Goal: Check status: Check status

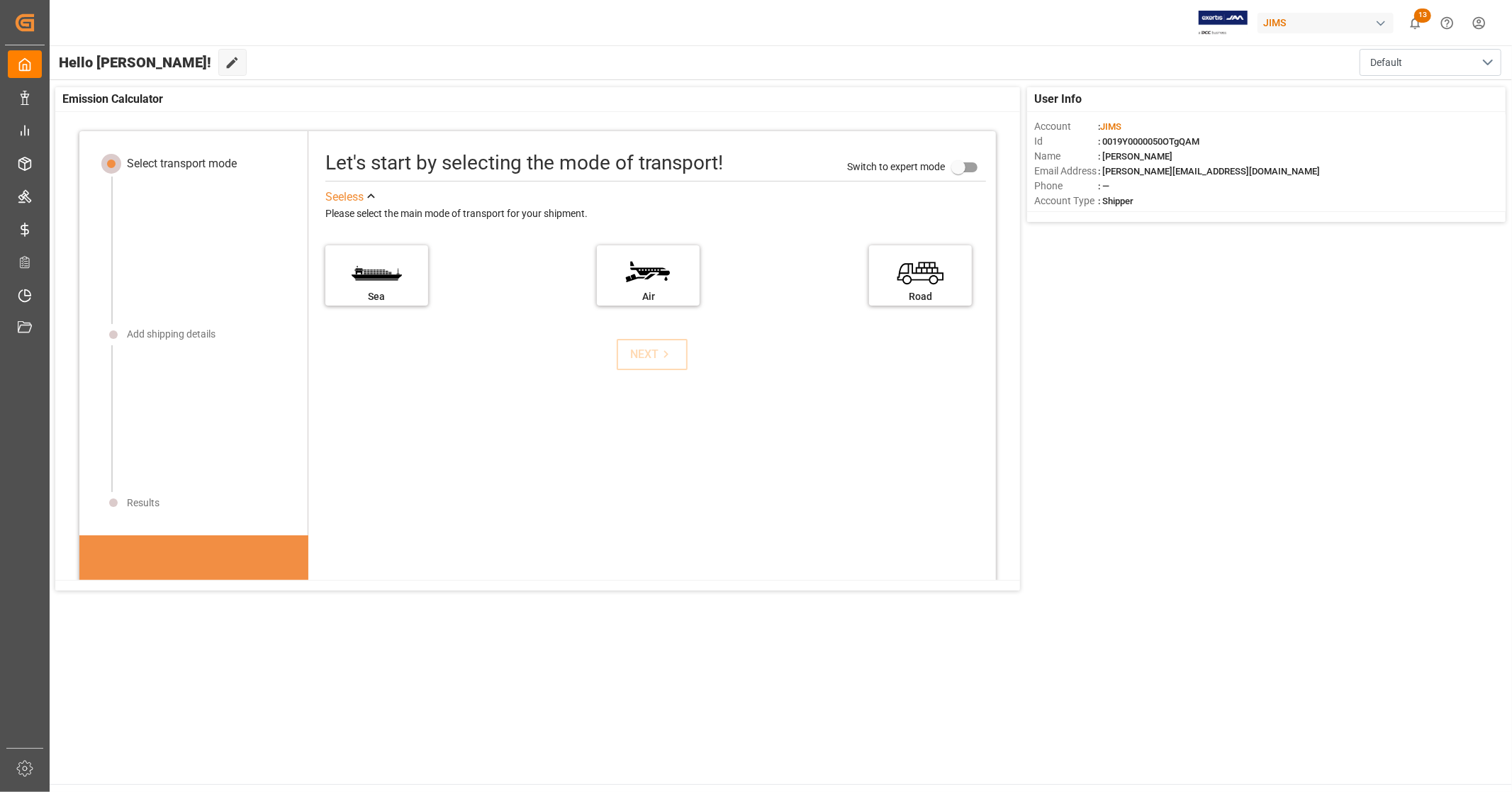
click at [657, 725] on main "Hello [PERSON_NAME]! Edit Cockpit Default User Info Account : [PERSON_NAME] Id …" at bounding box center [780, 415] width 1463 height 738
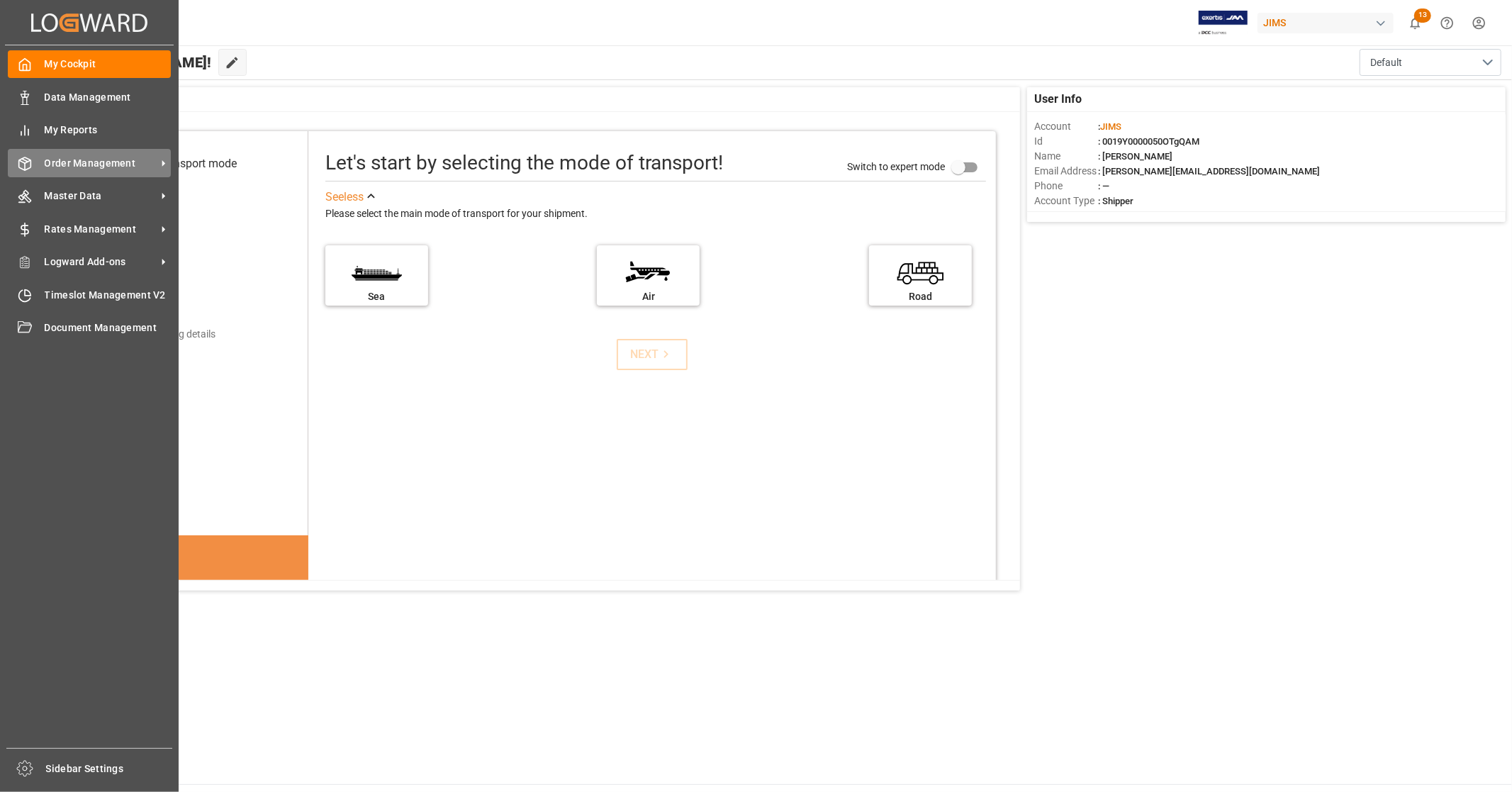
click at [141, 159] on span "Order Management" at bounding box center [101, 163] width 112 height 15
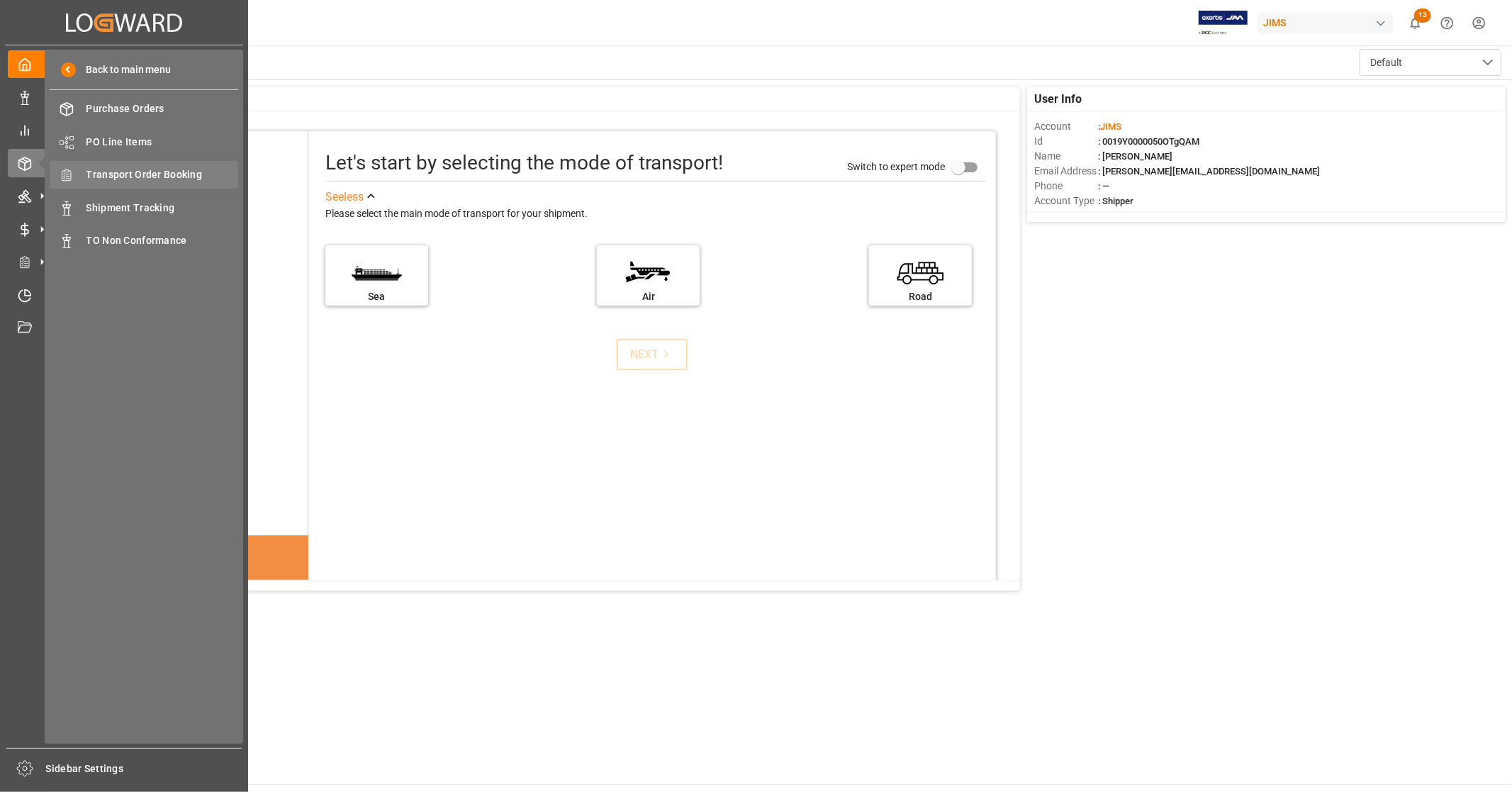
click at [194, 173] on span "Transport Order Booking" at bounding box center [162, 175] width 152 height 15
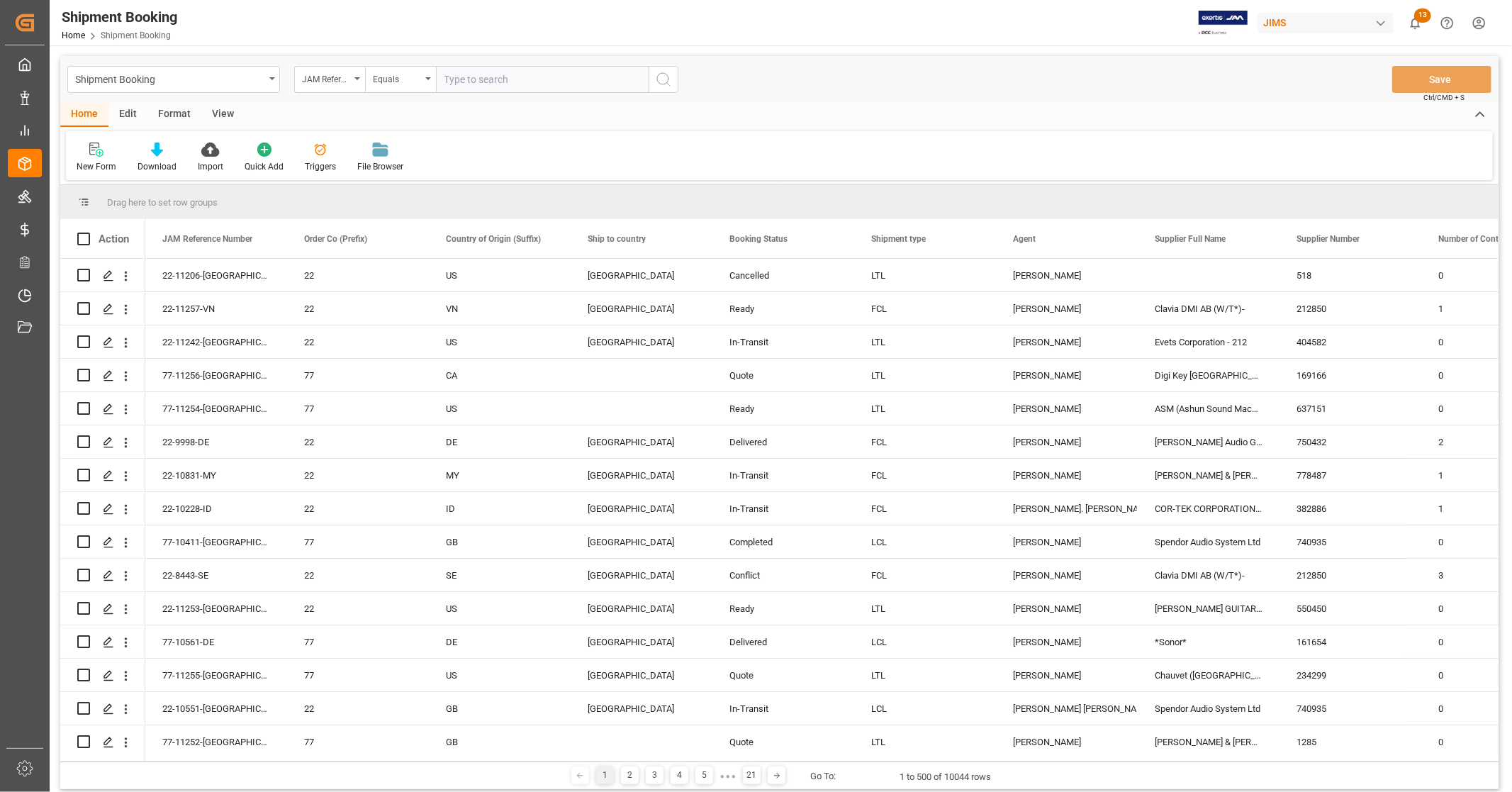
click at [511, 81] on input "text" at bounding box center [542, 79] width 213 height 27
type input "77-8410-SE"
click at [661, 81] on icon "search button" at bounding box center [663, 79] width 17 height 17
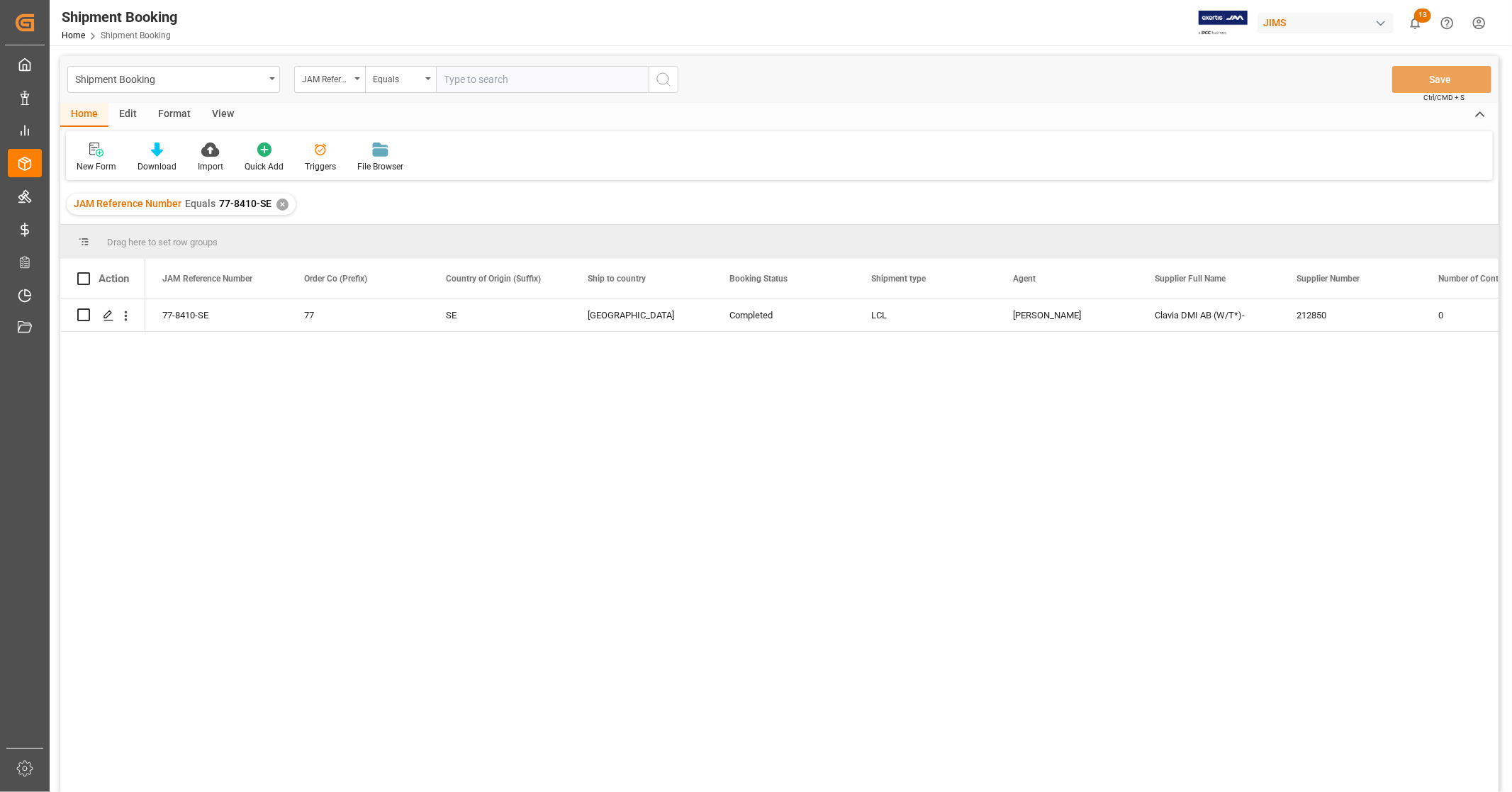
click at [463, 85] on input "text" at bounding box center [542, 79] width 213 height 27
click at [108, 315] on polygon "Press SPACE to select this row." at bounding box center [107, 314] width 7 height 7
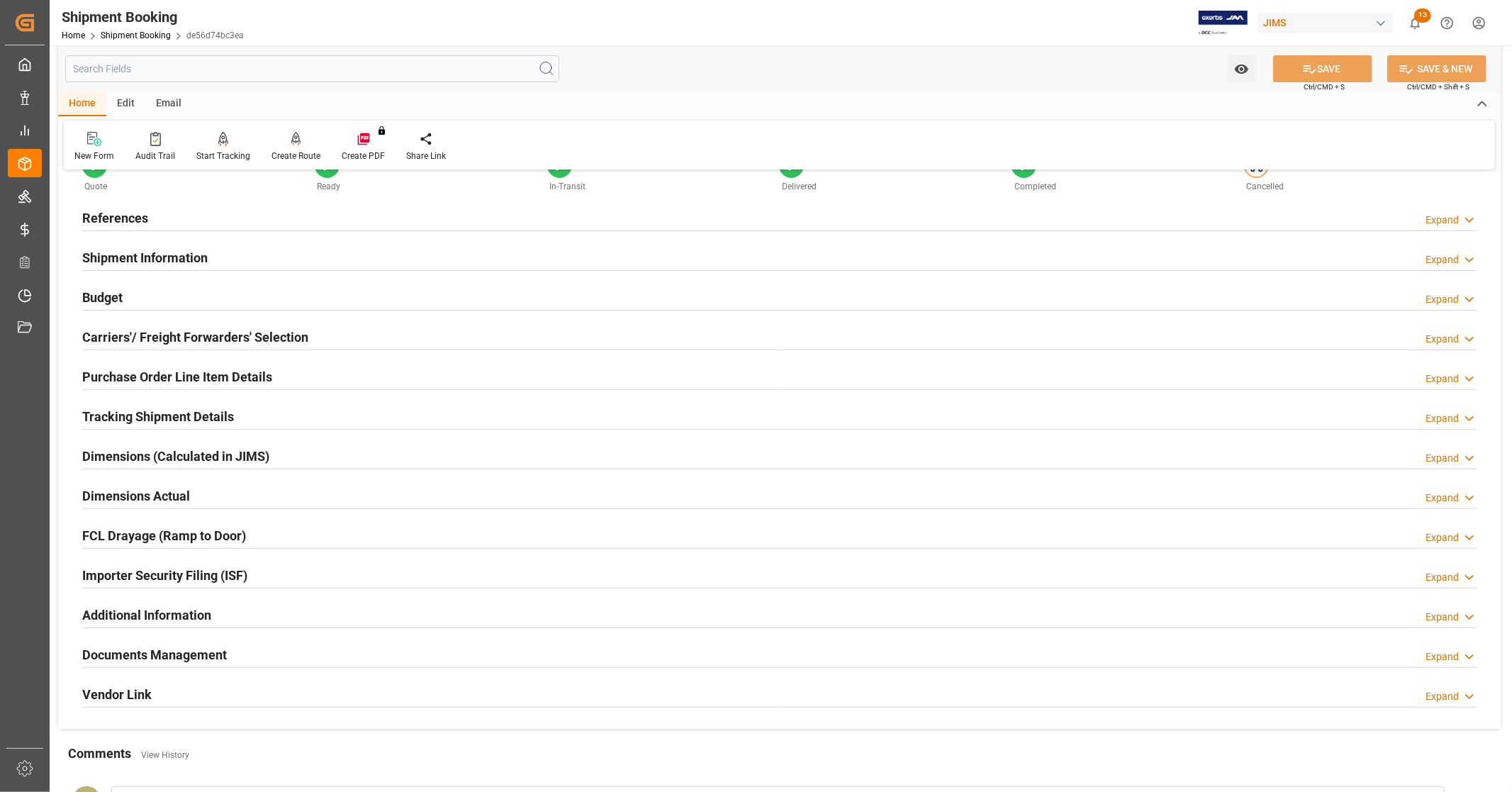
scroll to position [79, 0]
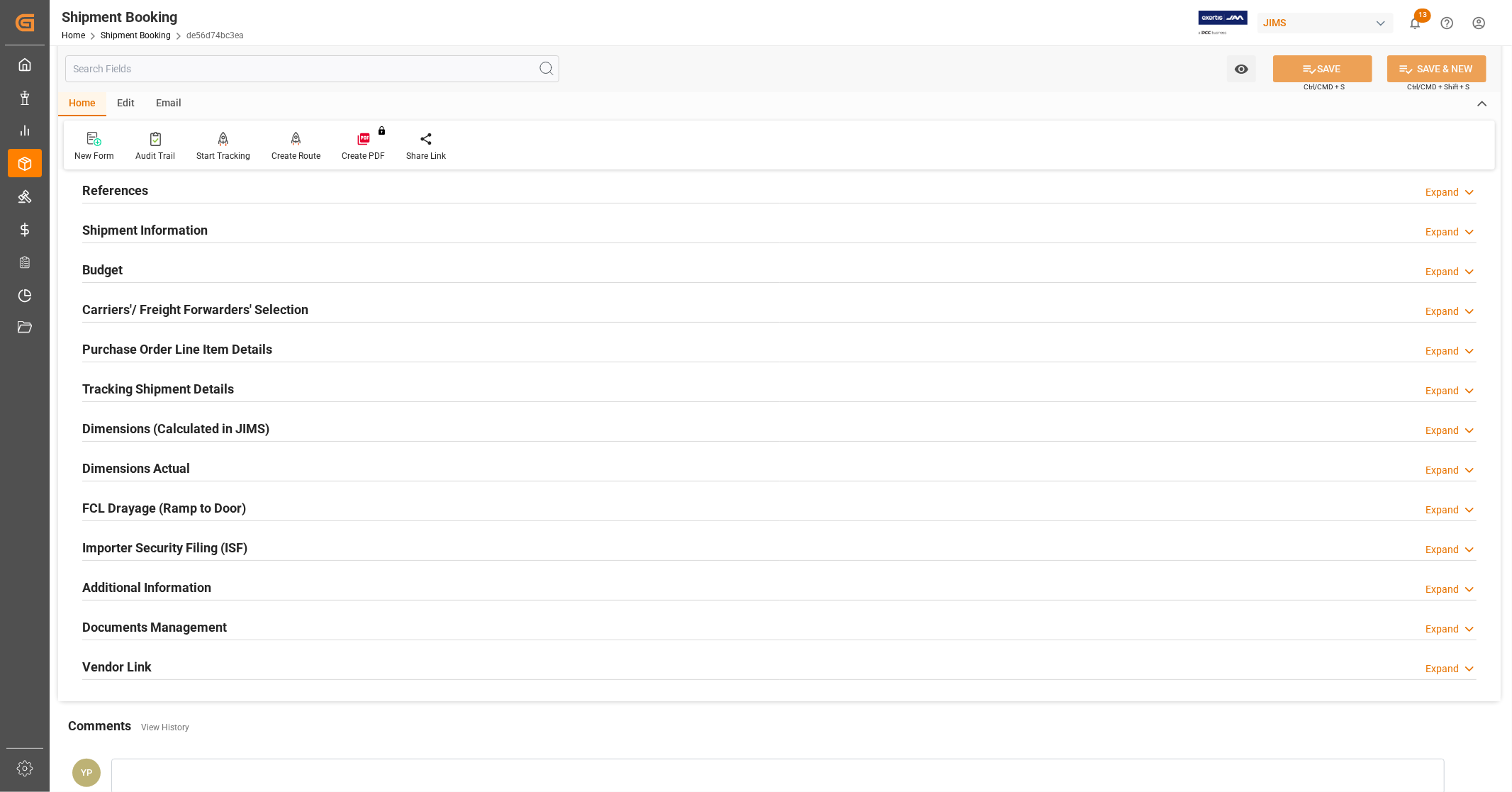
click at [197, 625] on h2 "Documents Management" at bounding box center [154, 627] width 145 height 20
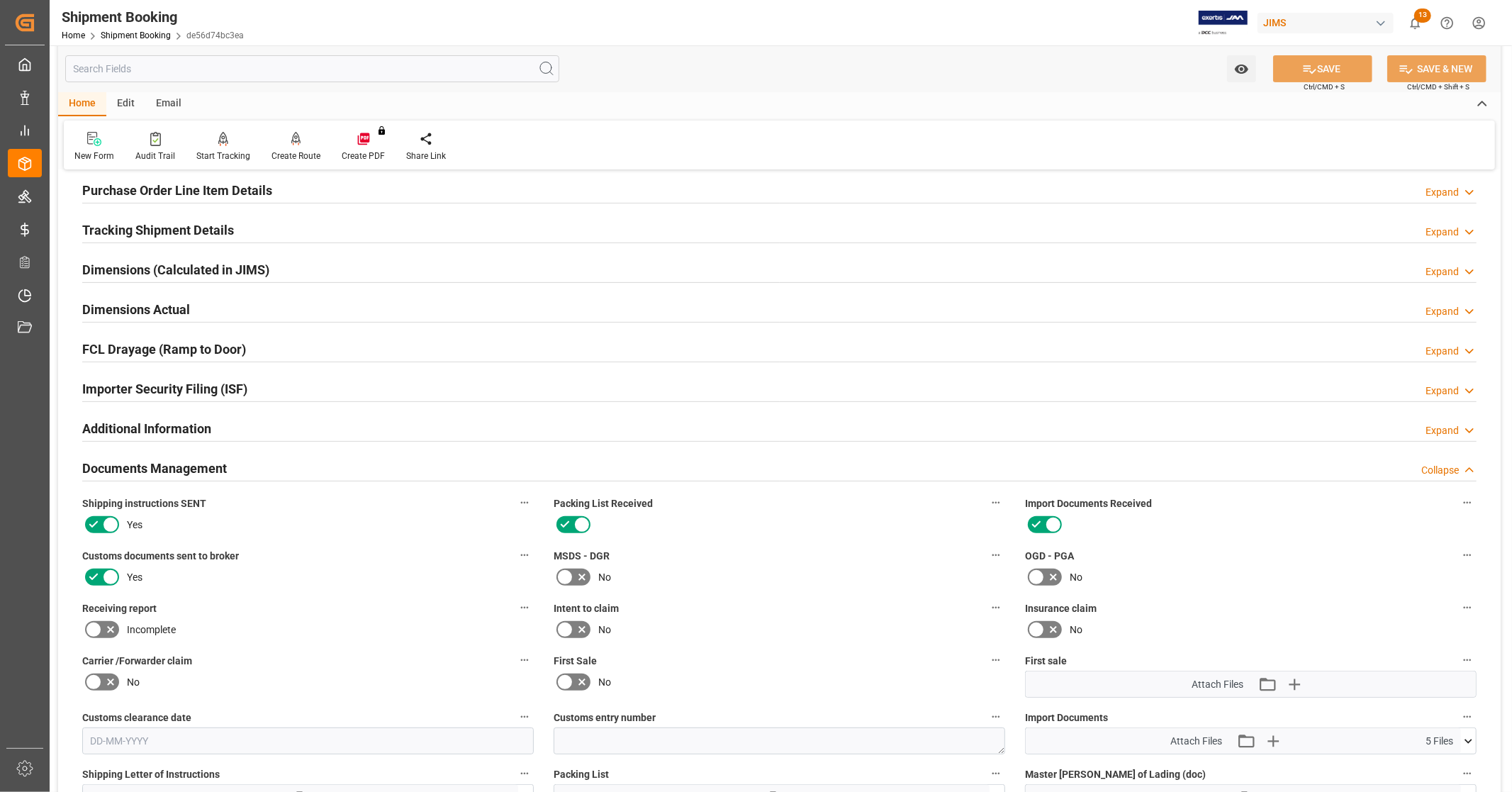
scroll to position [472, 0]
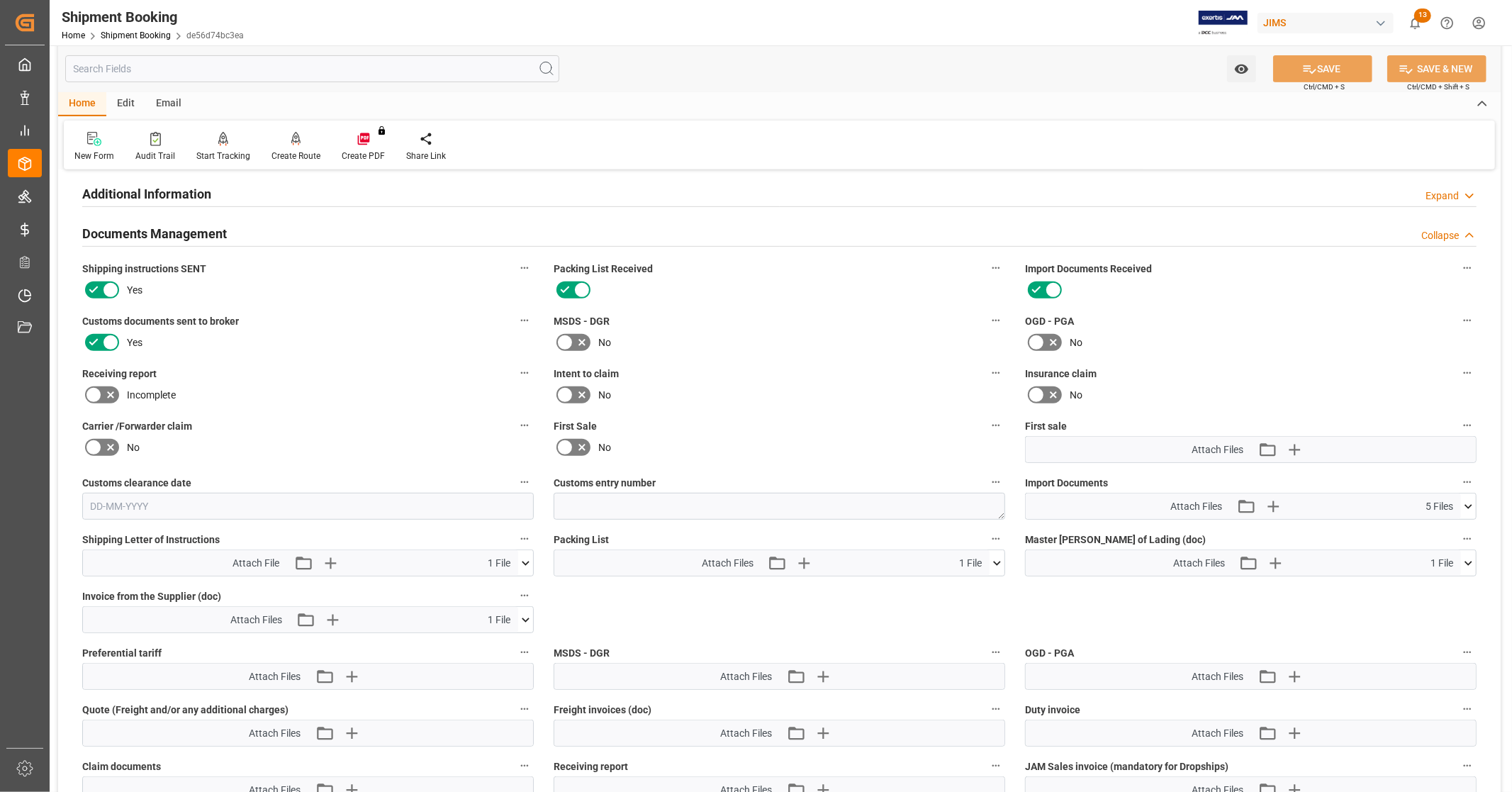
click at [1467, 506] on icon at bounding box center [1468, 507] width 15 height 15
click at [1469, 504] on icon at bounding box center [1468, 506] width 8 height 4
click at [997, 561] on icon at bounding box center [997, 563] width 8 height 4
click at [987, 585] on icon at bounding box center [988, 589] width 14 height 9
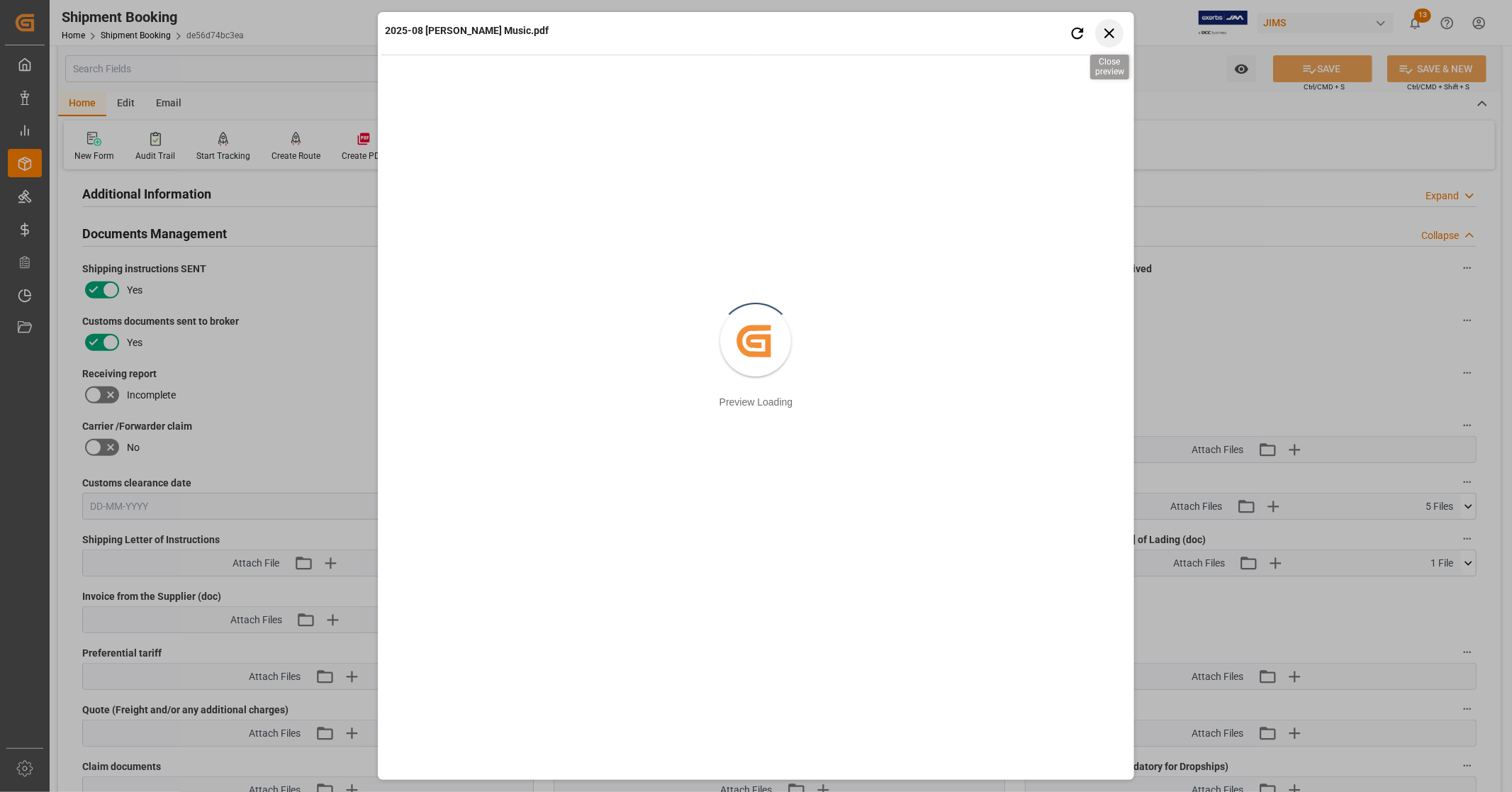
click at [1116, 36] on icon "button" at bounding box center [1109, 33] width 18 height 18
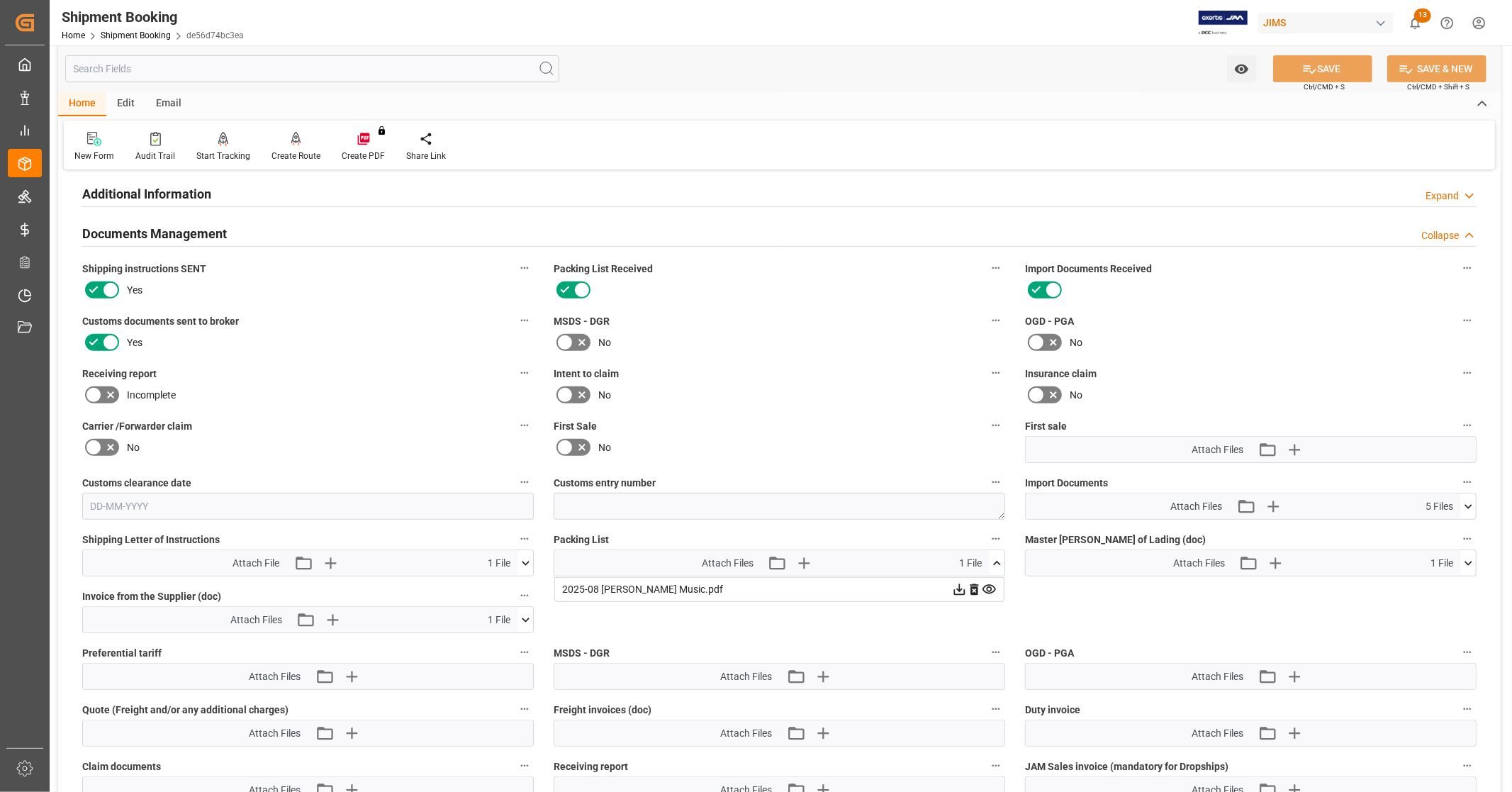
click at [1466, 504] on icon at bounding box center [1468, 506] width 8 height 4
click at [1429, 590] on icon at bounding box center [1431, 593] width 11 height 11
click at [1427, 574] on icon at bounding box center [1431, 577] width 15 height 15
click at [1467, 504] on icon at bounding box center [1468, 506] width 8 height 4
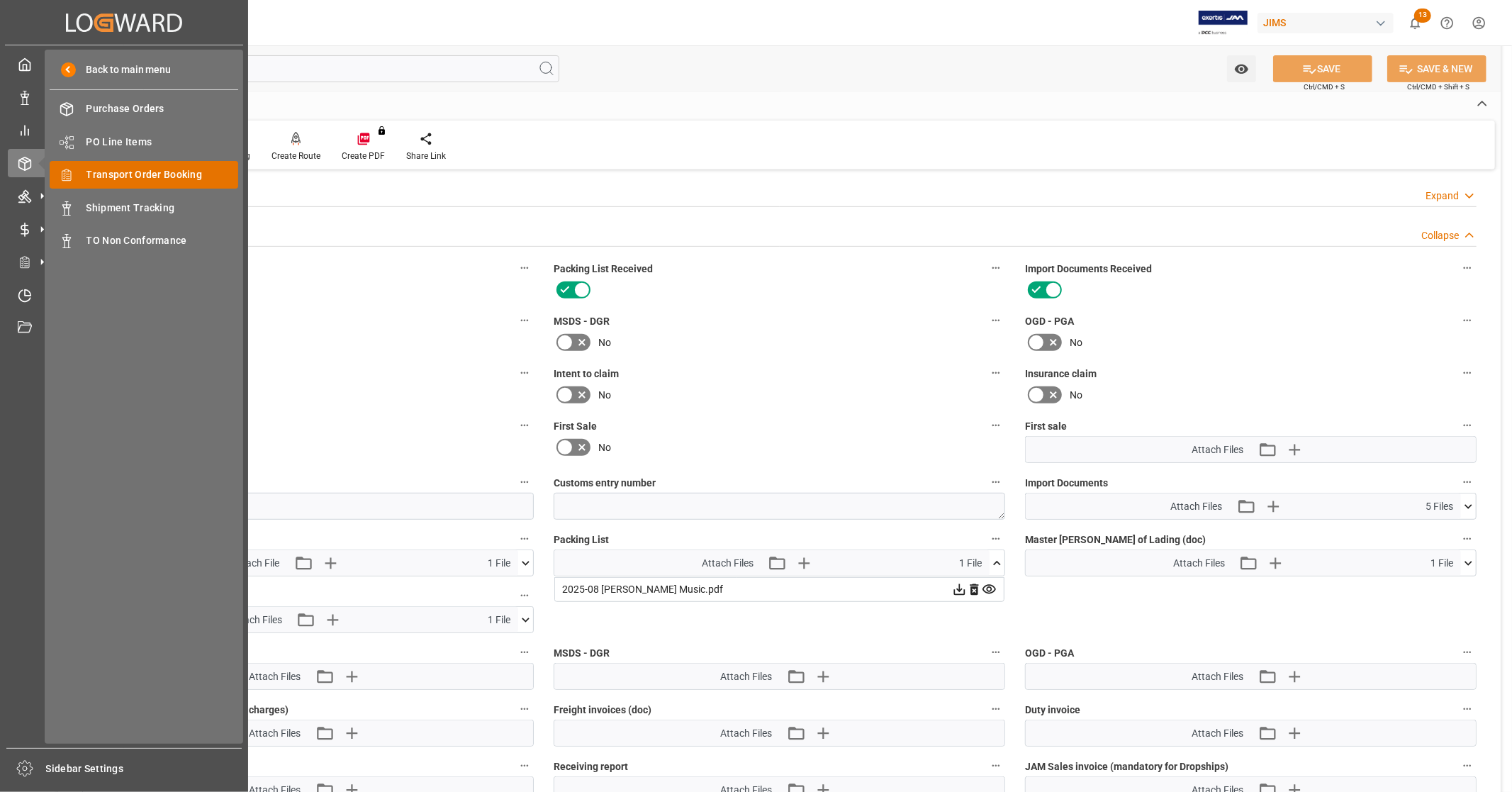
click at [175, 172] on span "Transport Order Booking" at bounding box center [162, 175] width 152 height 15
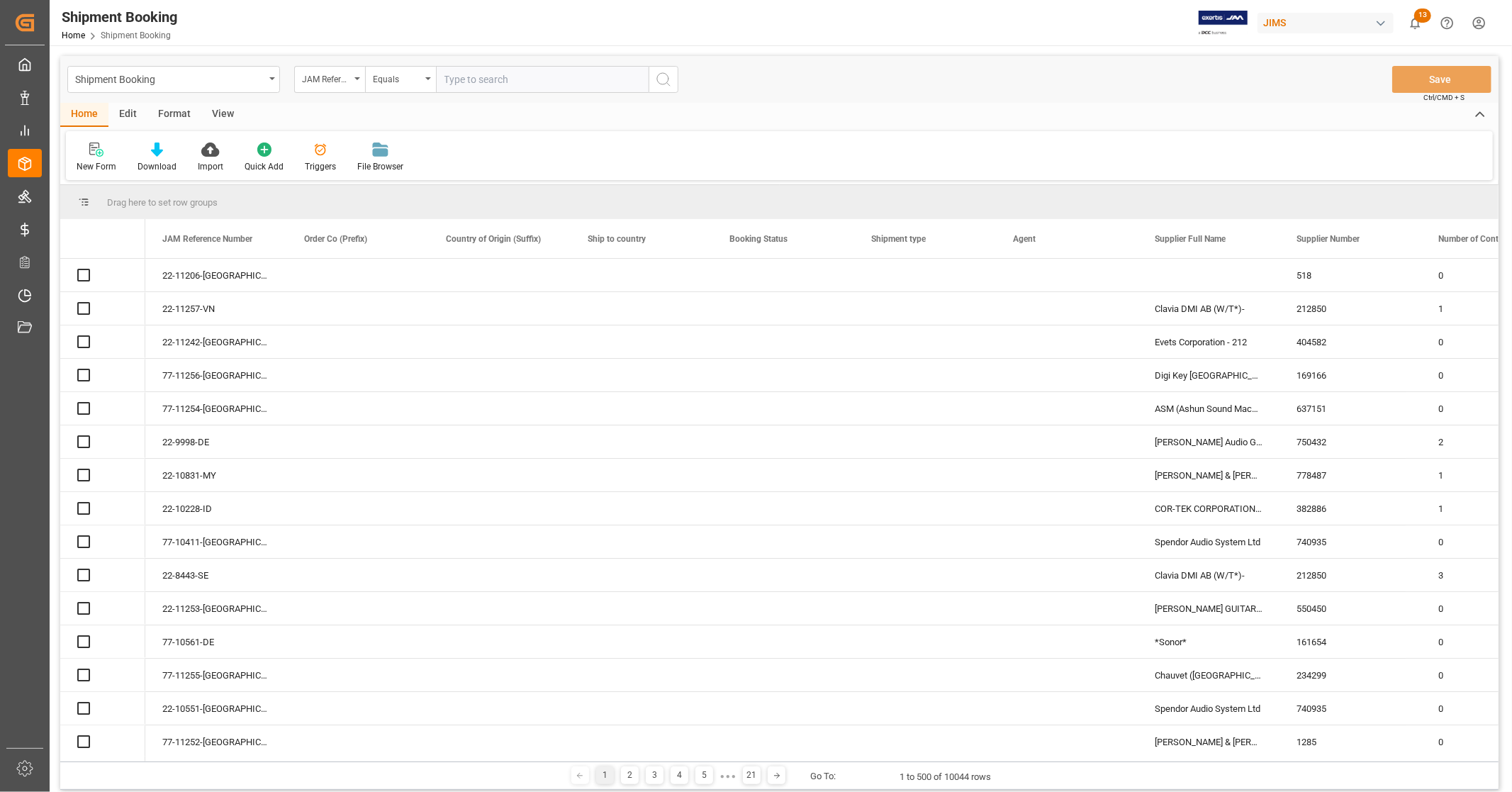
click at [541, 75] on input "text" at bounding box center [542, 79] width 213 height 27
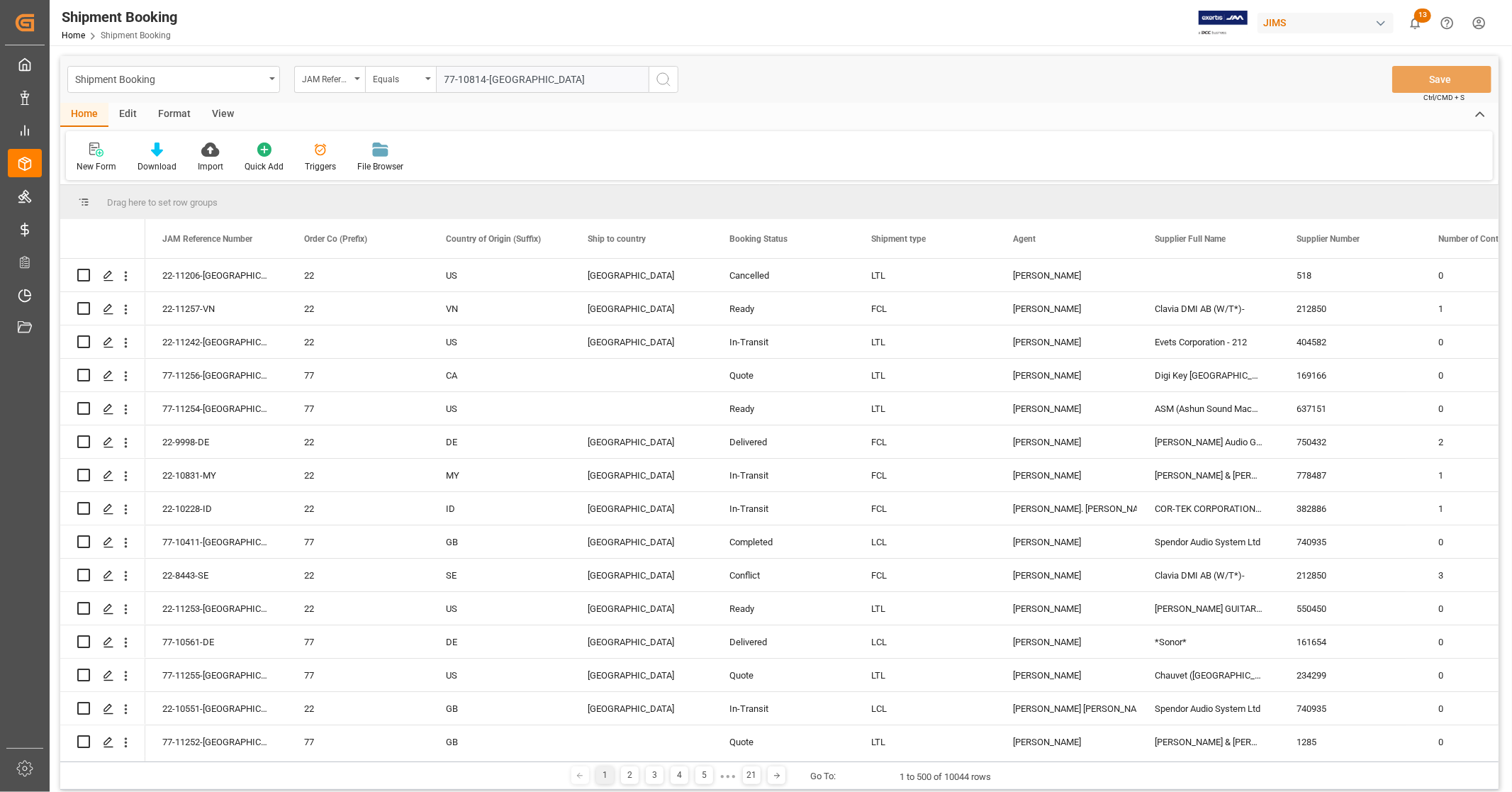
type input "77-10814-[GEOGRAPHIC_DATA]"
click at [665, 73] on icon "search button" at bounding box center [663, 79] width 17 height 17
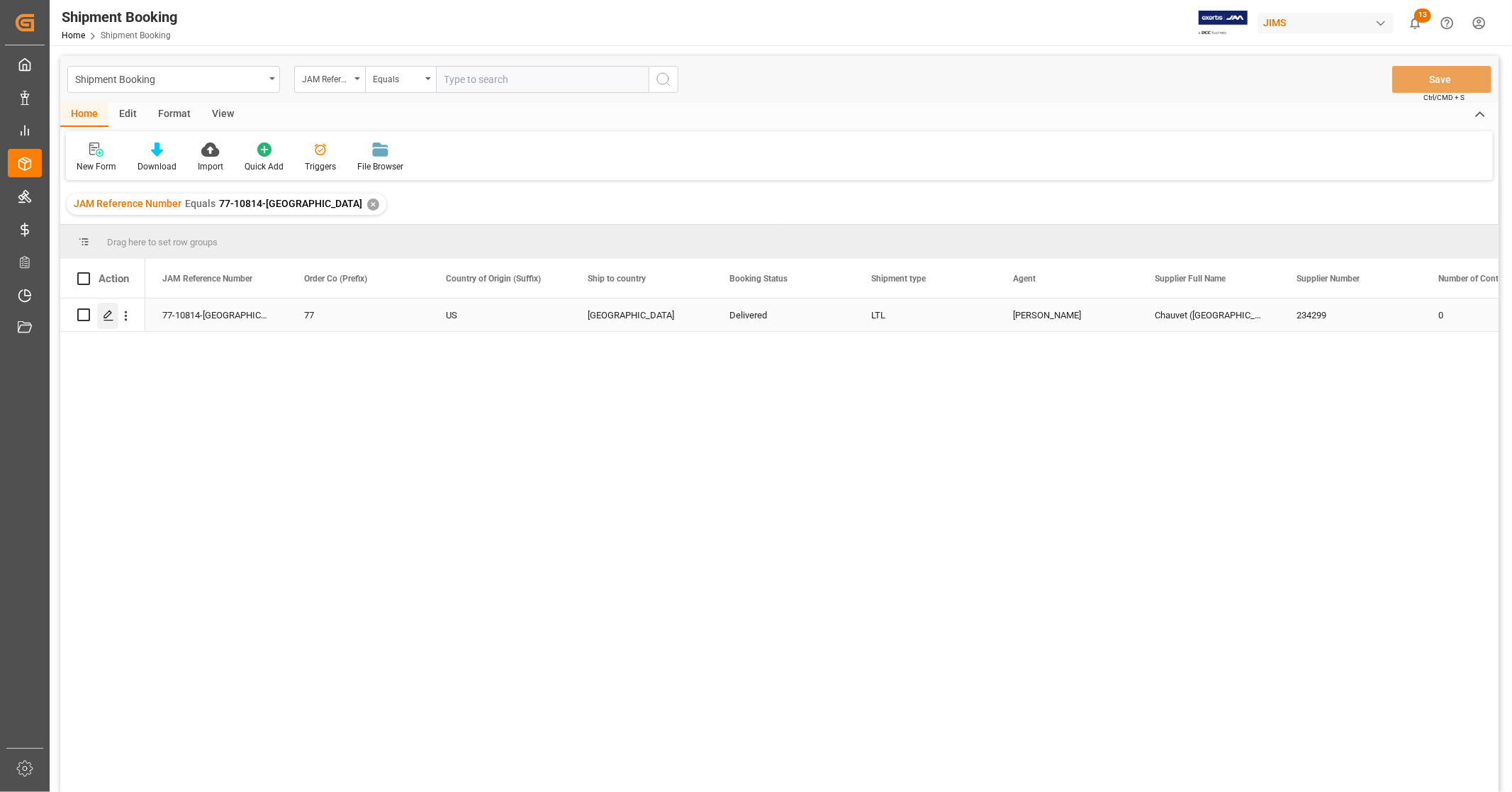
click at [109, 317] on icon "Press SPACE to select this row." at bounding box center [108, 315] width 11 height 11
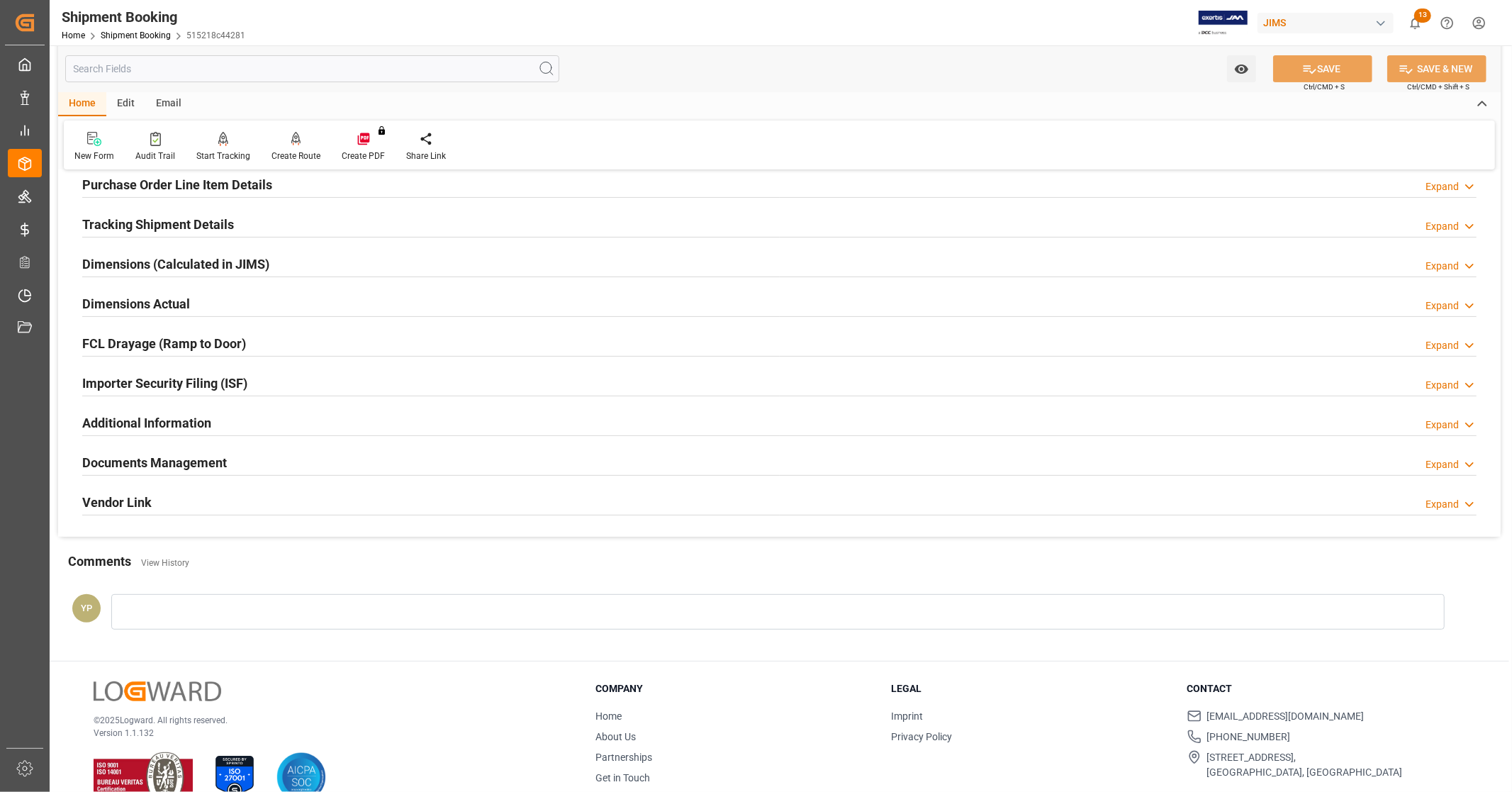
scroll to position [273, 0]
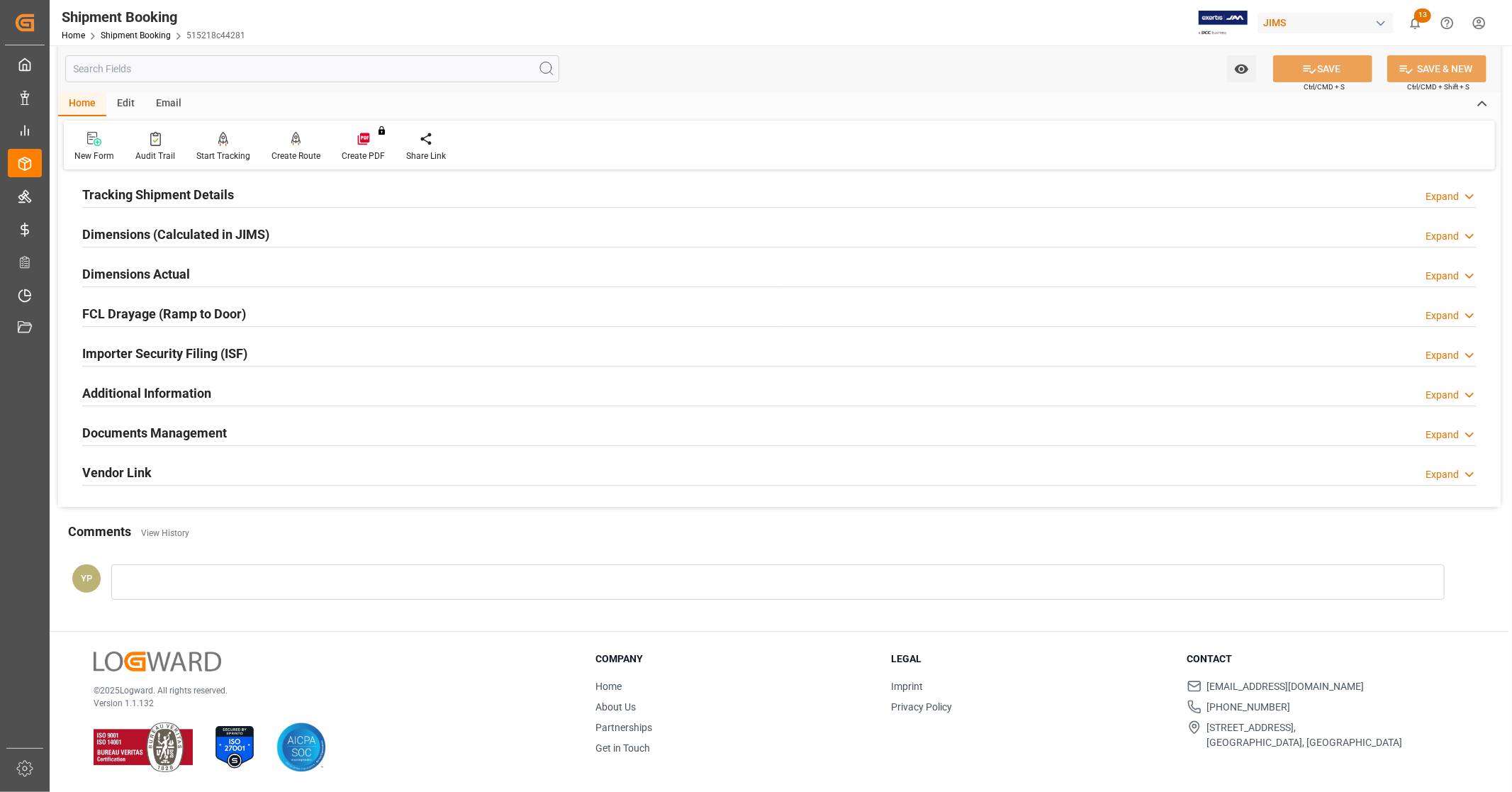
click at [216, 429] on h2 "Documents Management" at bounding box center [154, 433] width 145 height 20
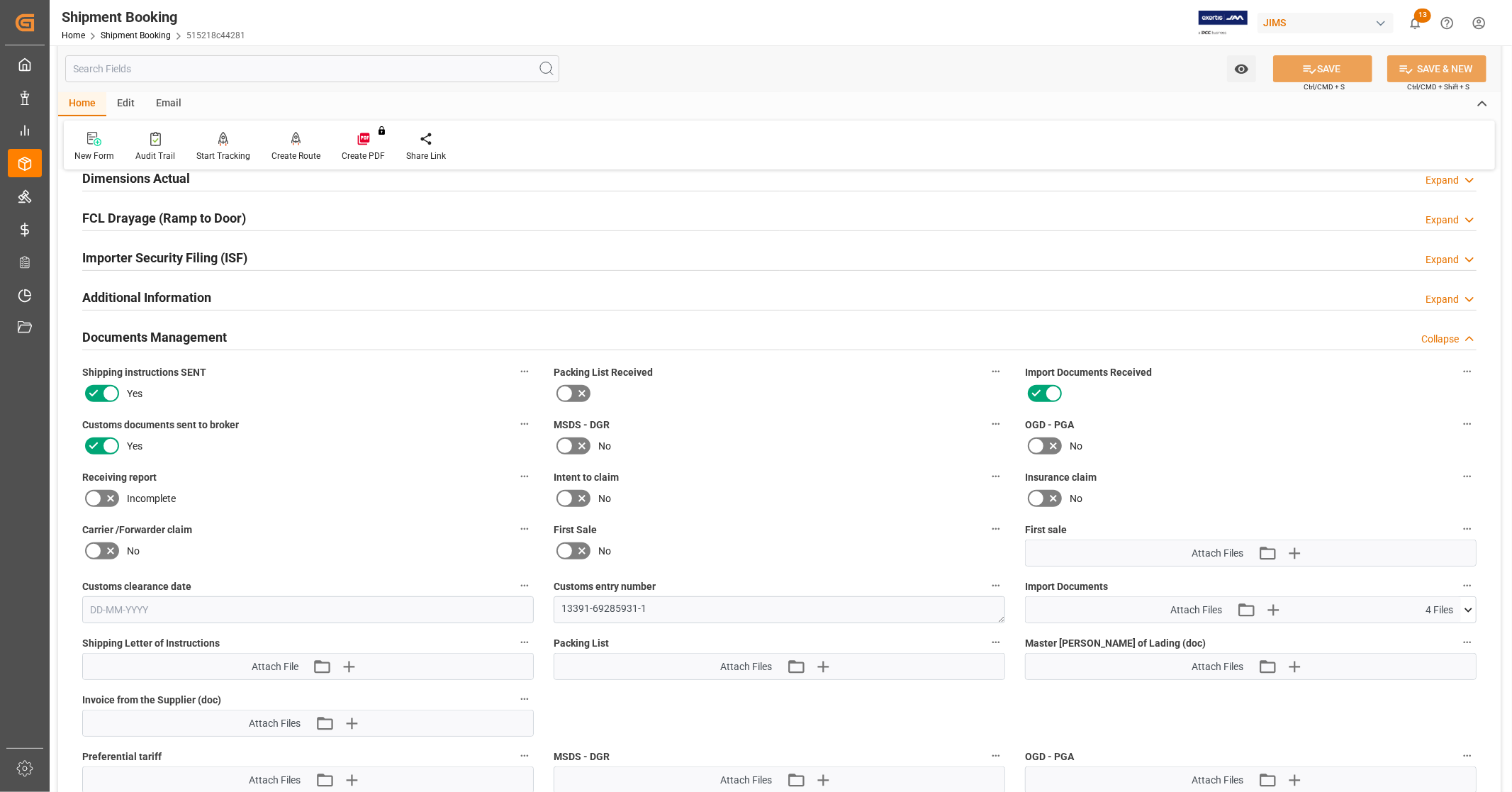
scroll to position [589, 0]
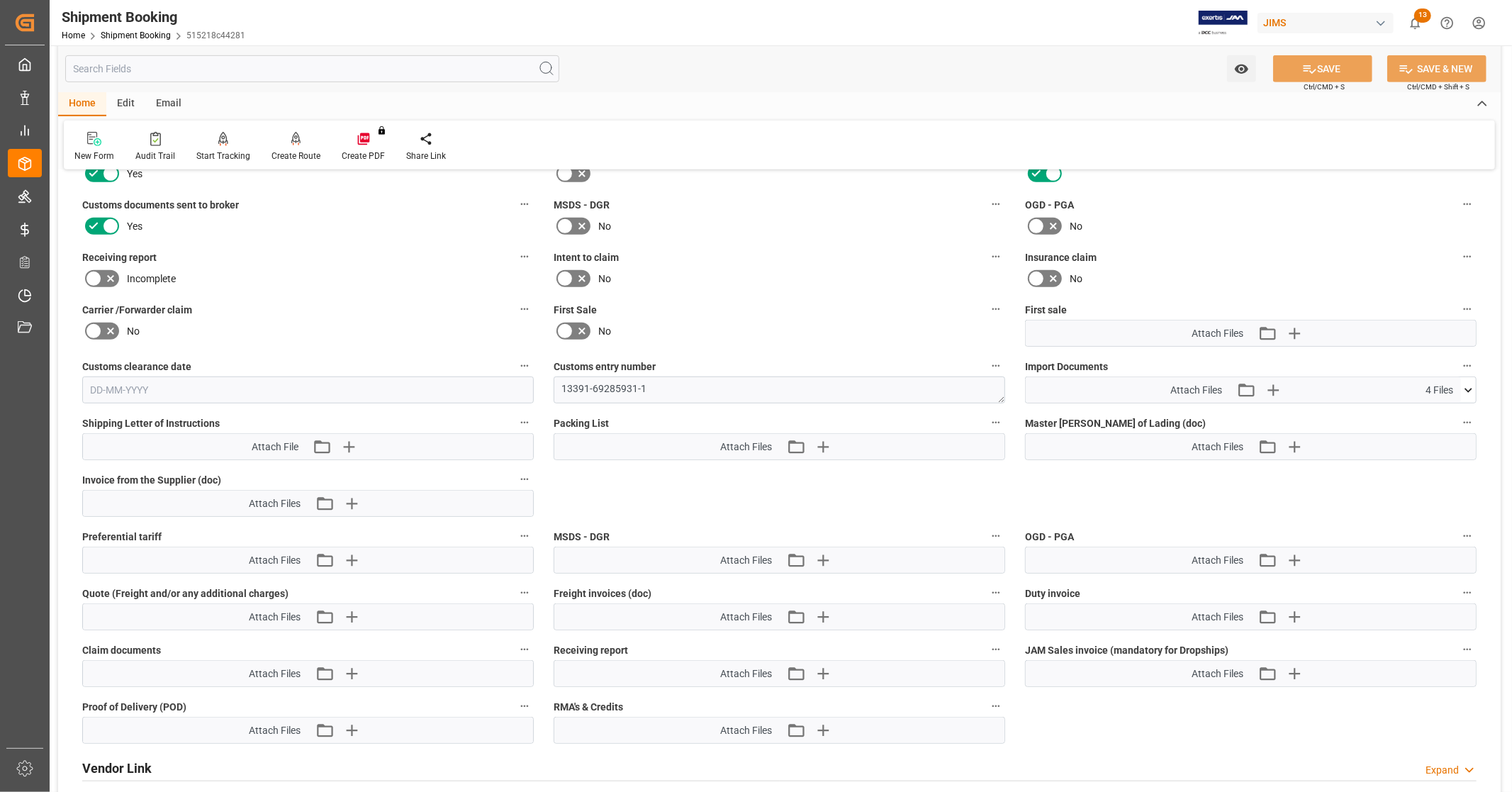
click at [1463, 387] on icon at bounding box center [1468, 390] width 15 height 15
click at [1468, 383] on icon at bounding box center [1468, 390] width 15 height 15
click at [1429, 409] on icon at bounding box center [1431, 416] width 15 height 15
click at [1427, 427] on icon at bounding box center [1431, 431] width 15 height 15
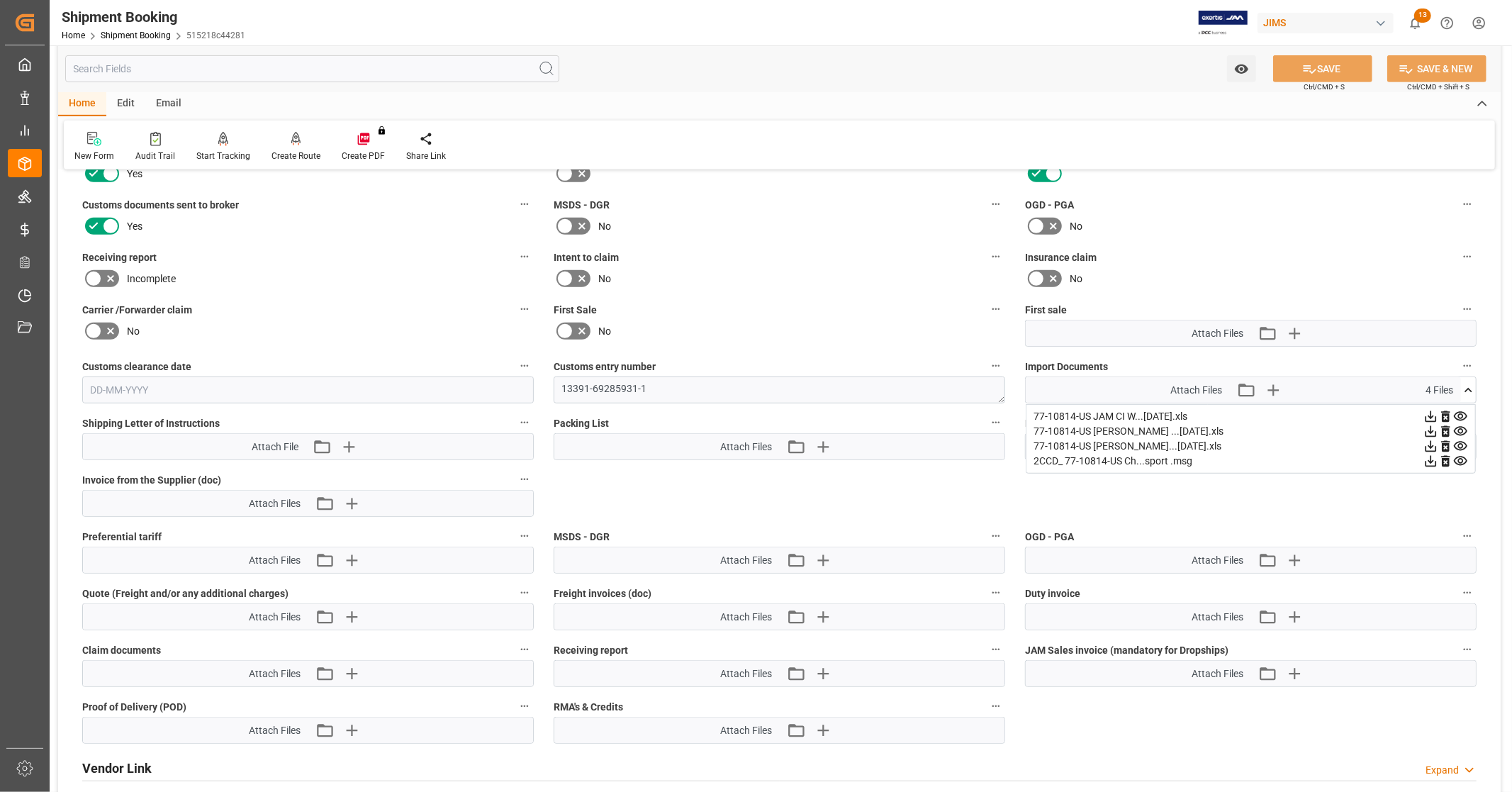
drag, startPoint x: 1427, startPoint y: 444, endPoint x: 1465, endPoint y: 412, distance: 49.7
click at [1427, 444] on icon at bounding box center [1431, 446] width 15 height 15
click at [1472, 385] on icon at bounding box center [1468, 390] width 15 height 15
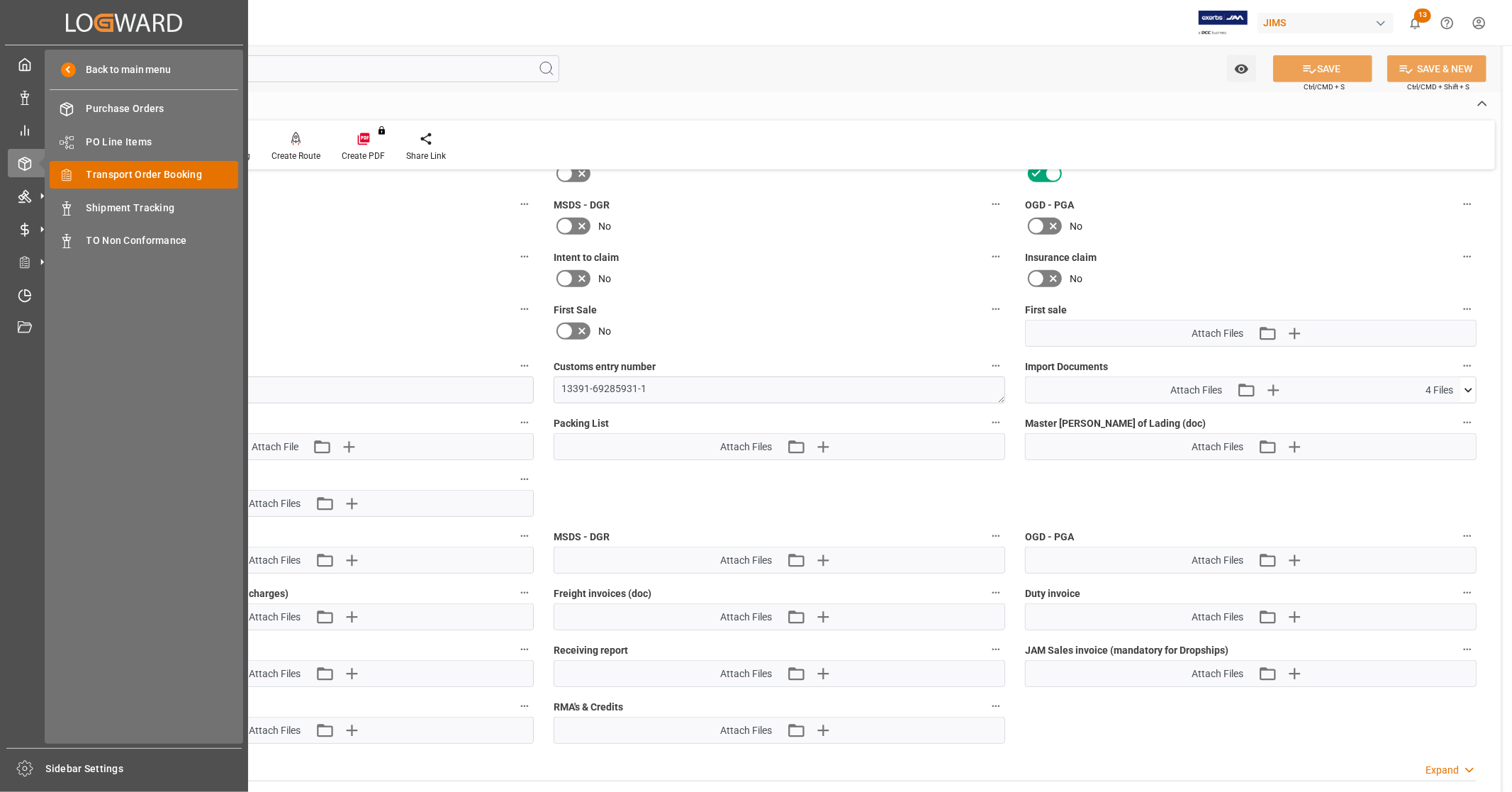
click at [170, 171] on span "Transport Order Booking" at bounding box center [162, 175] width 152 height 15
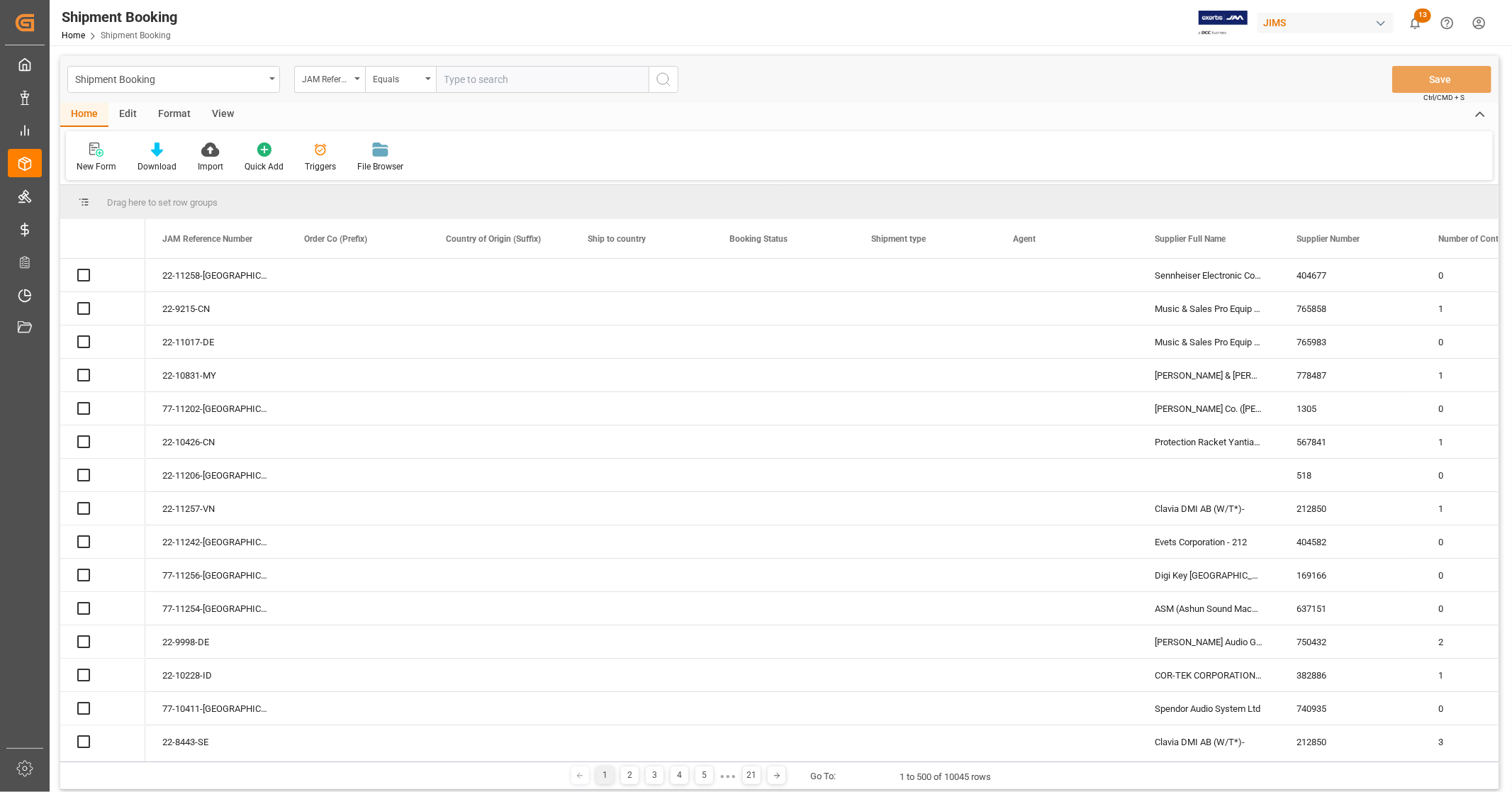
click at [515, 78] on input "text" at bounding box center [542, 79] width 213 height 27
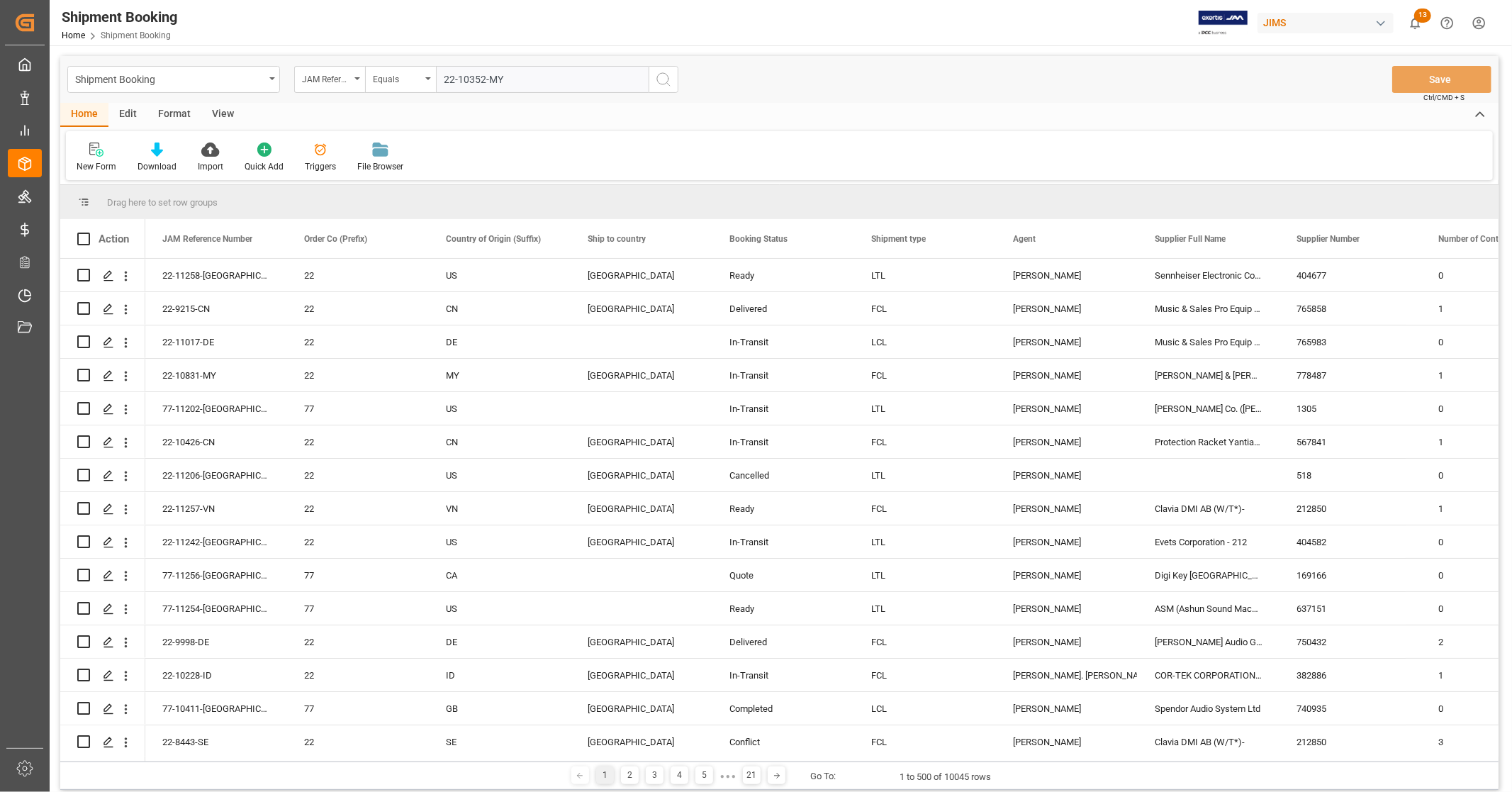
type input "22-10352-MY"
click at [668, 76] on icon "search button" at bounding box center [663, 79] width 17 height 17
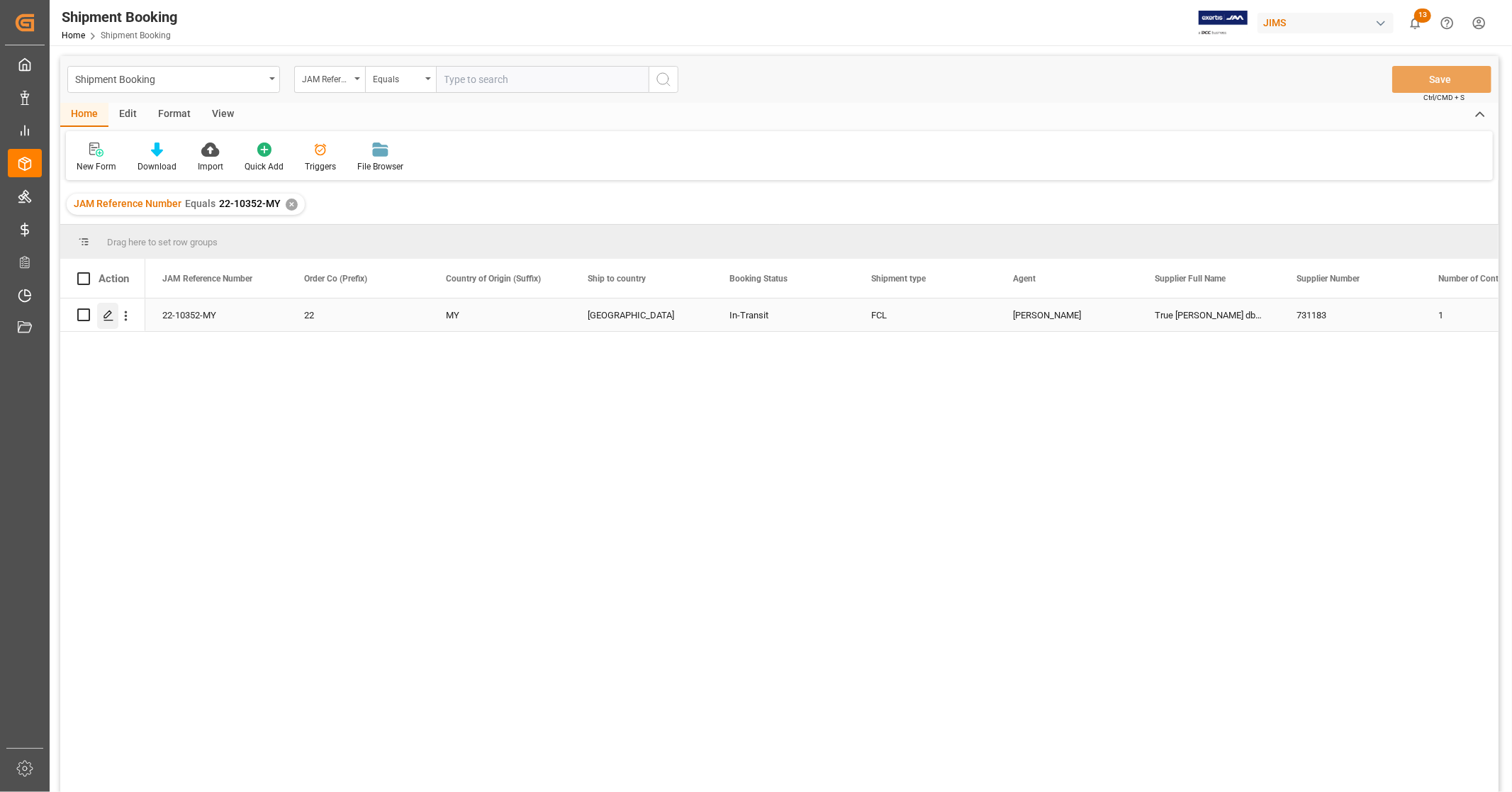
click at [111, 318] on icon "Press SPACE to select this row." at bounding box center [108, 315] width 11 height 11
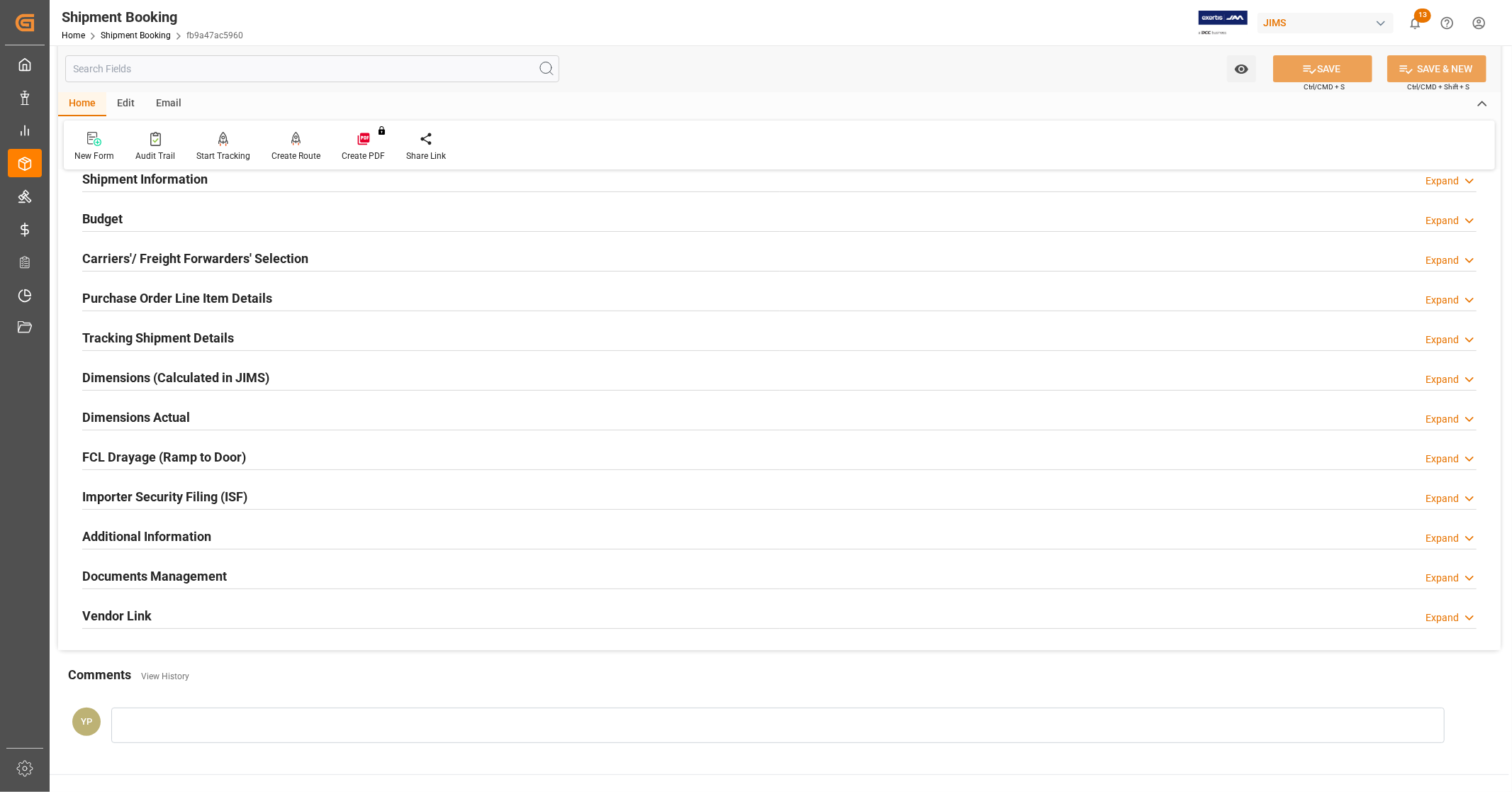
scroll to position [273, 0]
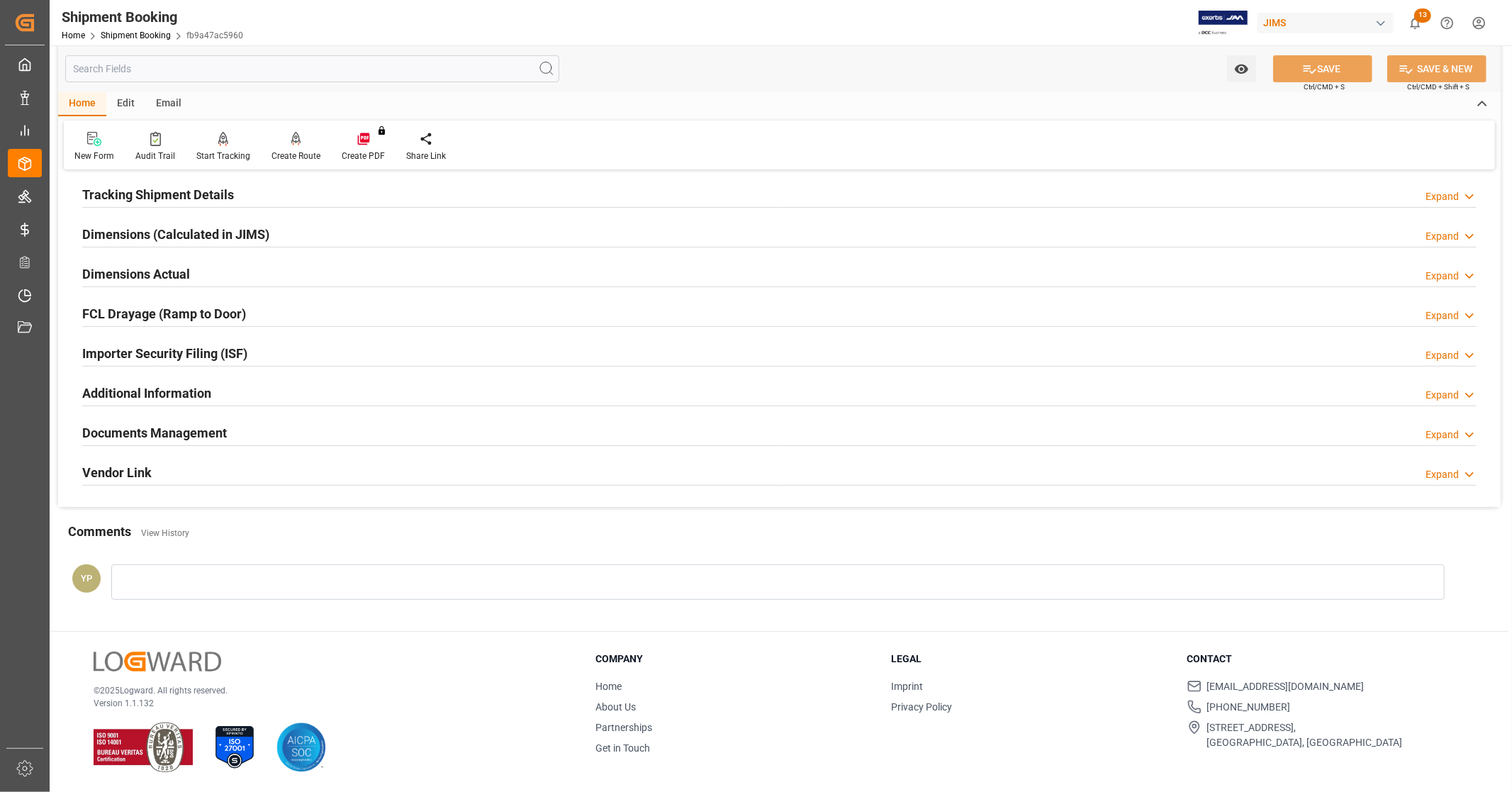
click at [162, 436] on h2 "Documents Management" at bounding box center [154, 433] width 145 height 20
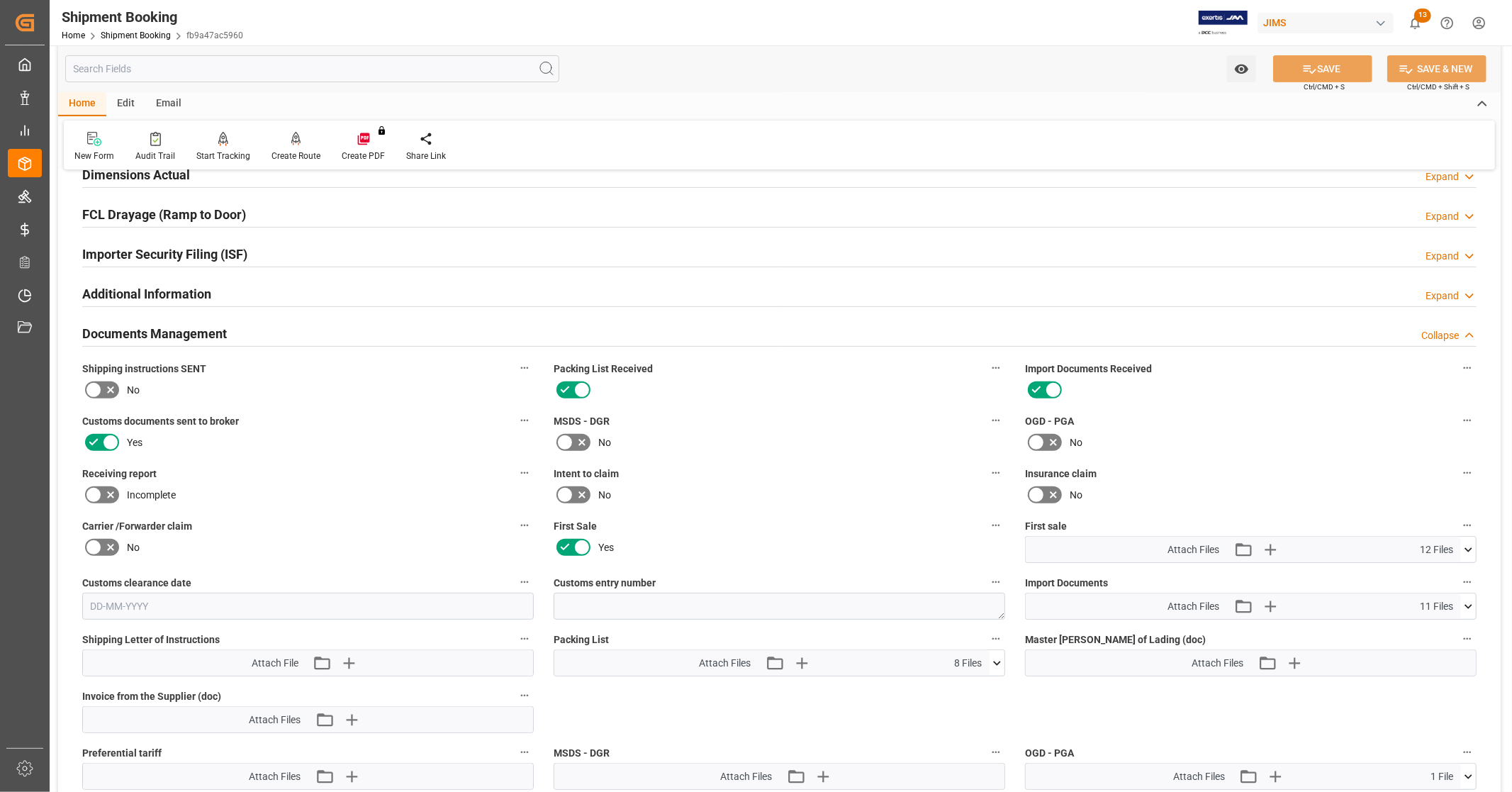
scroll to position [509, 0]
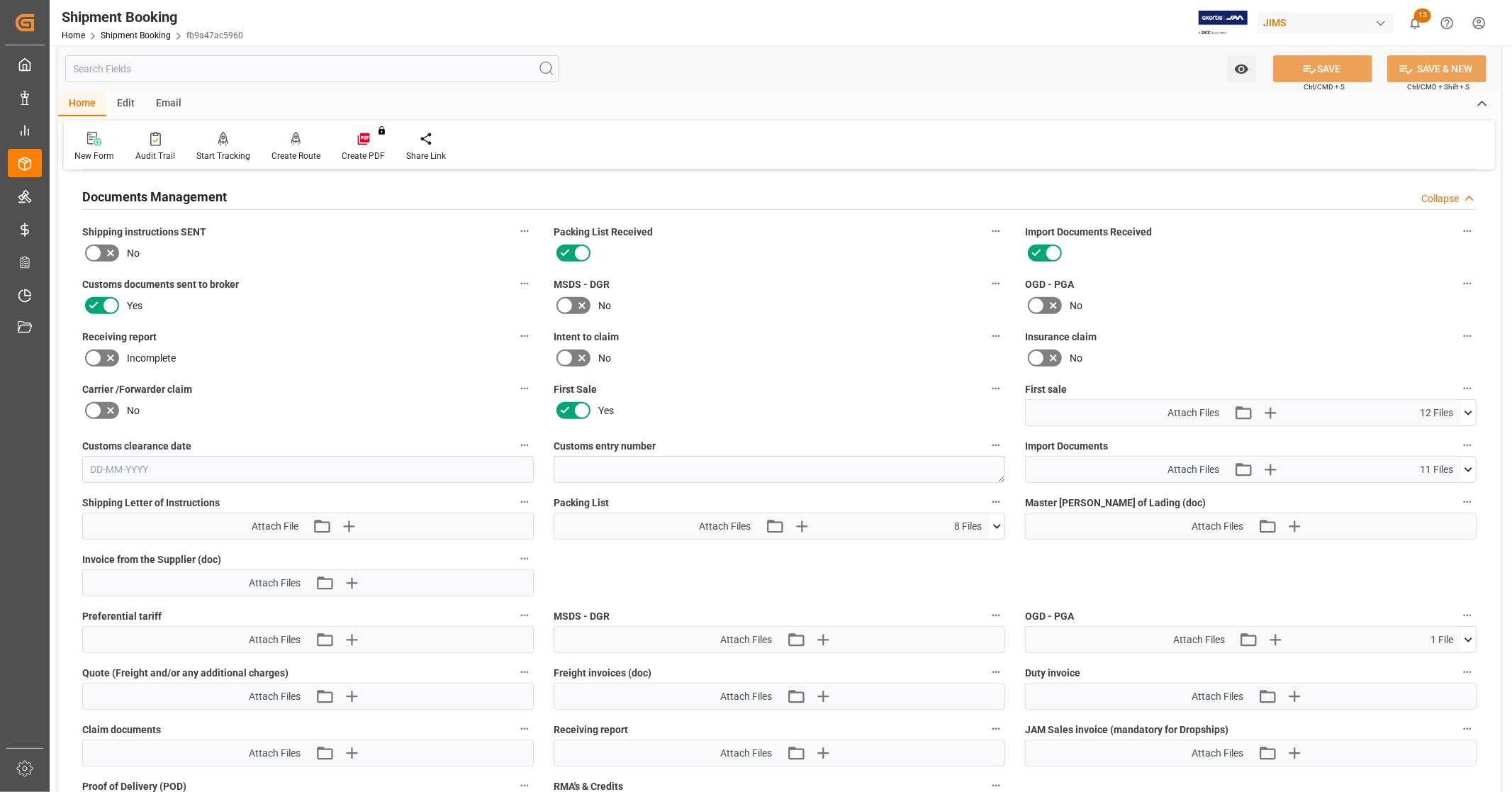
click at [1471, 406] on icon at bounding box center [1468, 413] width 15 height 15
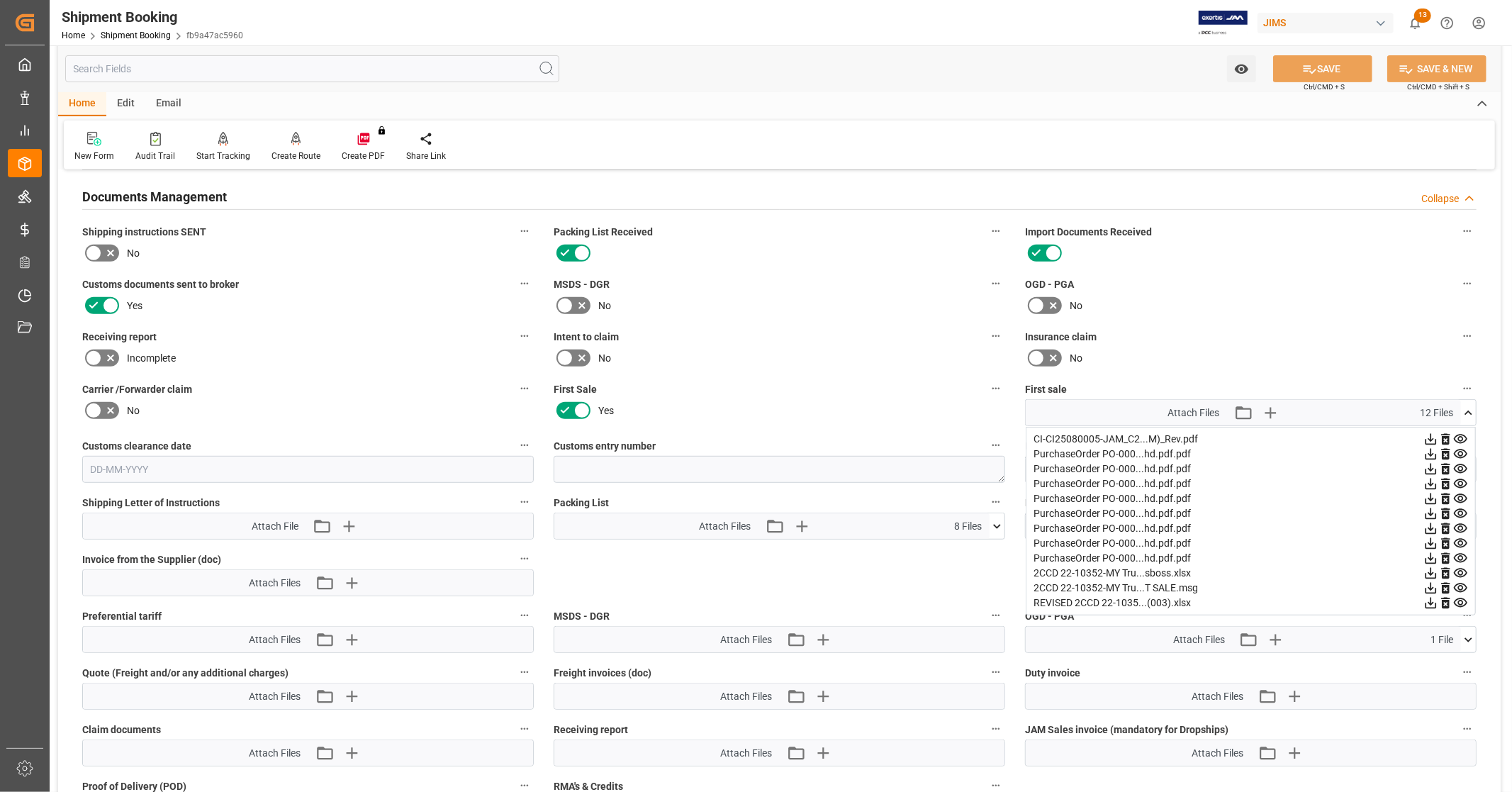
click at [1471, 406] on icon at bounding box center [1468, 413] width 15 height 15
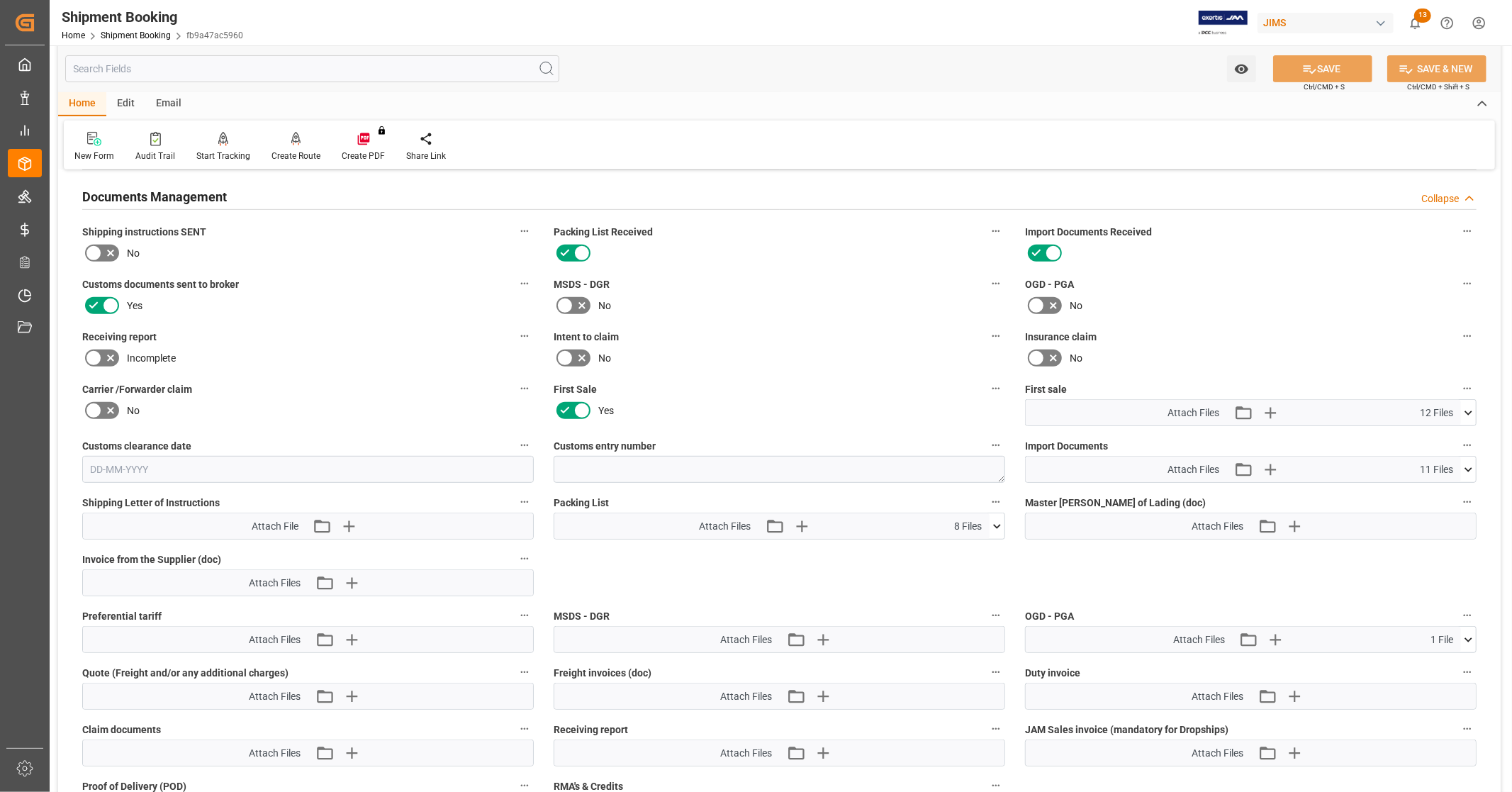
click at [1462, 473] on button at bounding box center [1468, 468] width 15 height 25
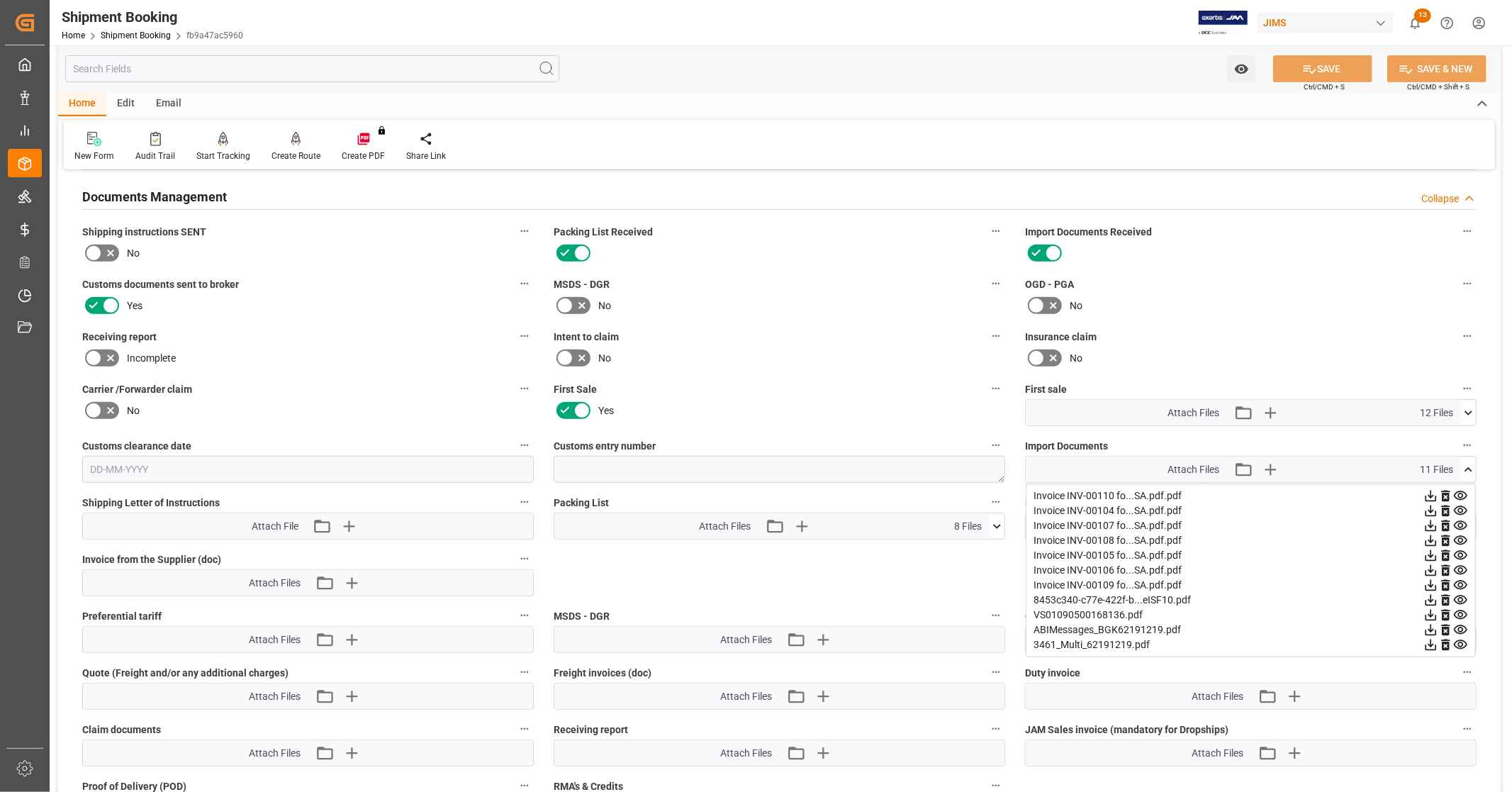
click at [1469, 468] on icon at bounding box center [1468, 469] width 8 height 4
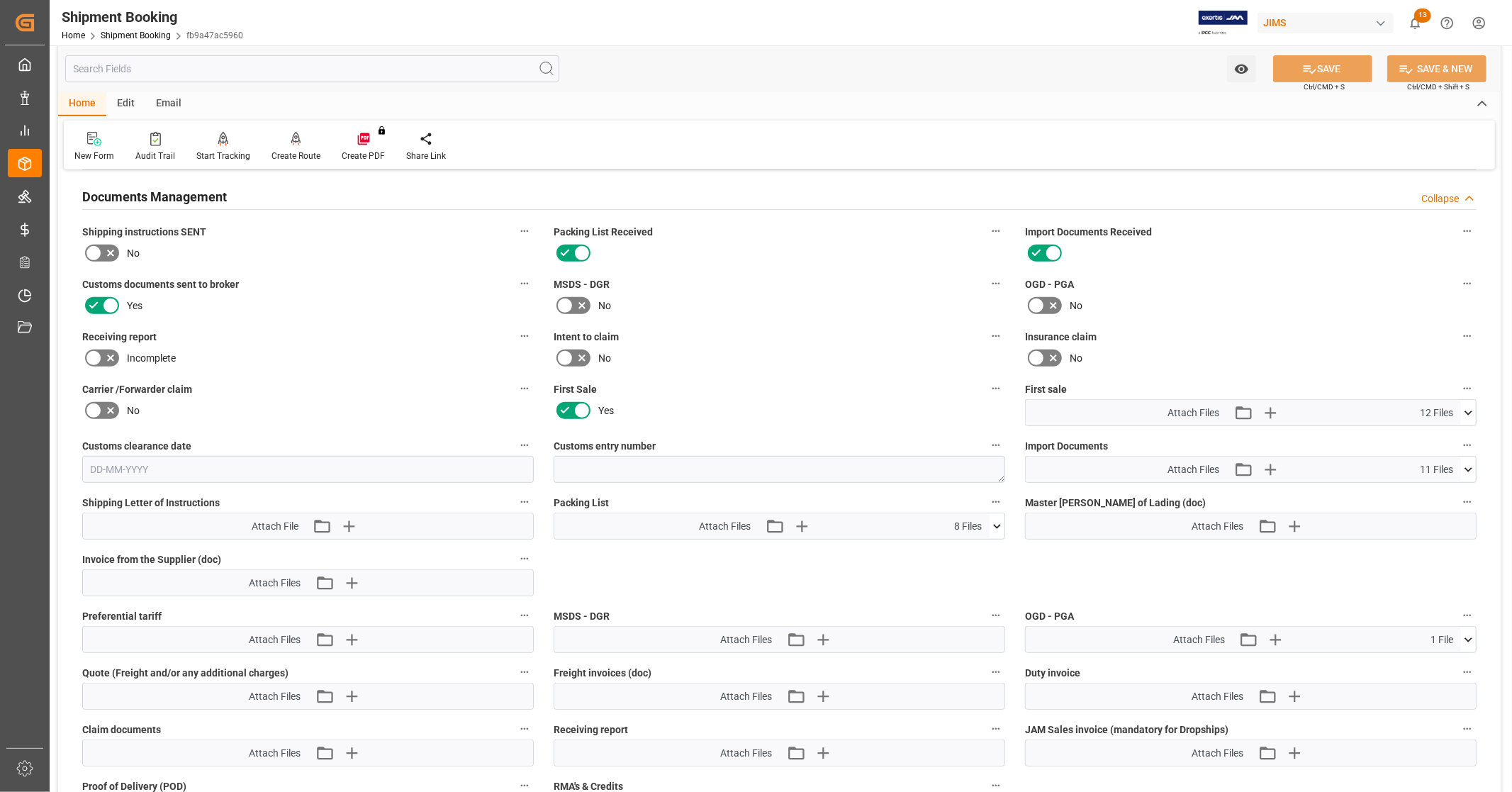
click at [1468, 413] on icon at bounding box center [1468, 413] width 15 height 15
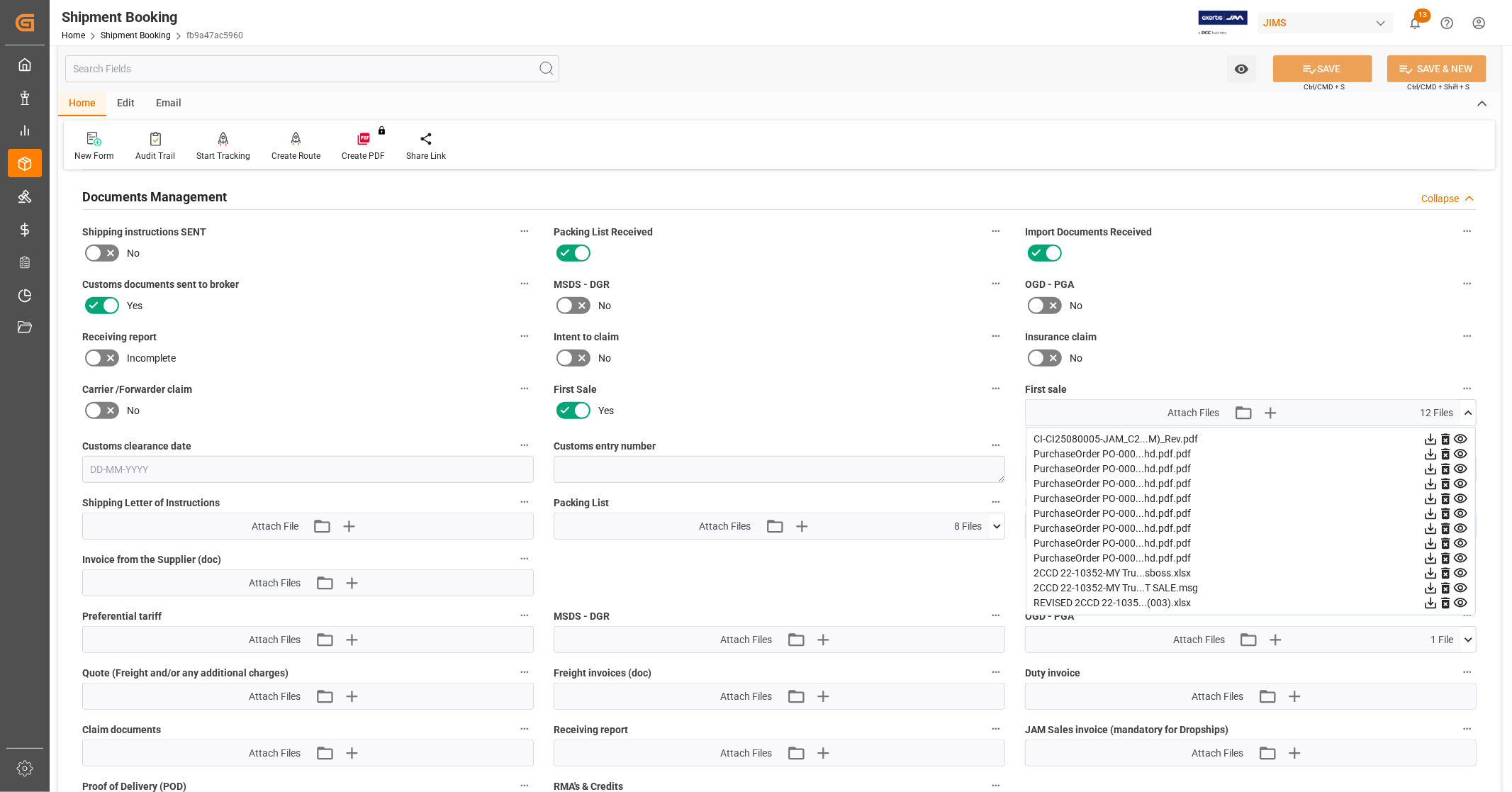
click at [1428, 599] on icon at bounding box center [1431, 603] width 11 height 11
click at [1465, 406] on icon at bounding box center [1468, 413] width 15 height 15
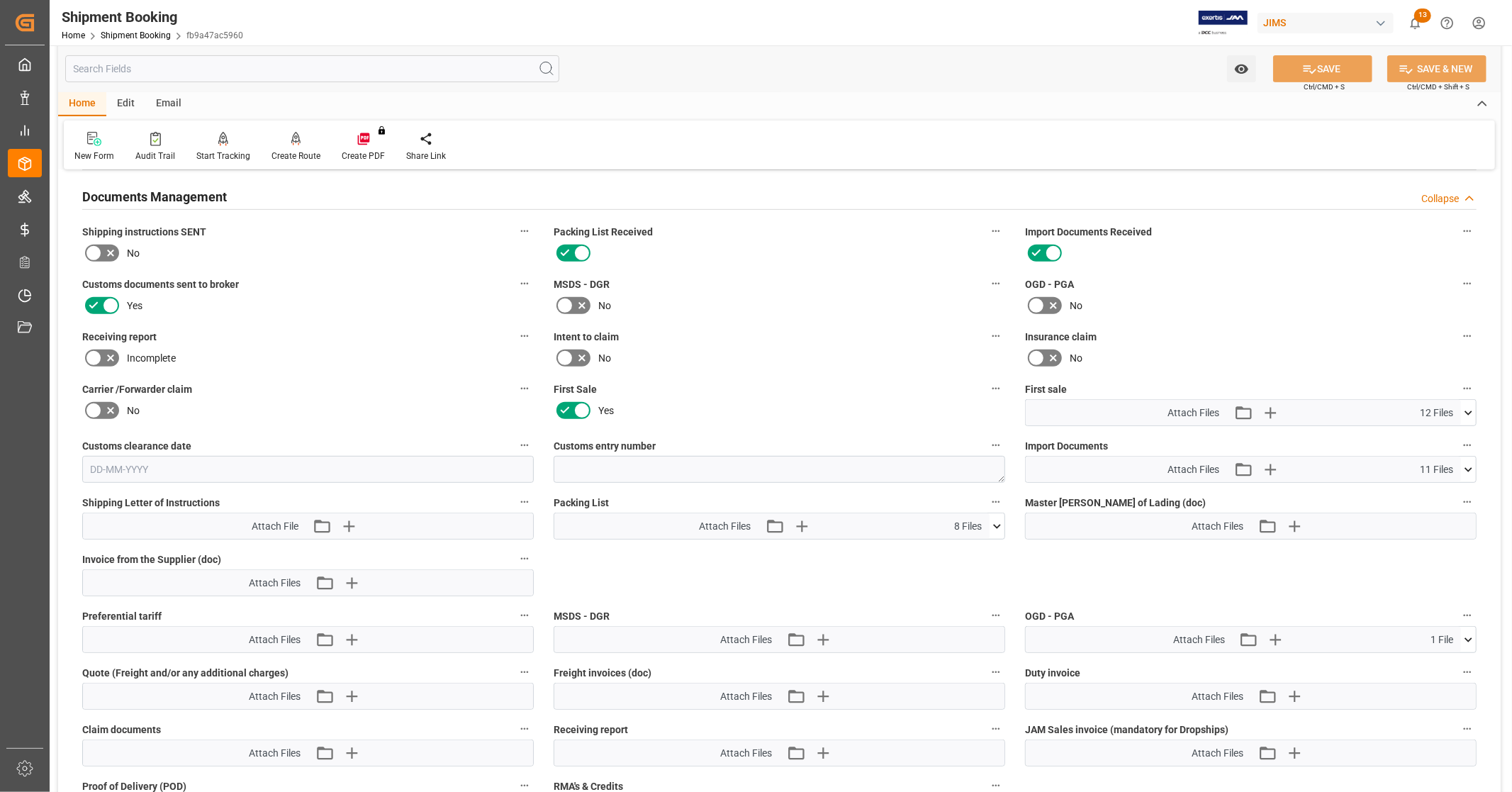
click at [1000, 520] on icon at bounding box center [997, 526] width 15 height 15
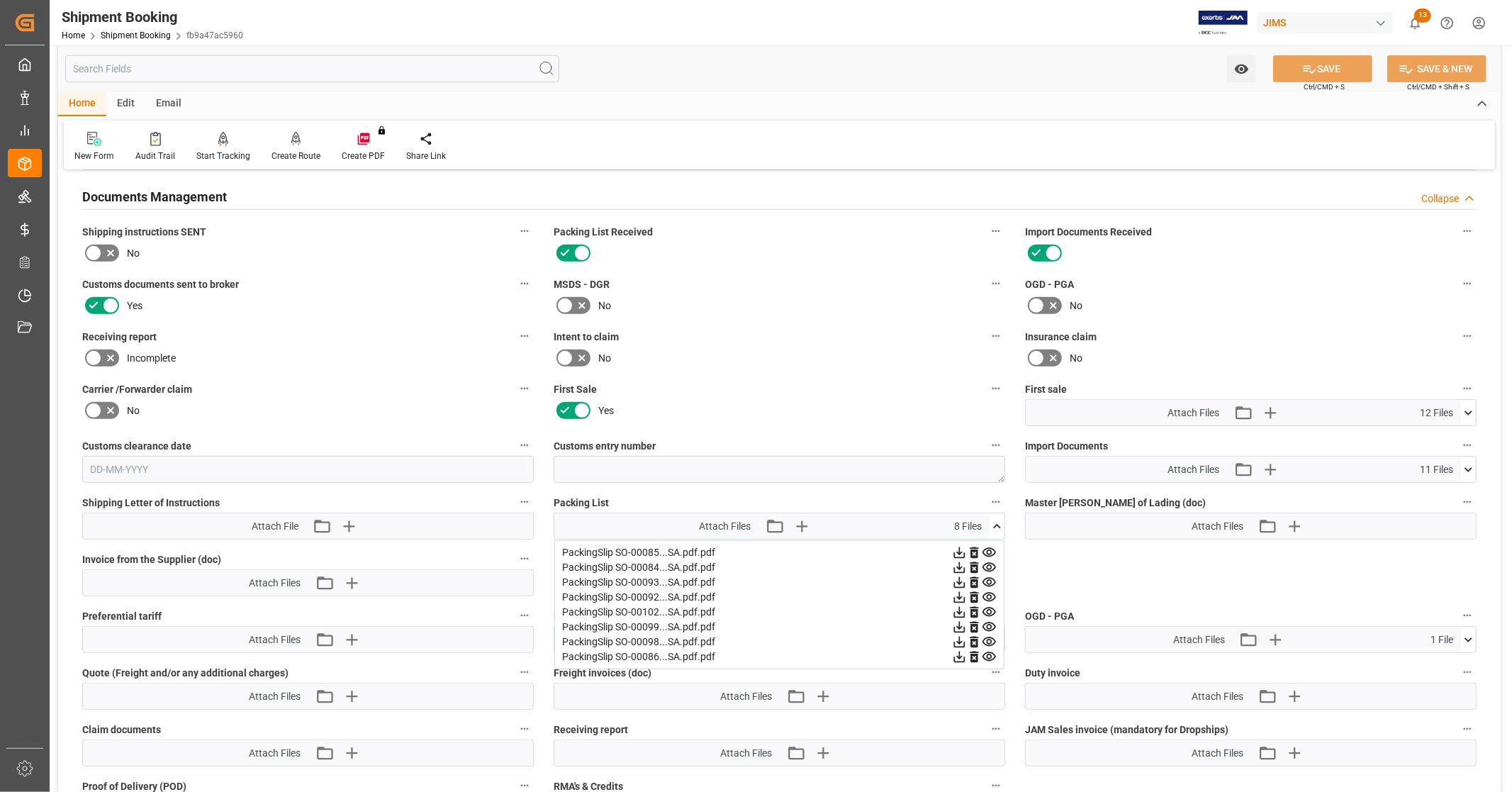
click at [988, 548] on icon at bounding box center [988, 552] width 14 height 9
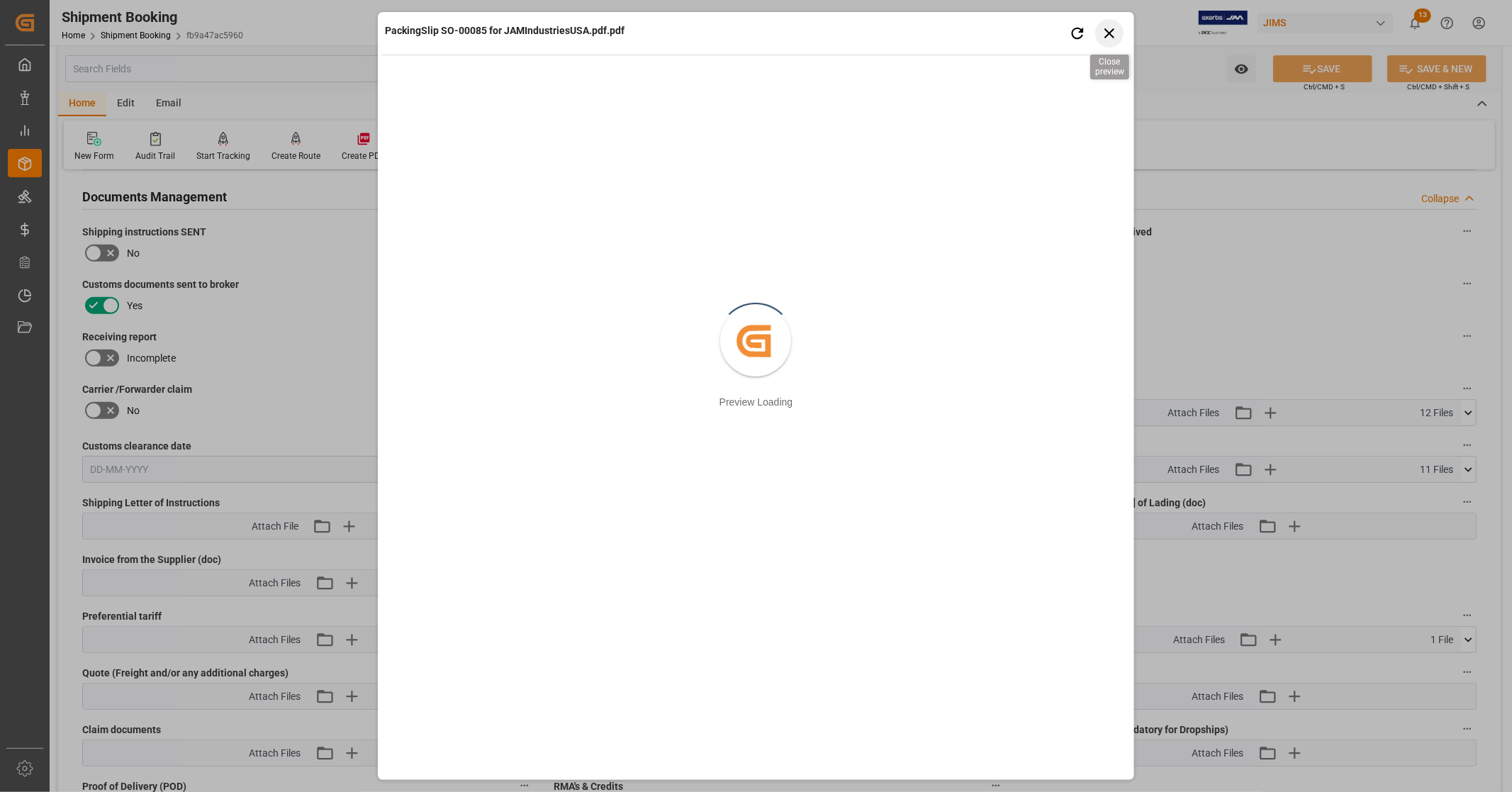
click at [1114, 33] on icon "button" at bounding box center [1109, 33] width 18 height 18
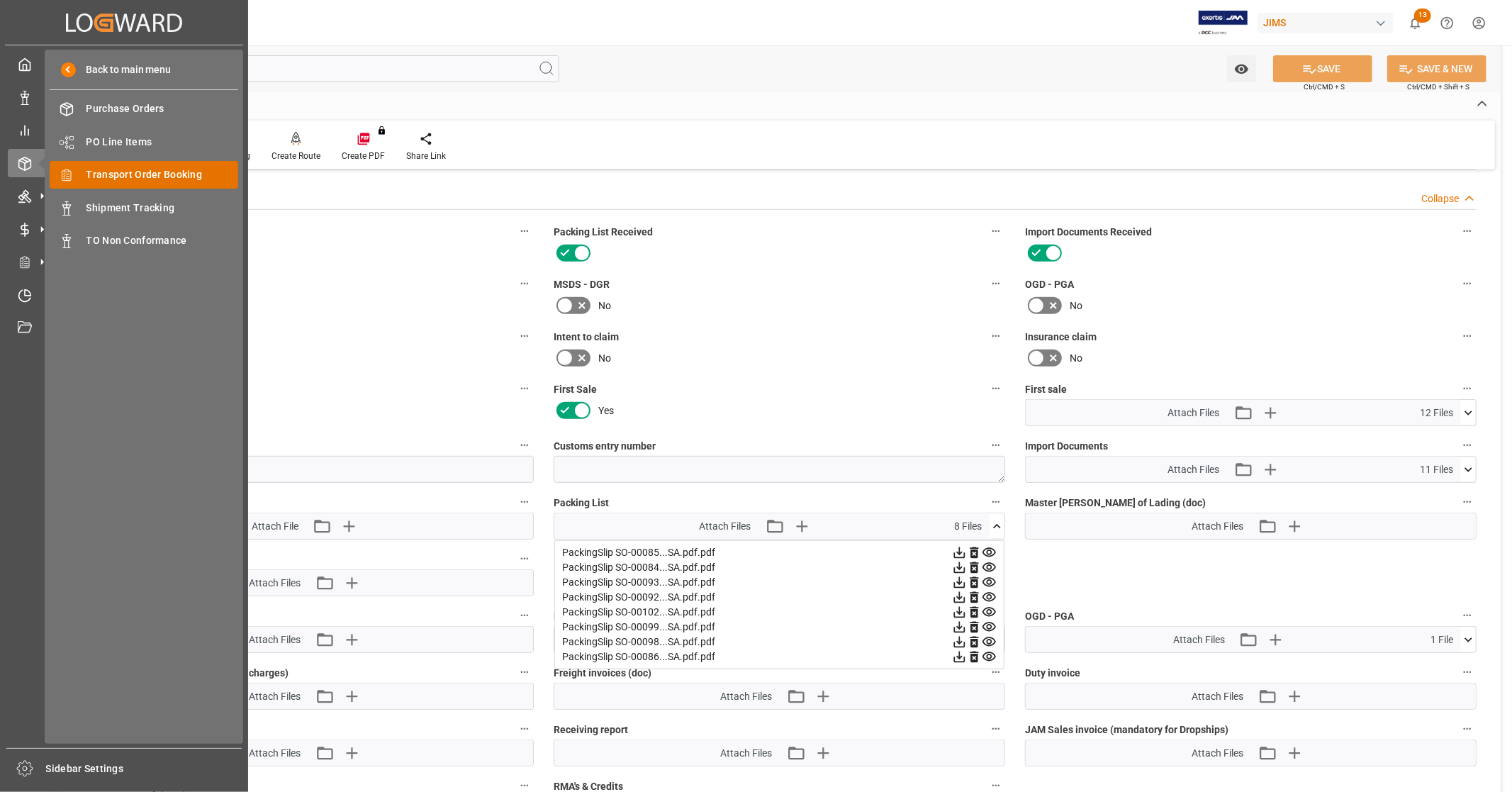
click at [182, 173] on span "Transport Order Booking" at bounding box center [162, 175] width 152 height 15
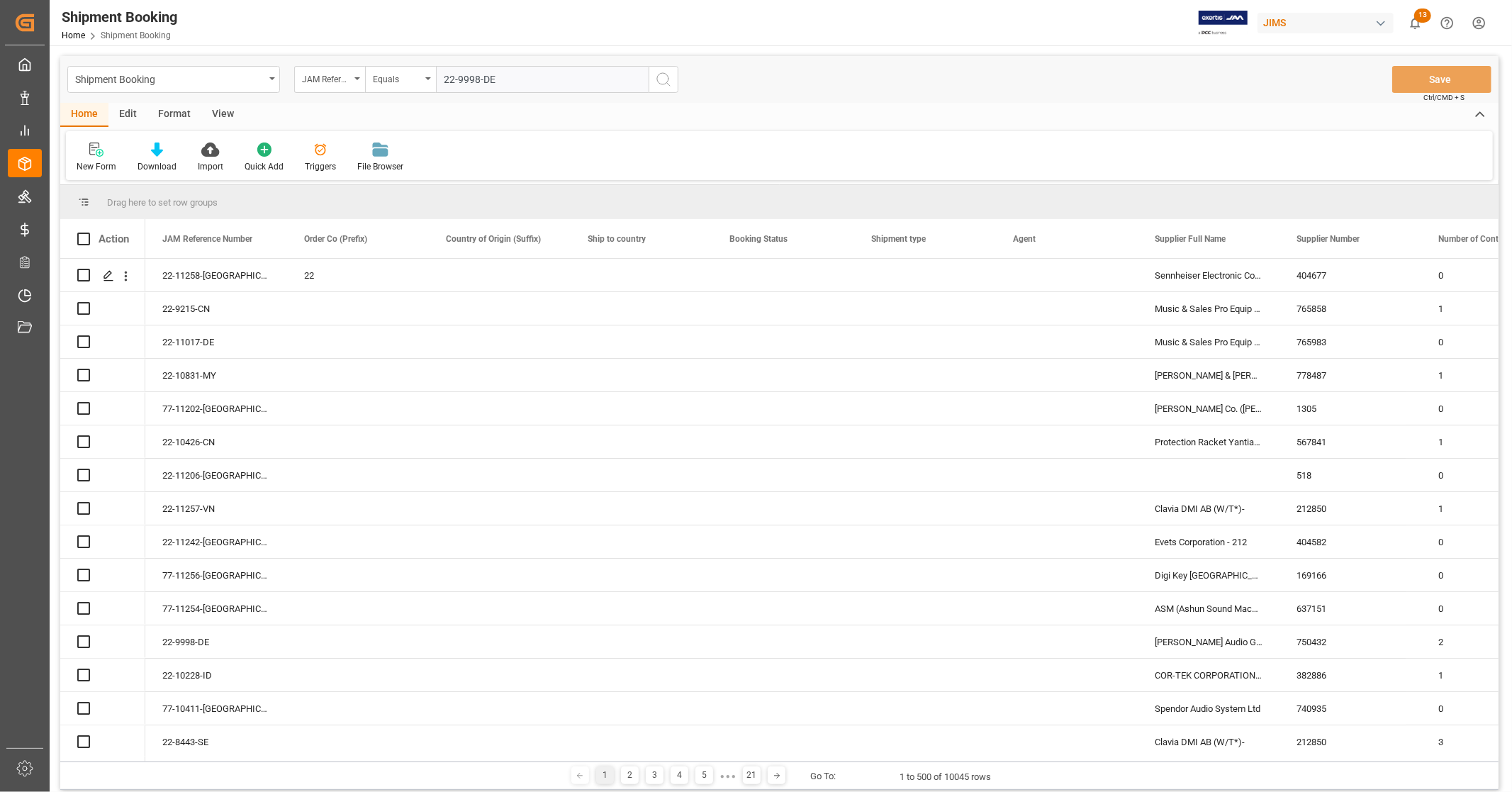
type input "22-9998-DE"
click at [662, 75] on icon "search button" at bounding box center [663, 79] width 17 height 17
click at [662, 81] on icon "search button" at bounding box center [663, 79] width 17 height 17
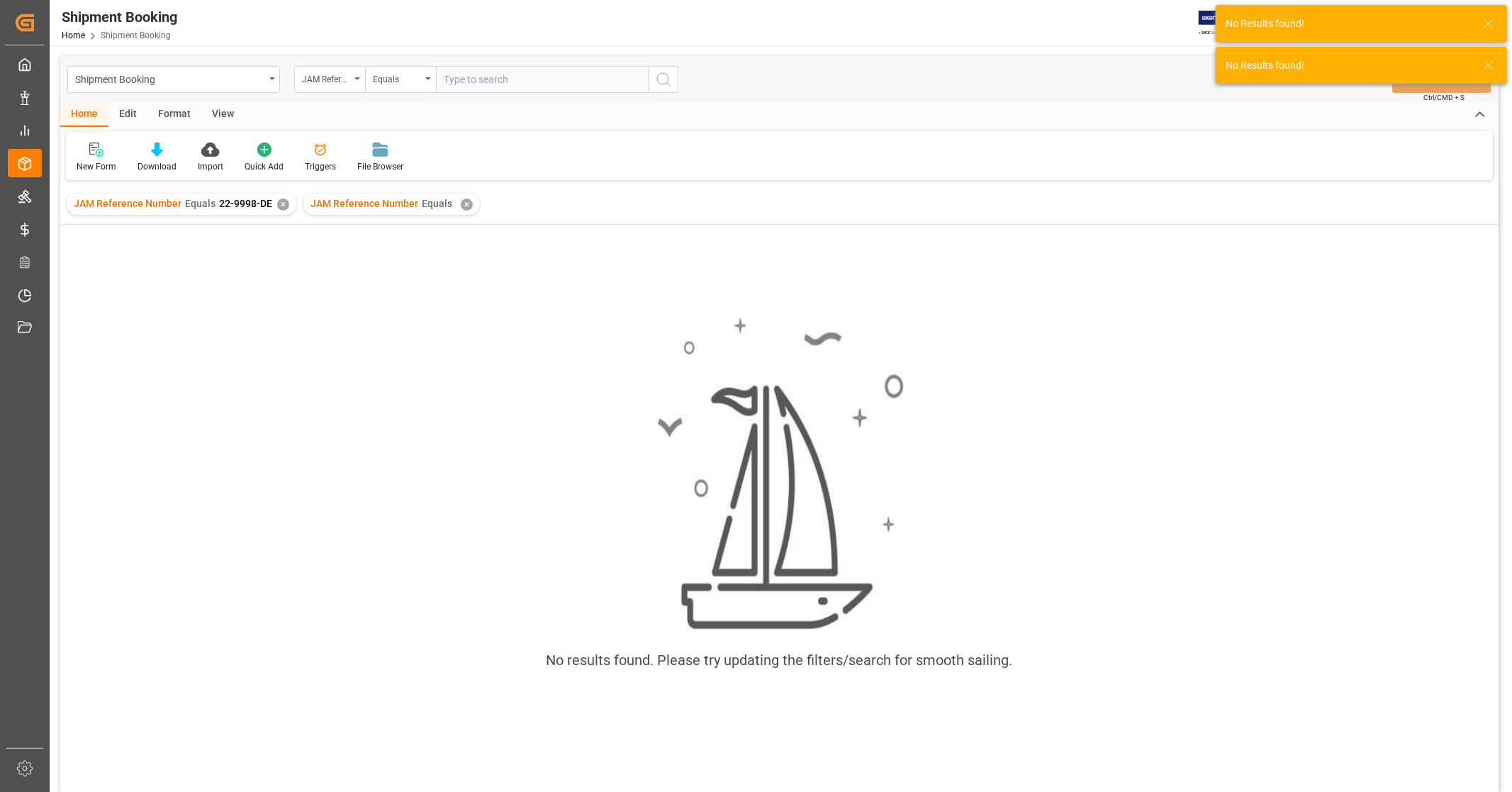
click at [454, 202] on div "JAM Reference Number Equals ✕" at bounding box center [391, 204] width 176 height 21
click at [279, 207] on div "✕" at bounding box center [283, 204] width 12 height 12
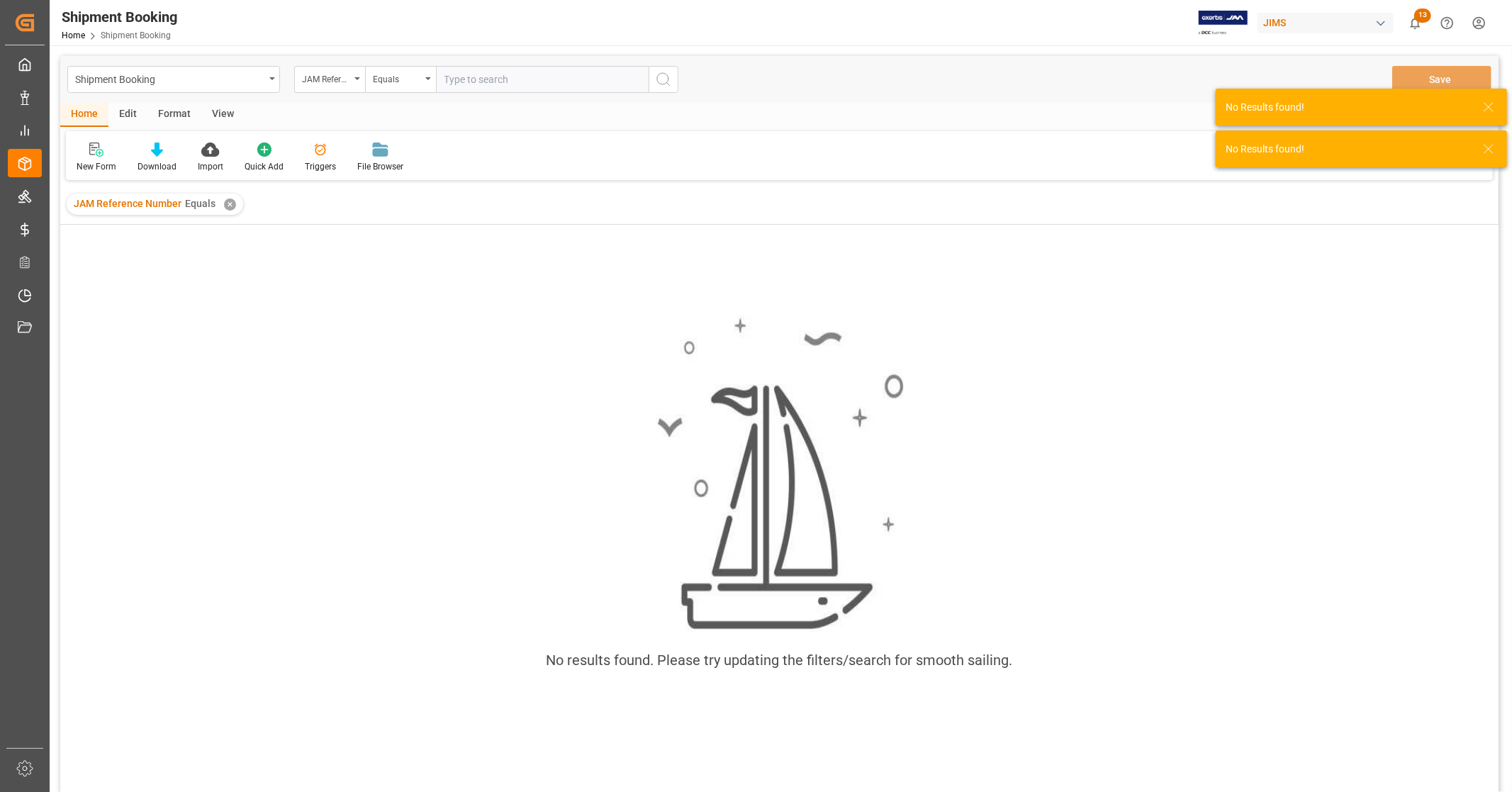
click at [237, 200] on div "JAM Reference Number Equals ✕" at bounding box center [154, 204] width 176 height 21
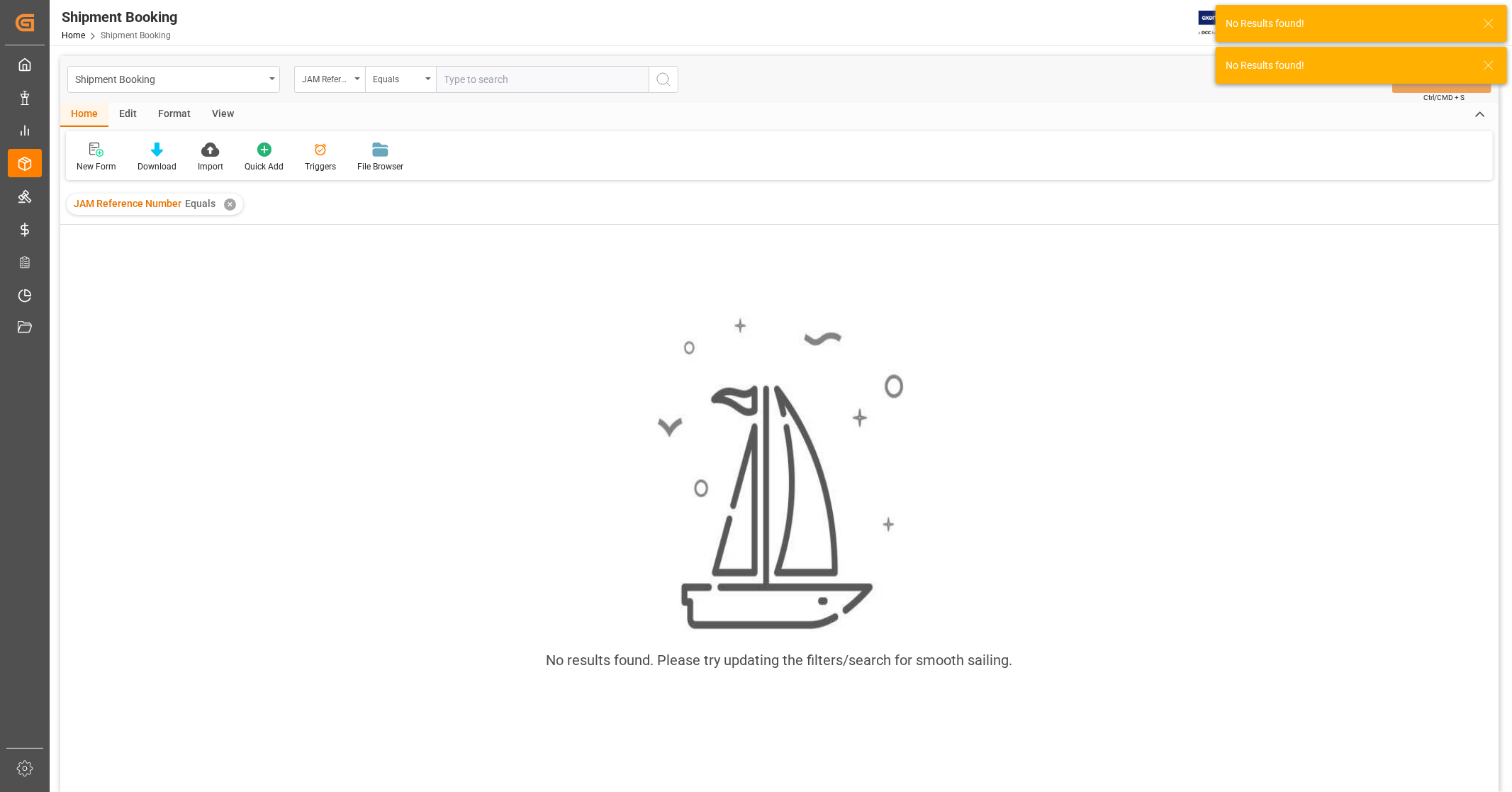
click at [224, 206] on div "✕" at bounding box center [229, 204] width 12 height 12
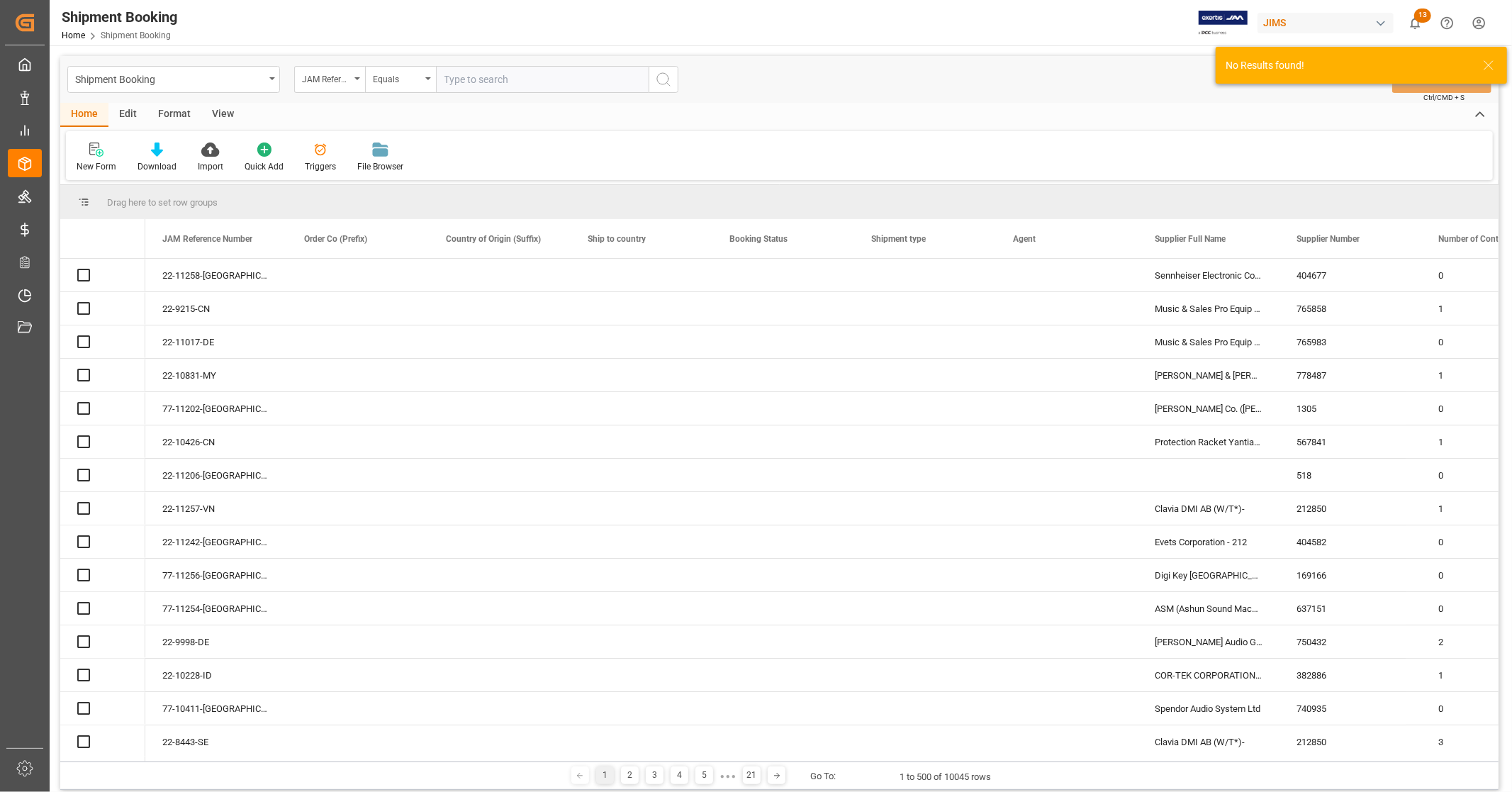
click at [493, 78] on input "text" at bounding box center [542, 79] width 213 height 27
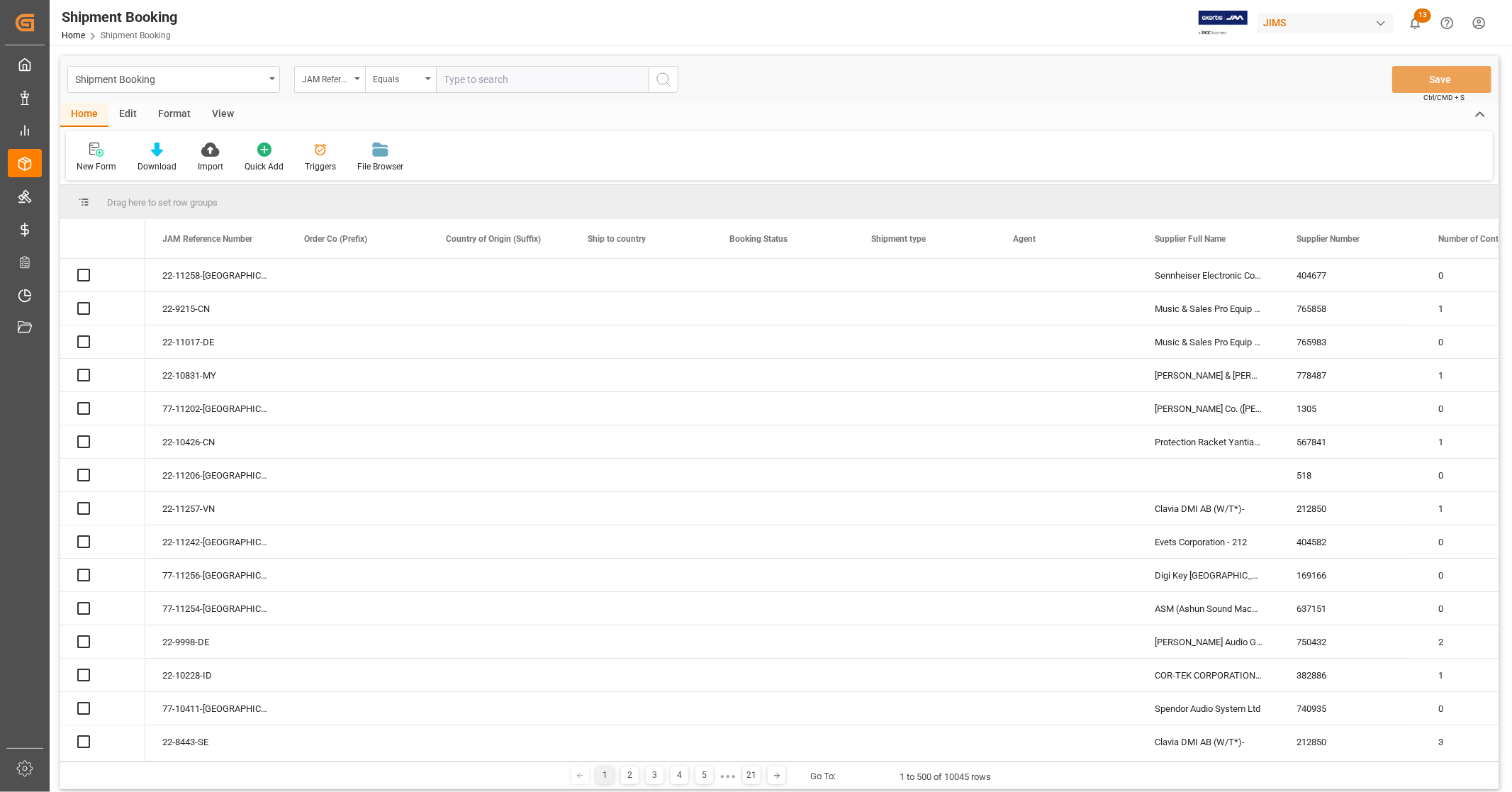
paste input "22-9998-DE"
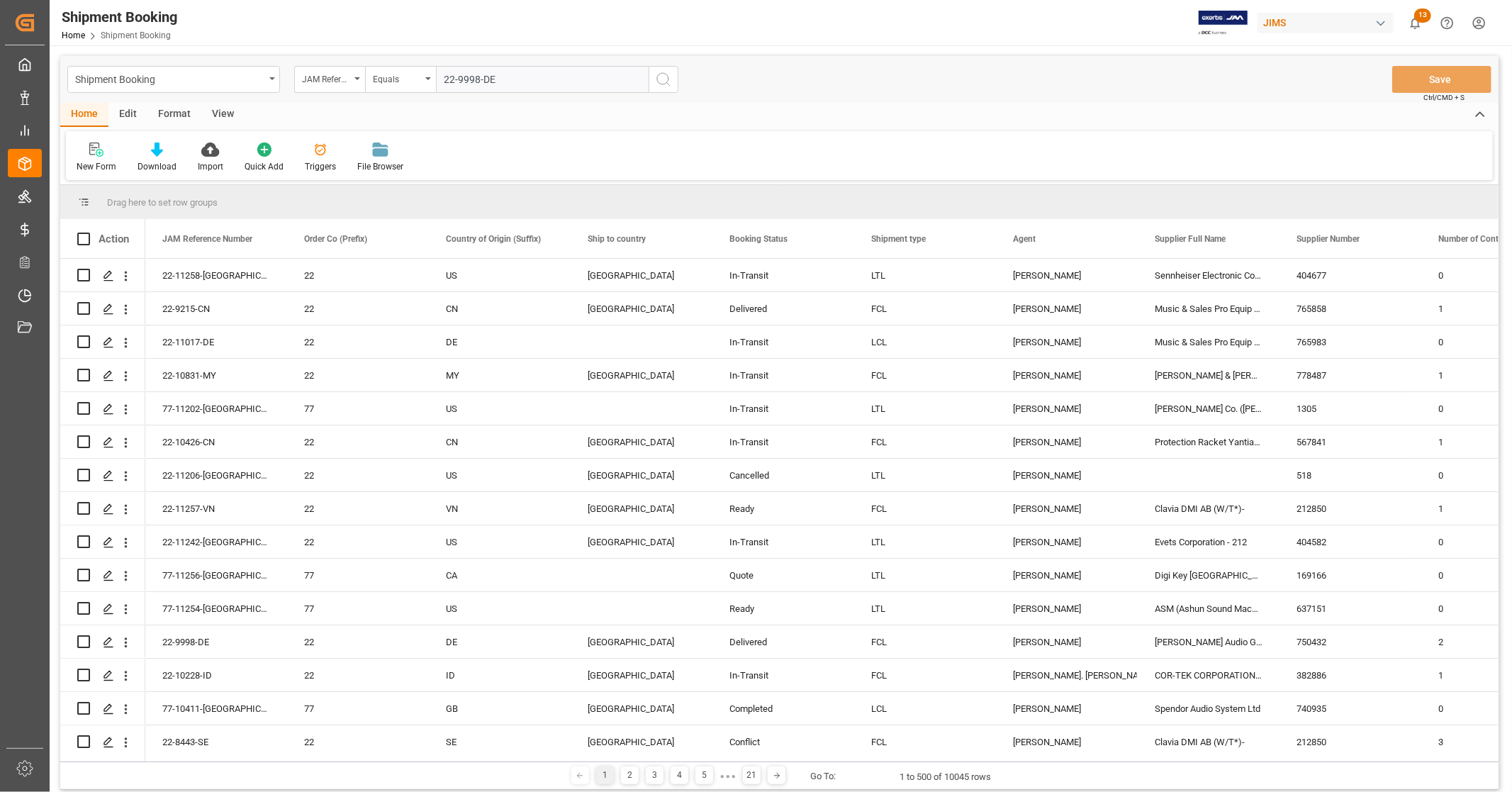
type input "22-9998-DE"
click at [669, 81] on icon "search button" at bounding box center [663, 79] width 17 height 17
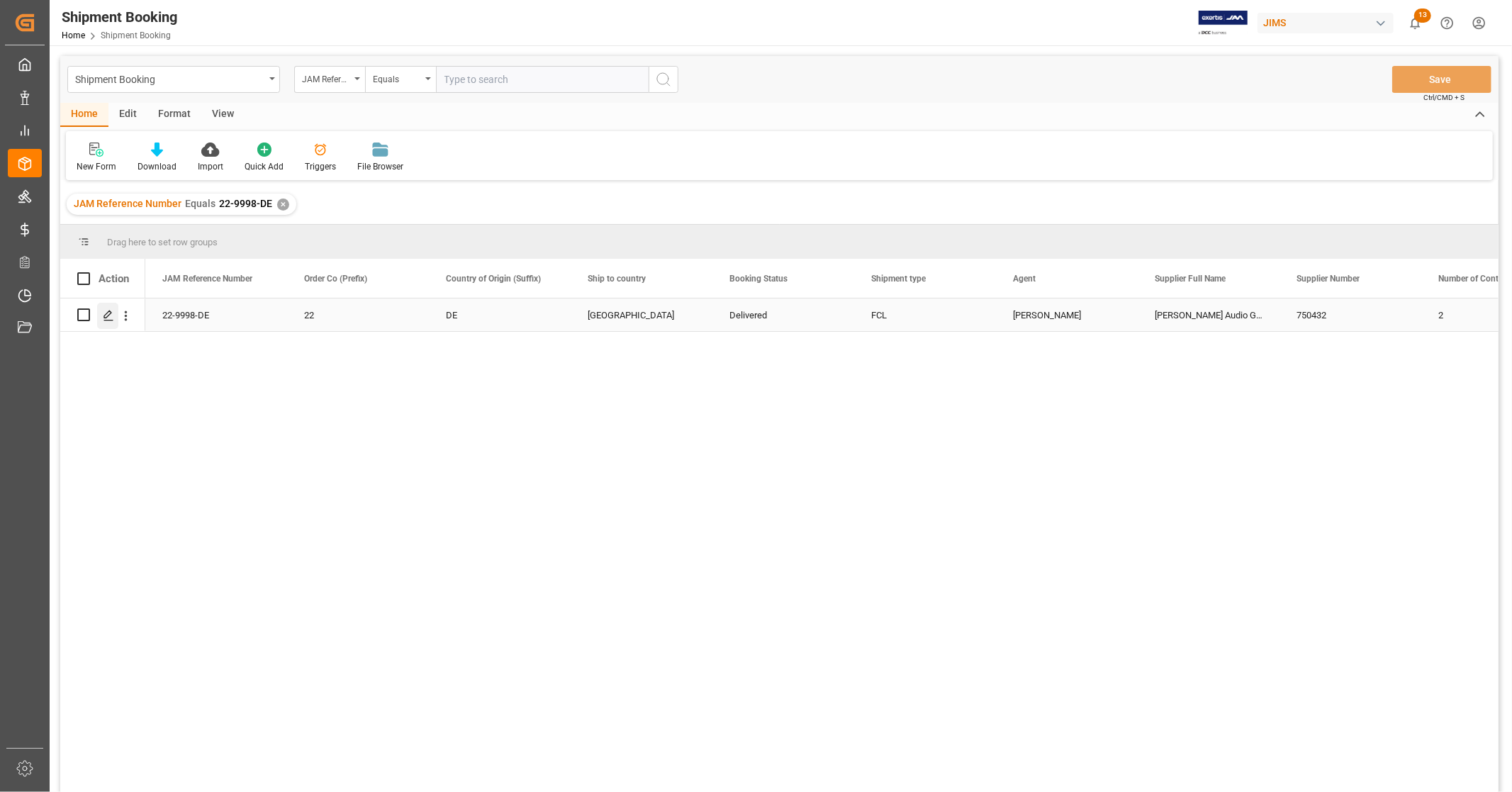
click at [109, 317] on icon "Press SPACE to select this row." at bounding box center [108, 315] width 11 height 11
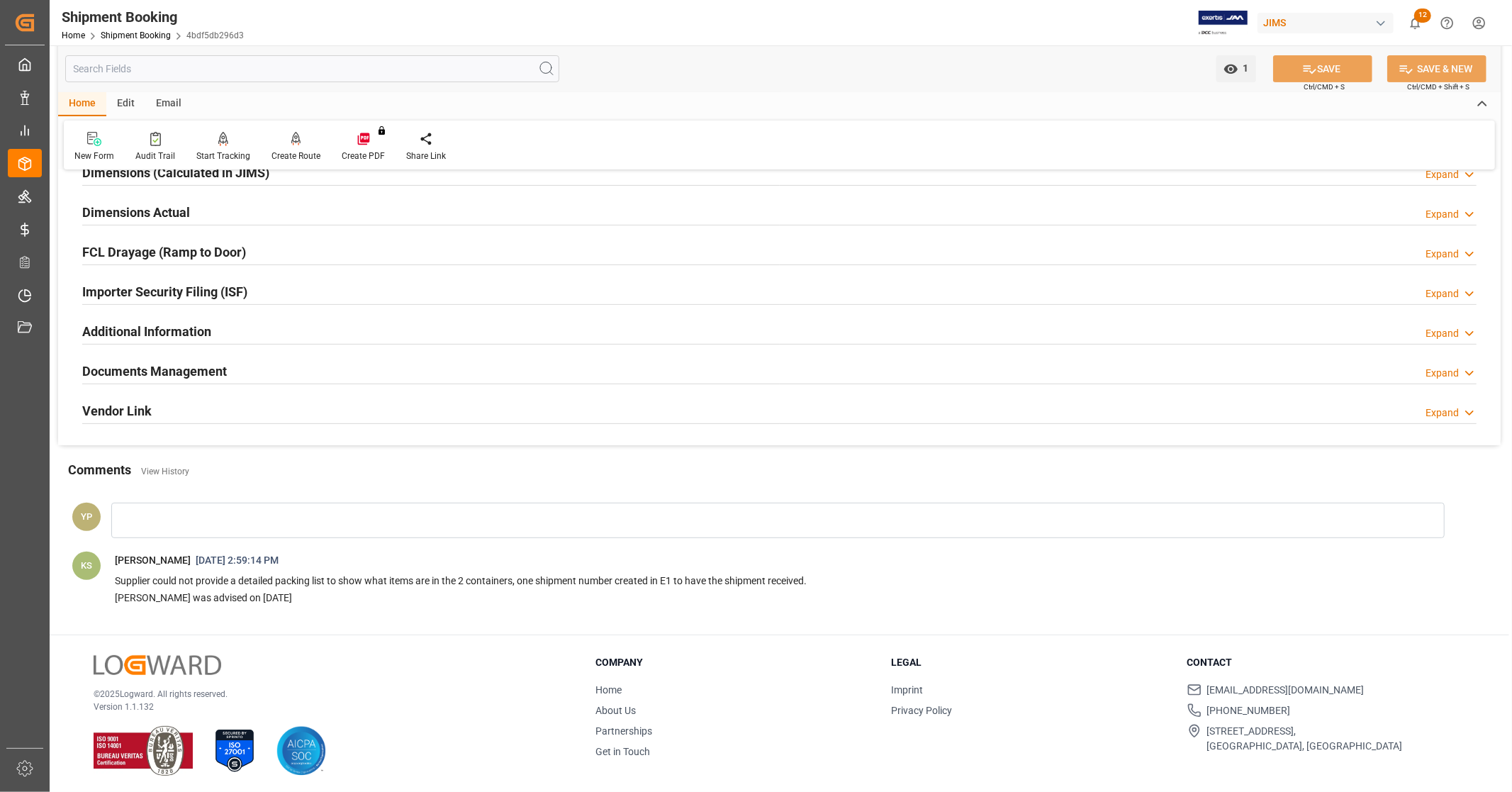
scroll to position [338, 0]
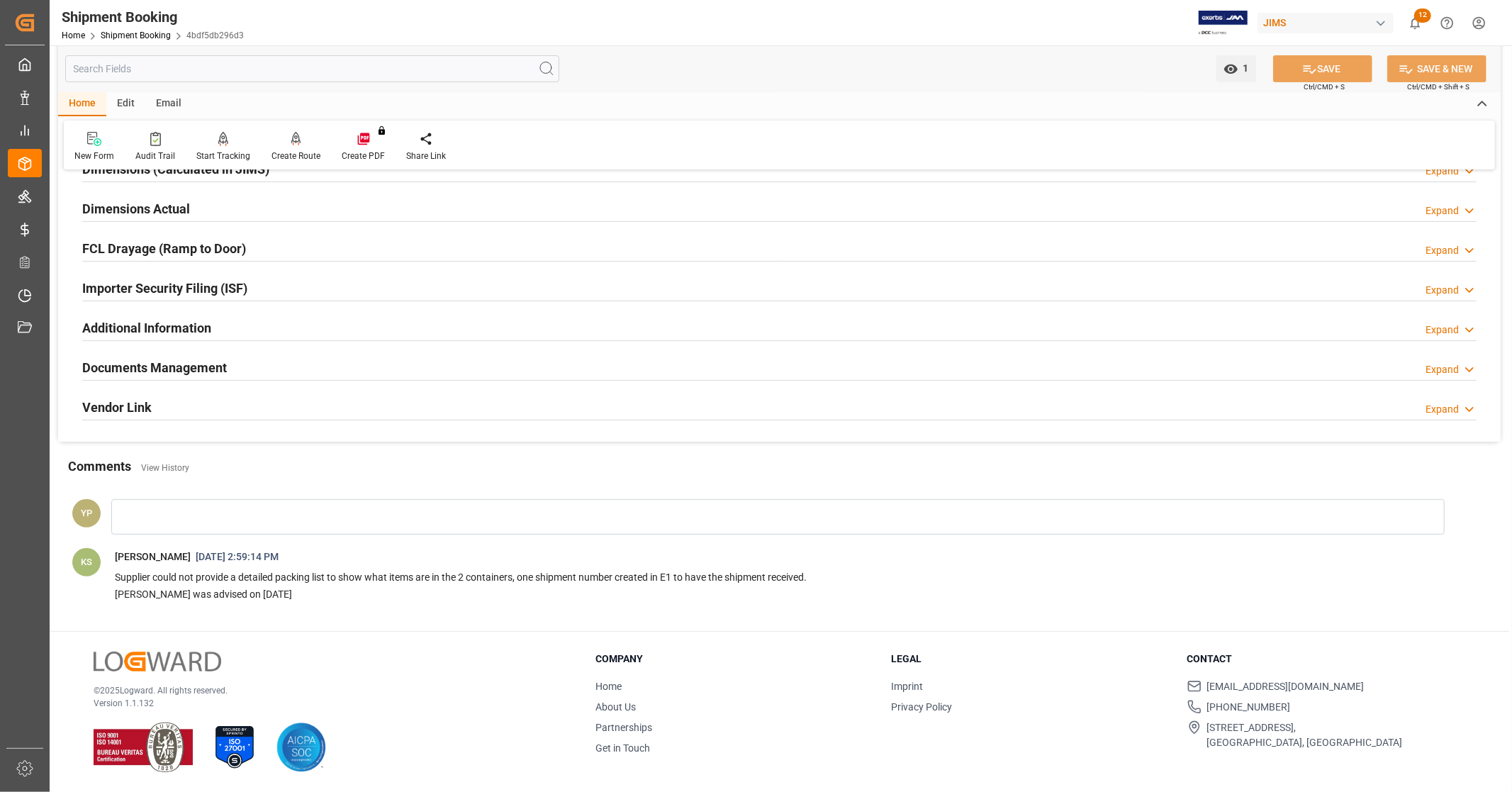
click at [199, 376] on h2 "Documents Management" at bounding box center [154, 368] width 145 height 20
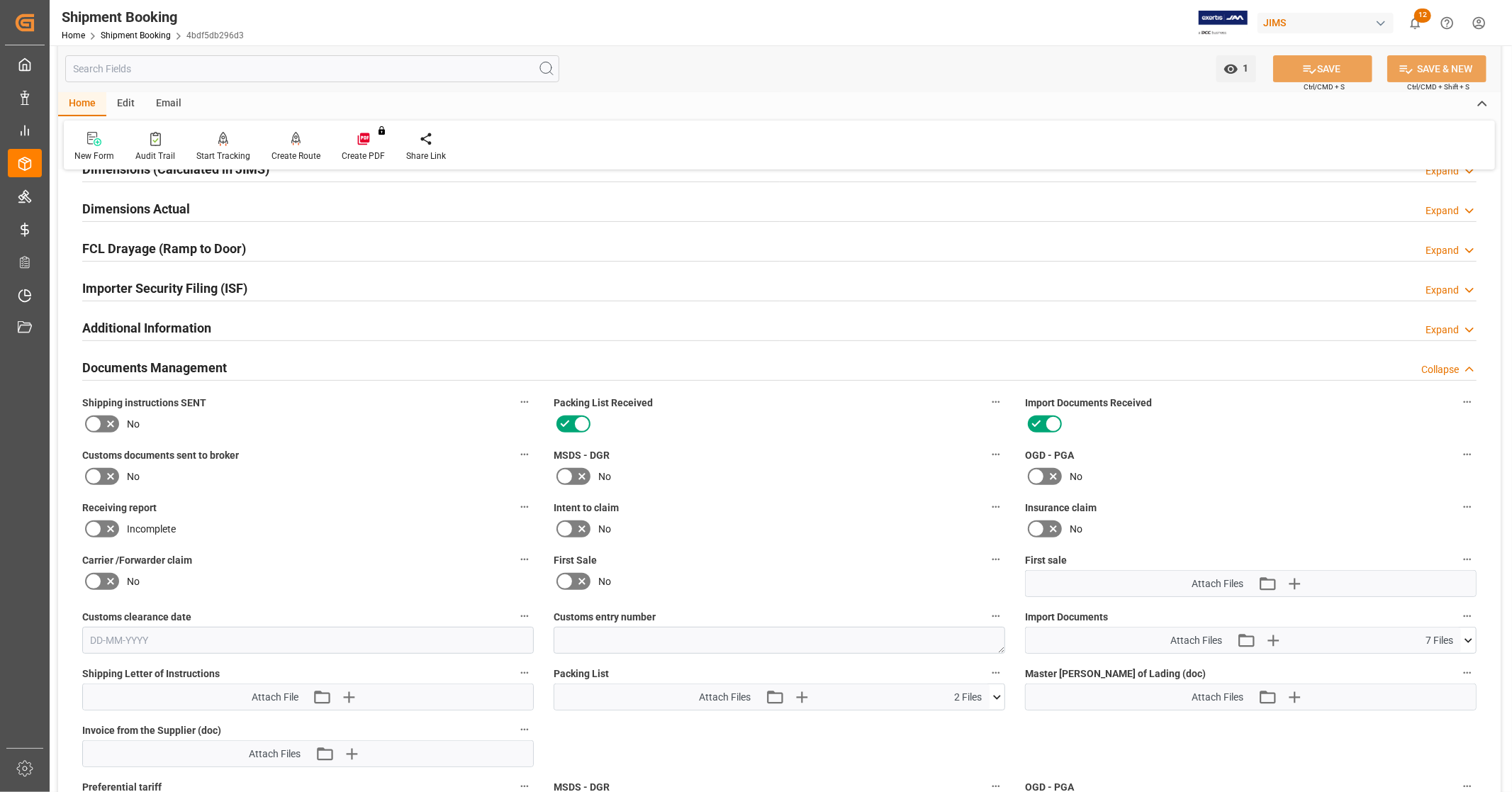
click at [232, 357] on div "Documents Management Collapse" at bounding box center [779, 366] width 1394 height 27
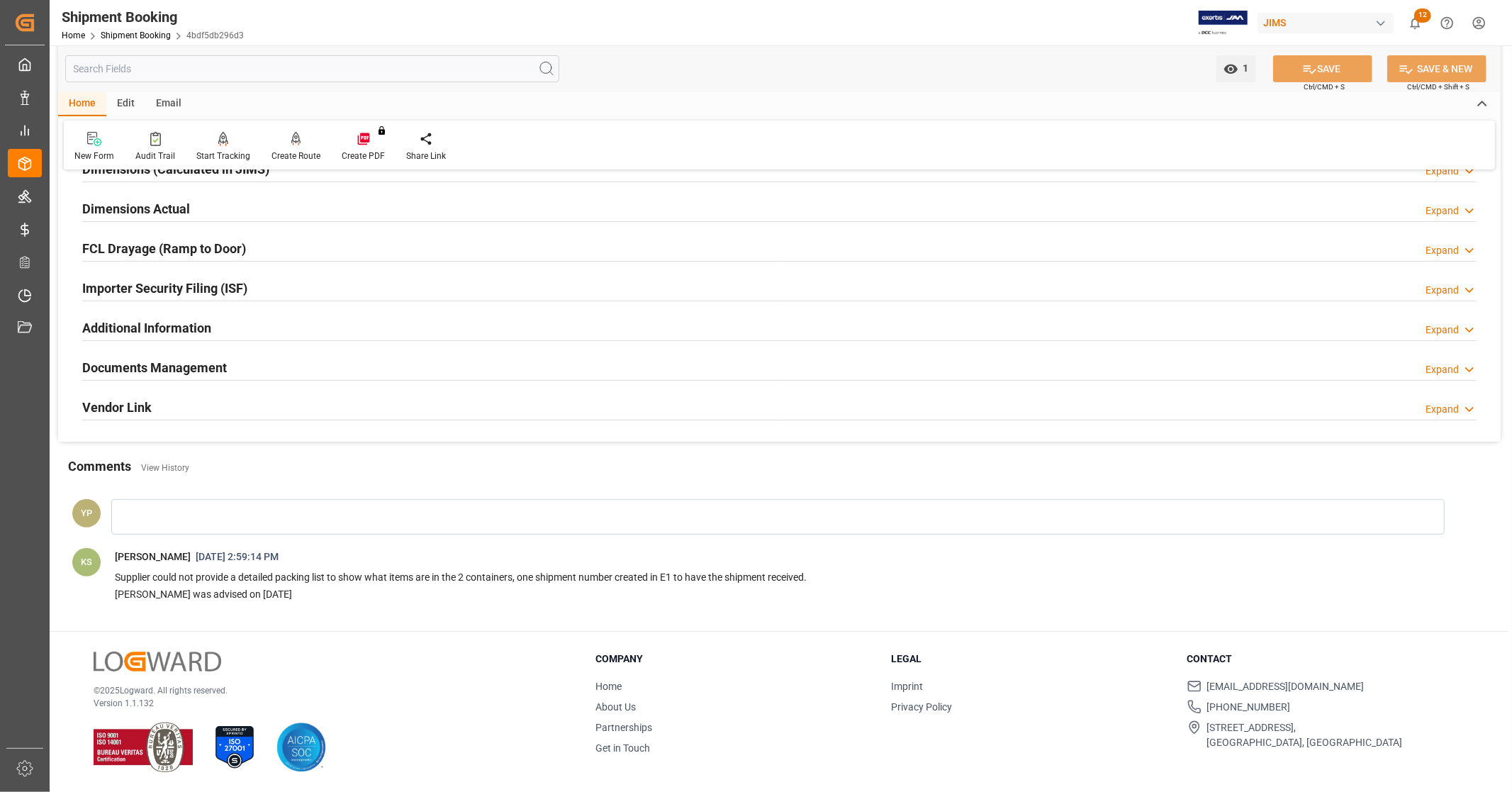
click at [228, 363] on div "Documents Management Expand" at bounding box center [779, 366] width 1394 height 27
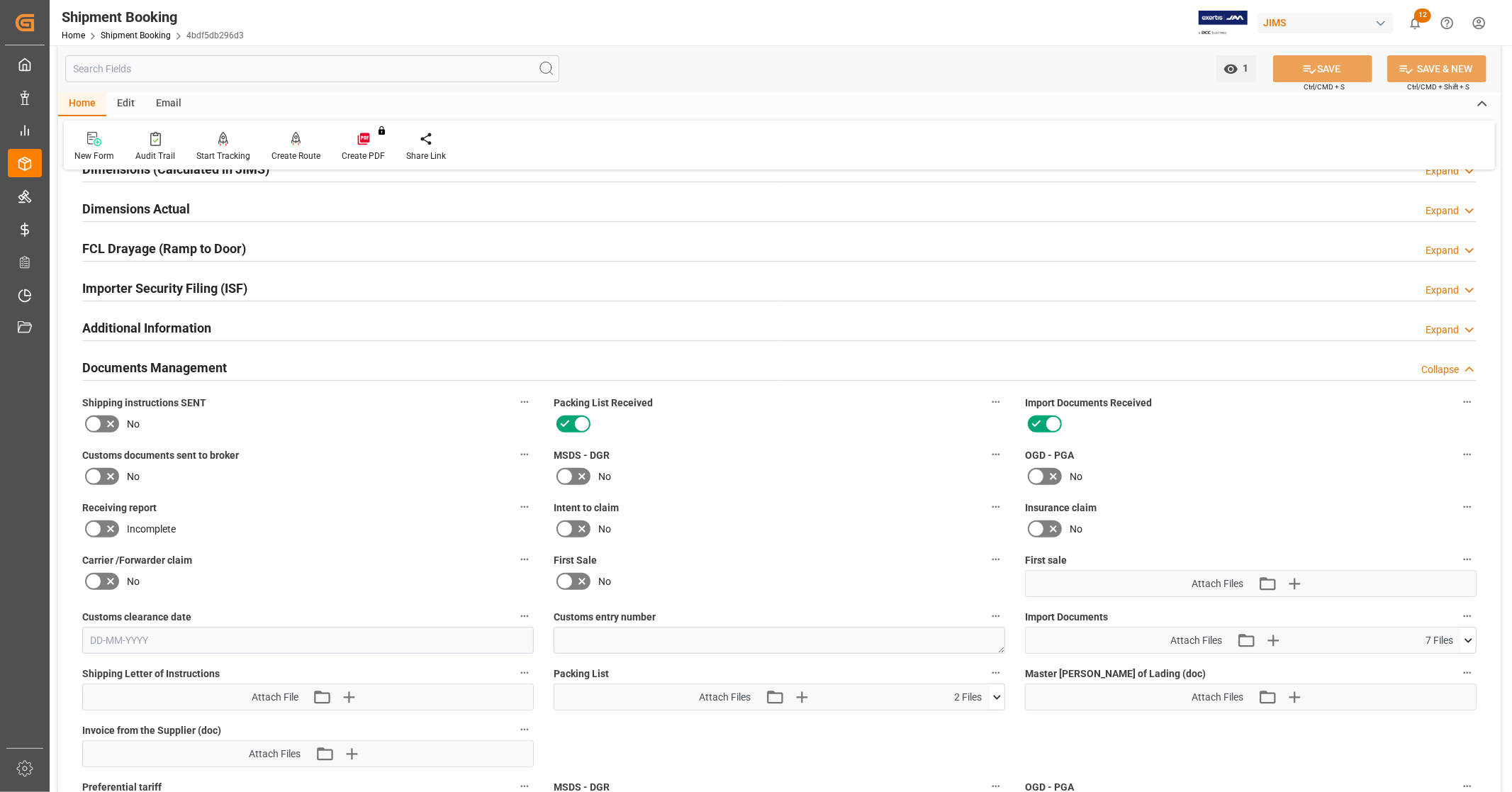
scroll to position [733, 0]
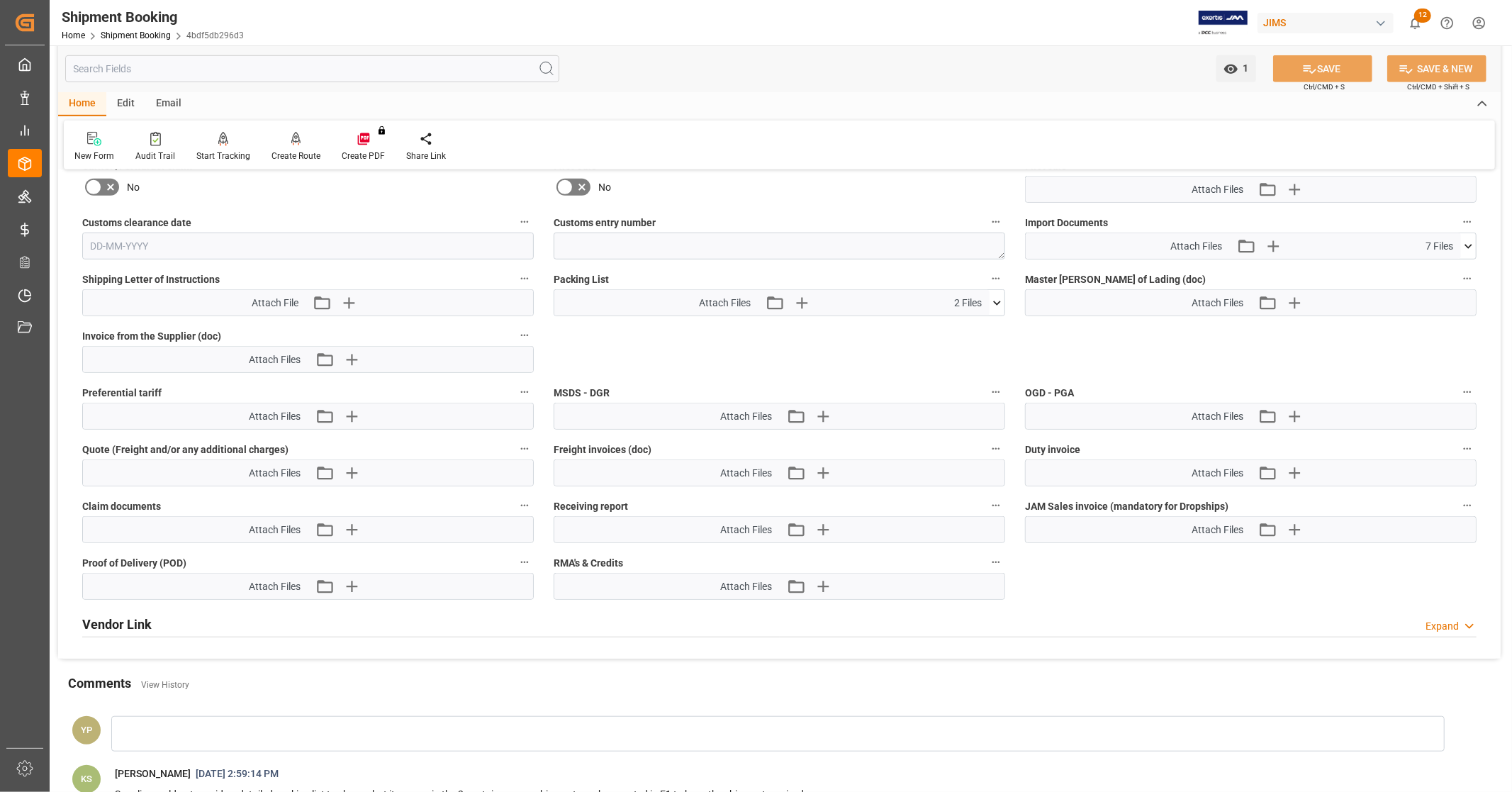
click at [1468, 246] on icon at bounding box center [1468, 246] width 15 height 15
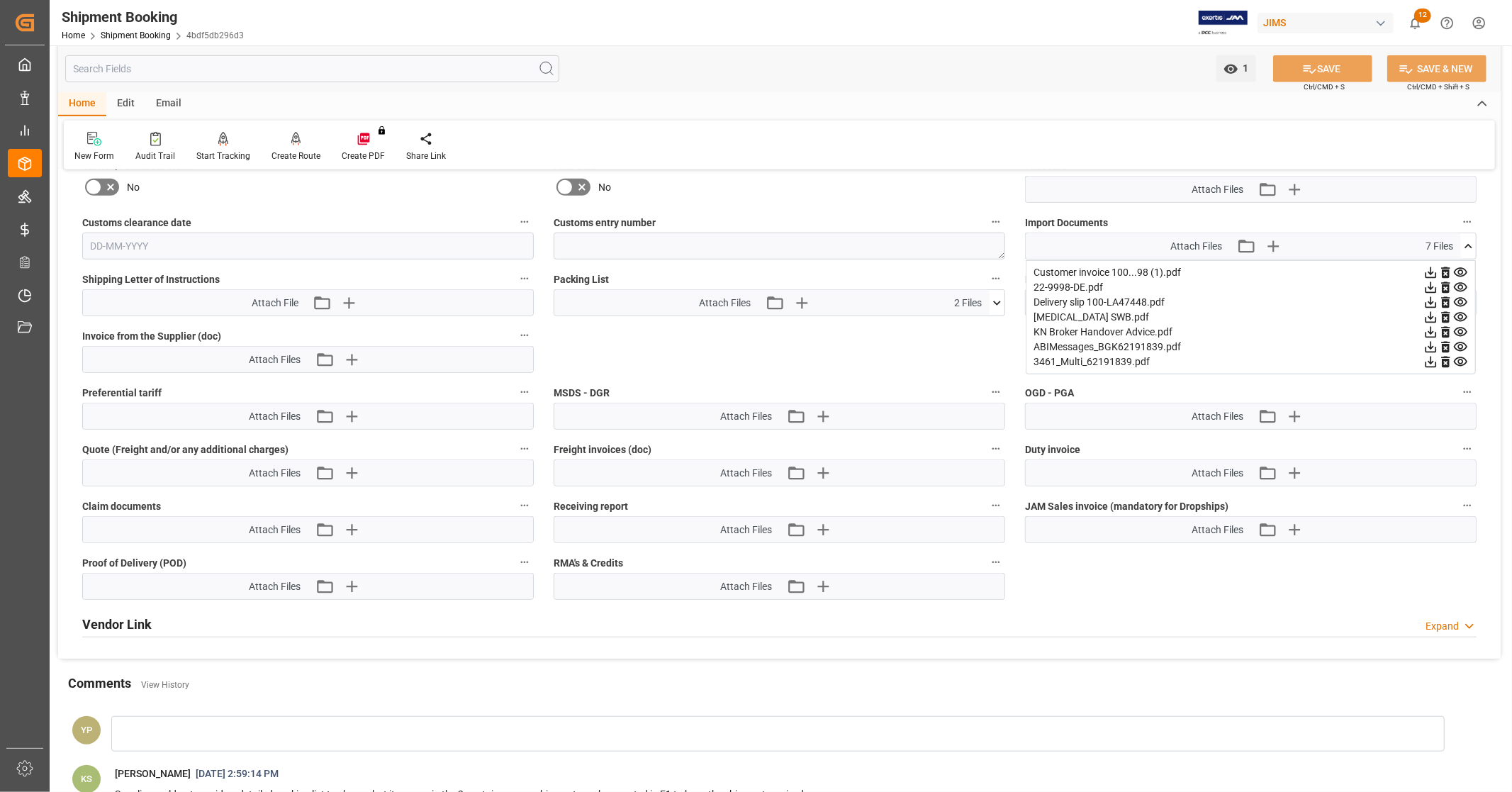
click at [1471, 240] on icon at bounding box center [1468, 246] width 15 height 15
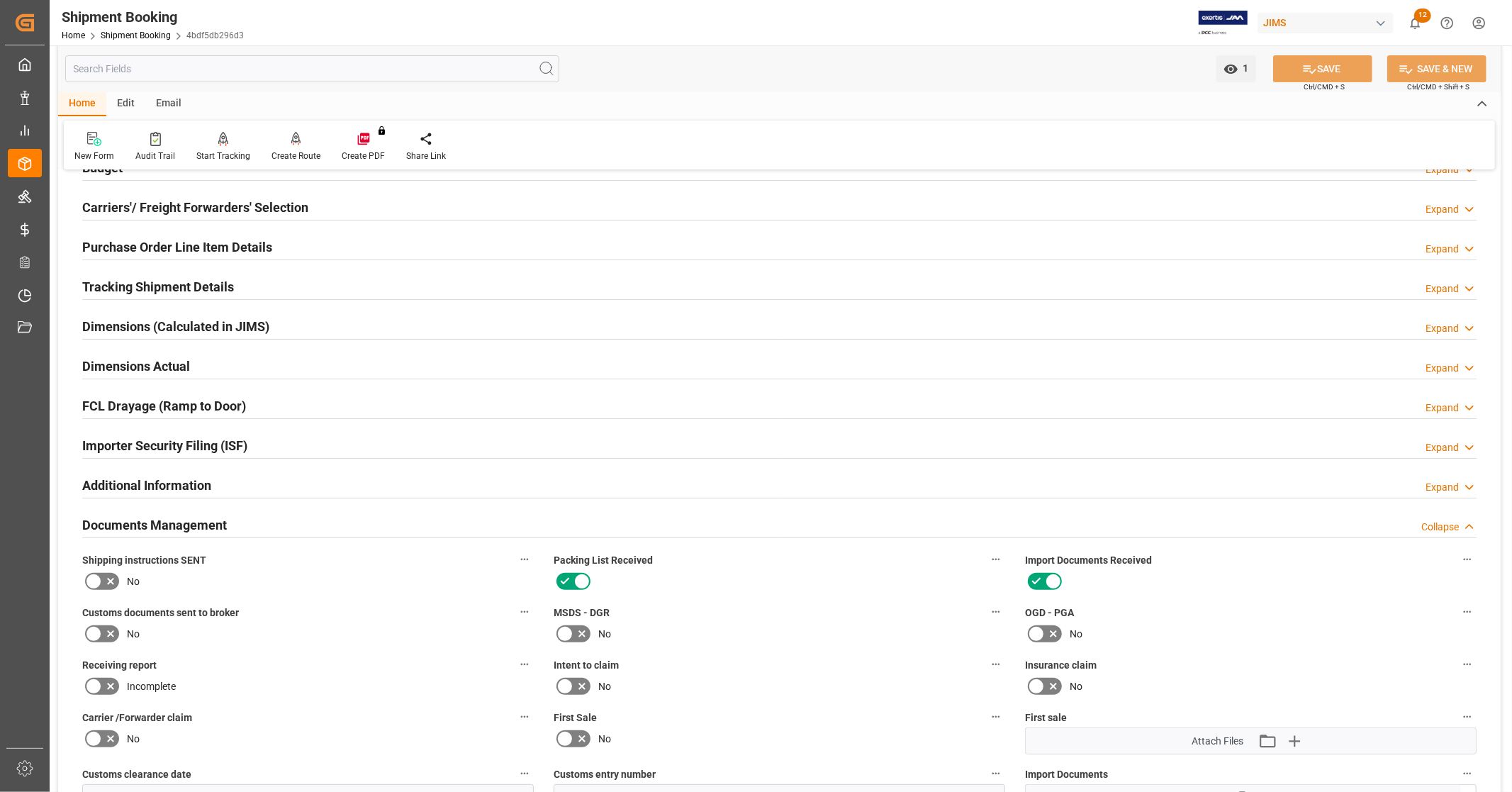
scroll to position [0, 0]
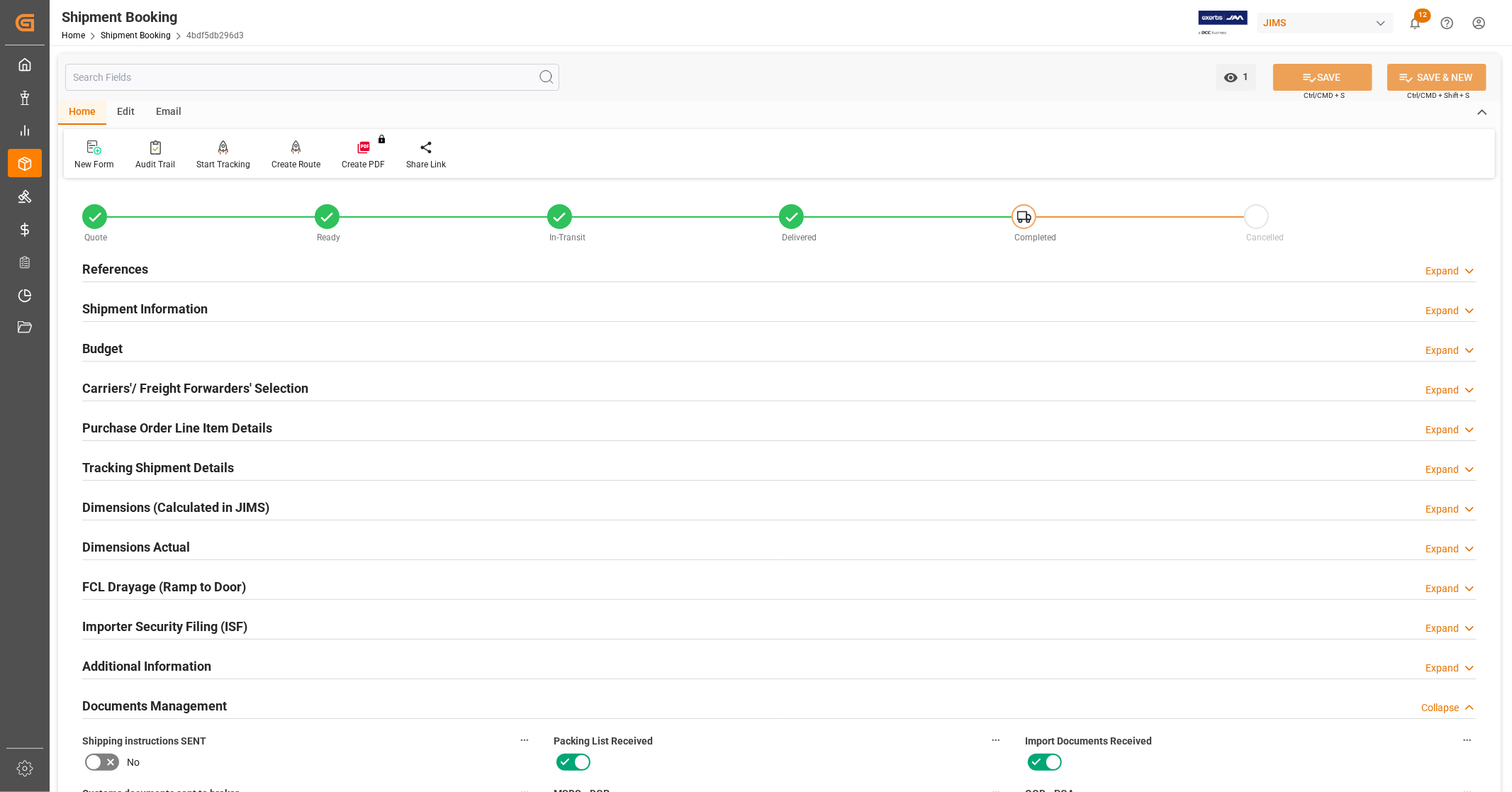
click at [150, 277] on div "References Expand" at bounding box center [779, 268] width 1394 height 27
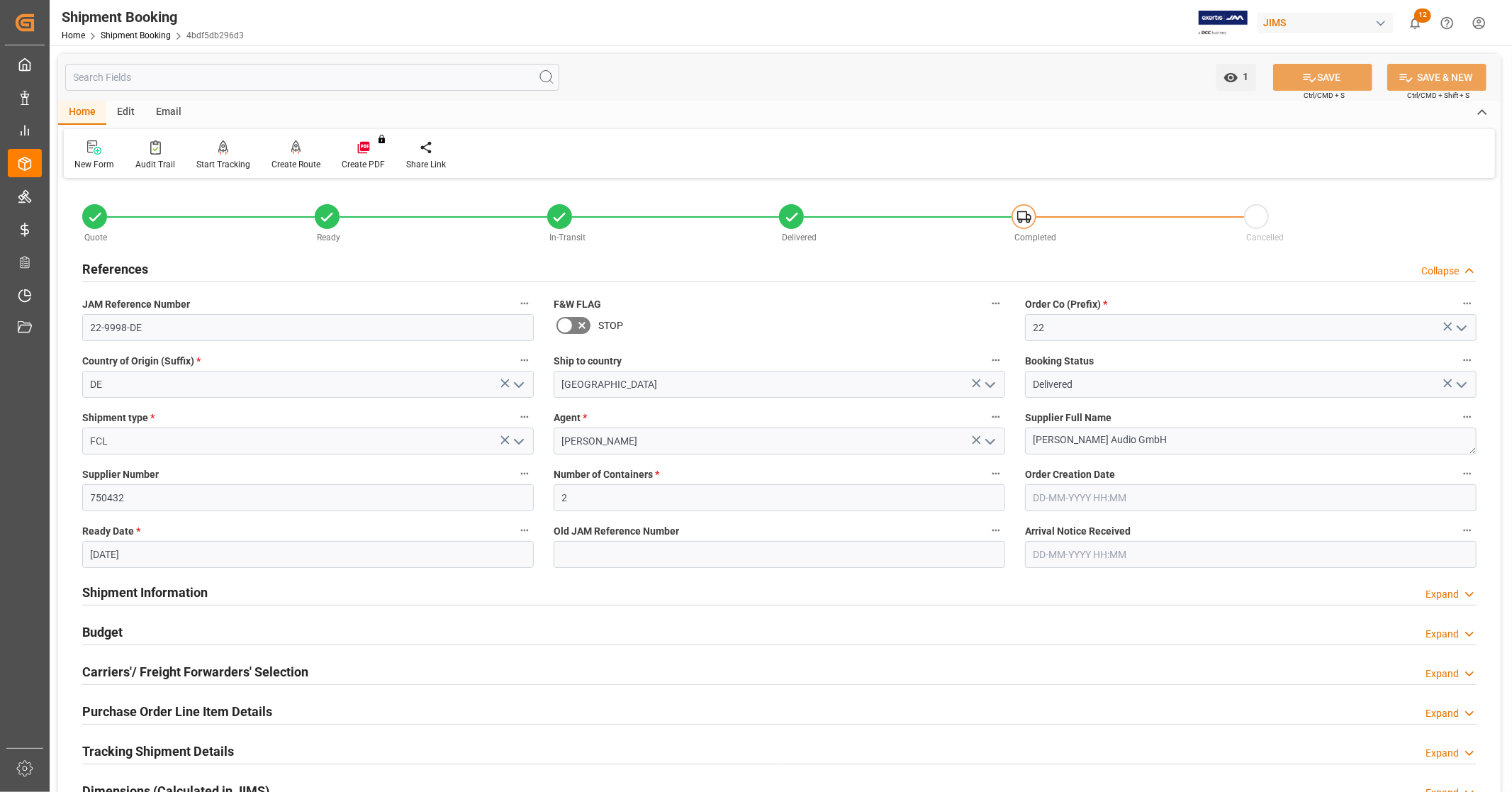
click at [147, 268] on div "References Collapse" at bounding box center [779, 268] width 1394 height 27
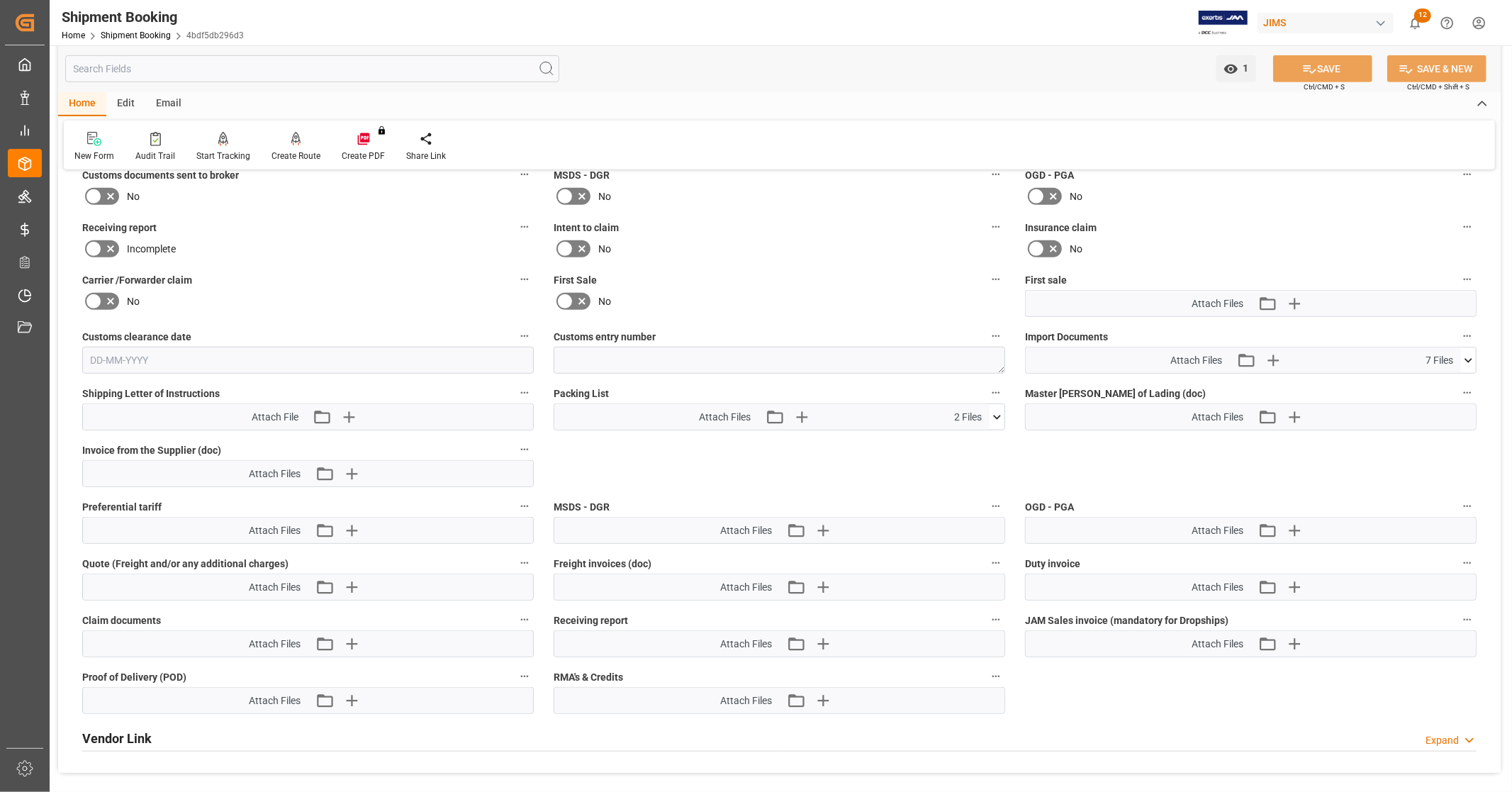
scroll to position [629, 0]
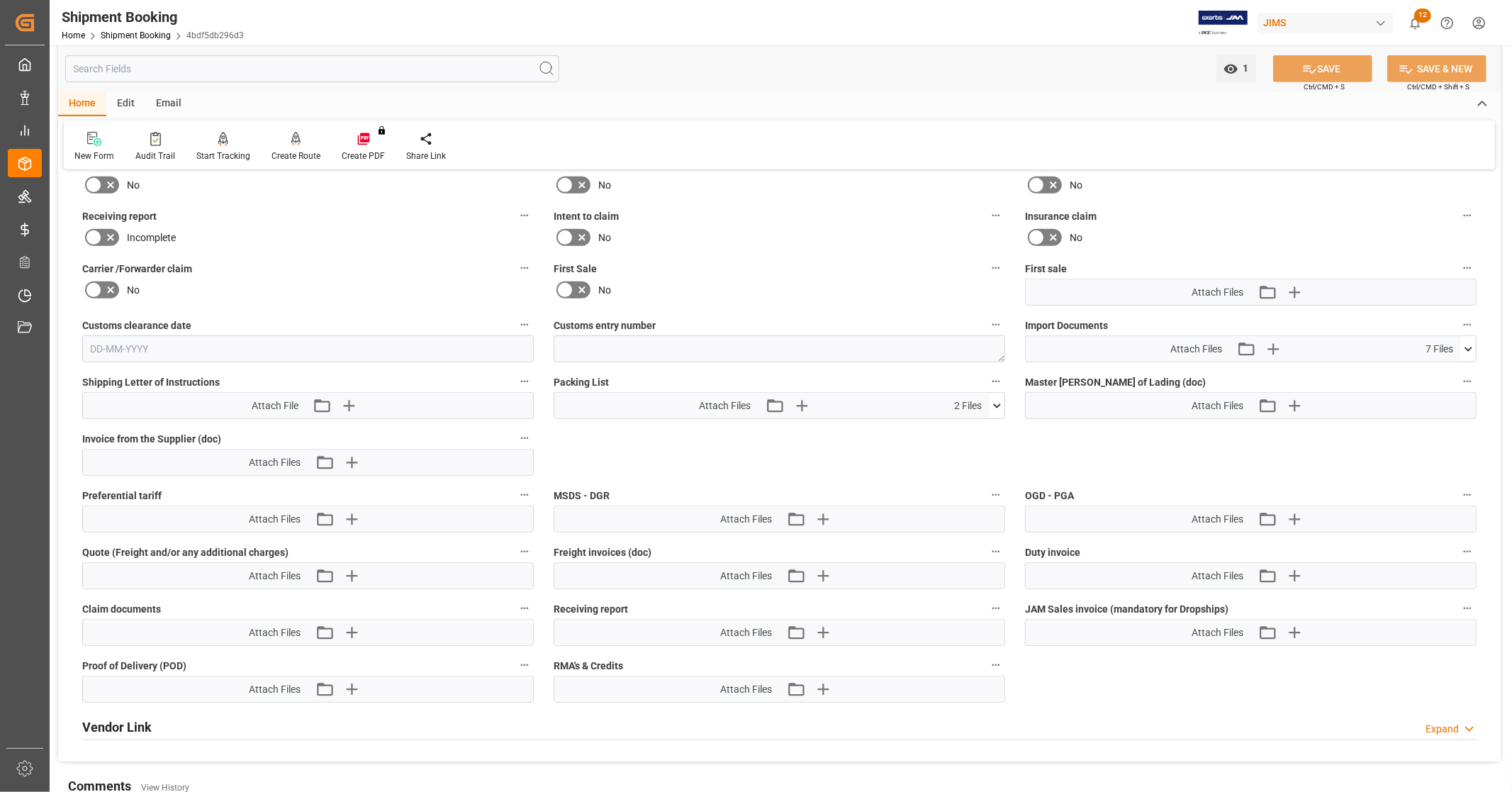
click at [1469, 342] on icon at bounding box center [1468, 349] width 15 height 15
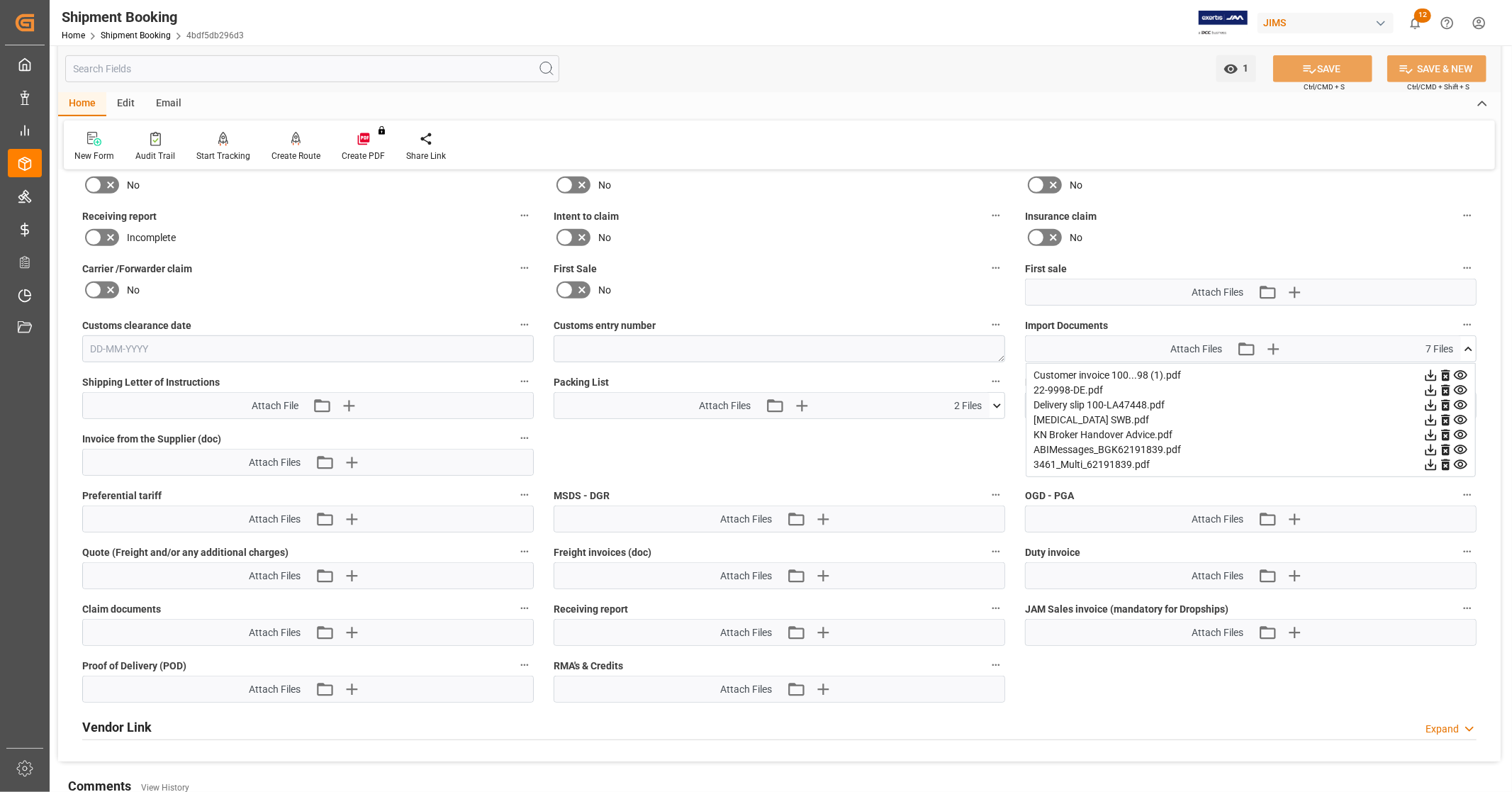
click at [1465, 343] on icon at bounding box center [1468, 349] width 15 height 15
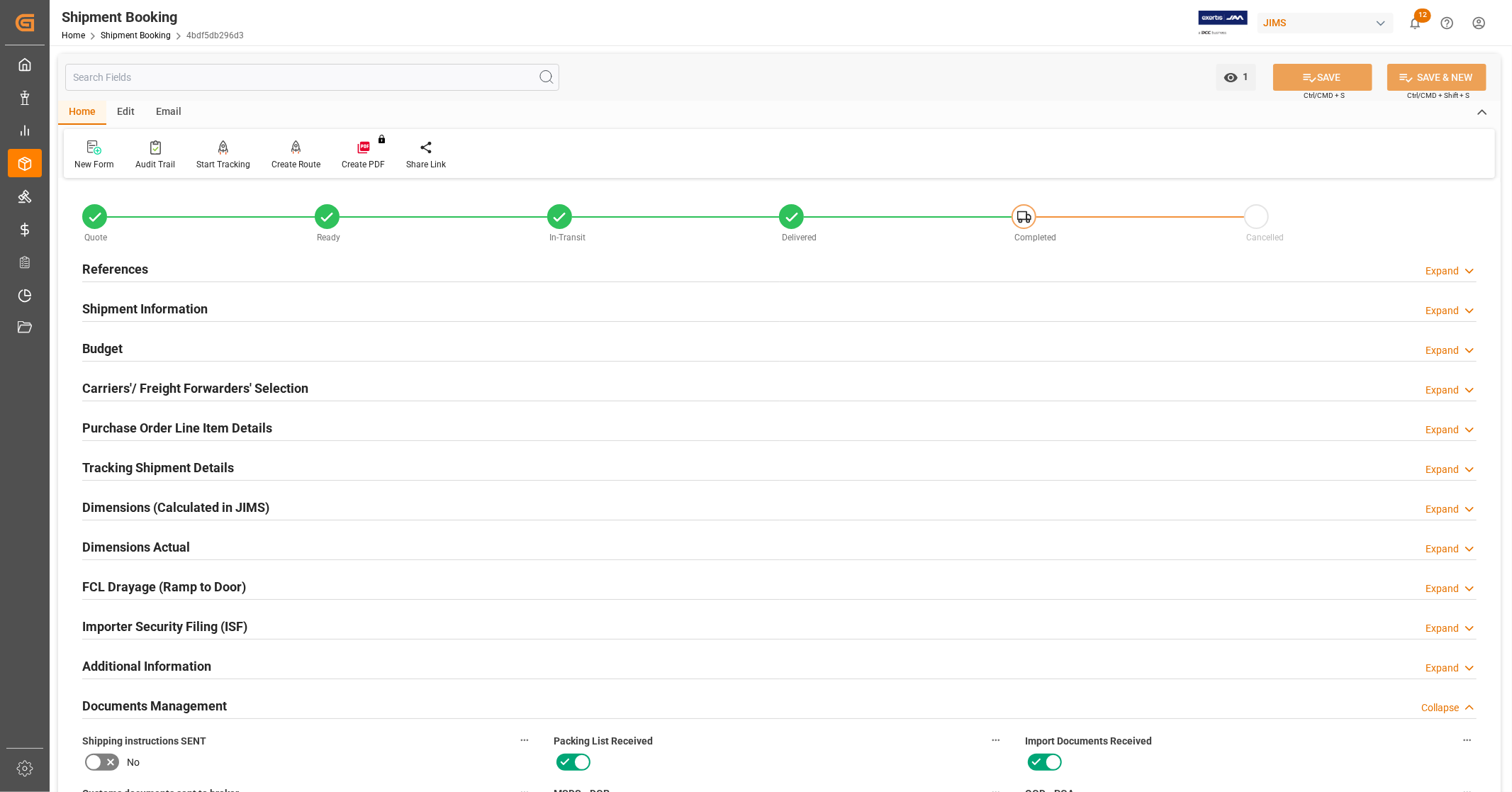
scroll to position [629, 0]
